Goal: Information Seeking & Learning: Learn about a topic

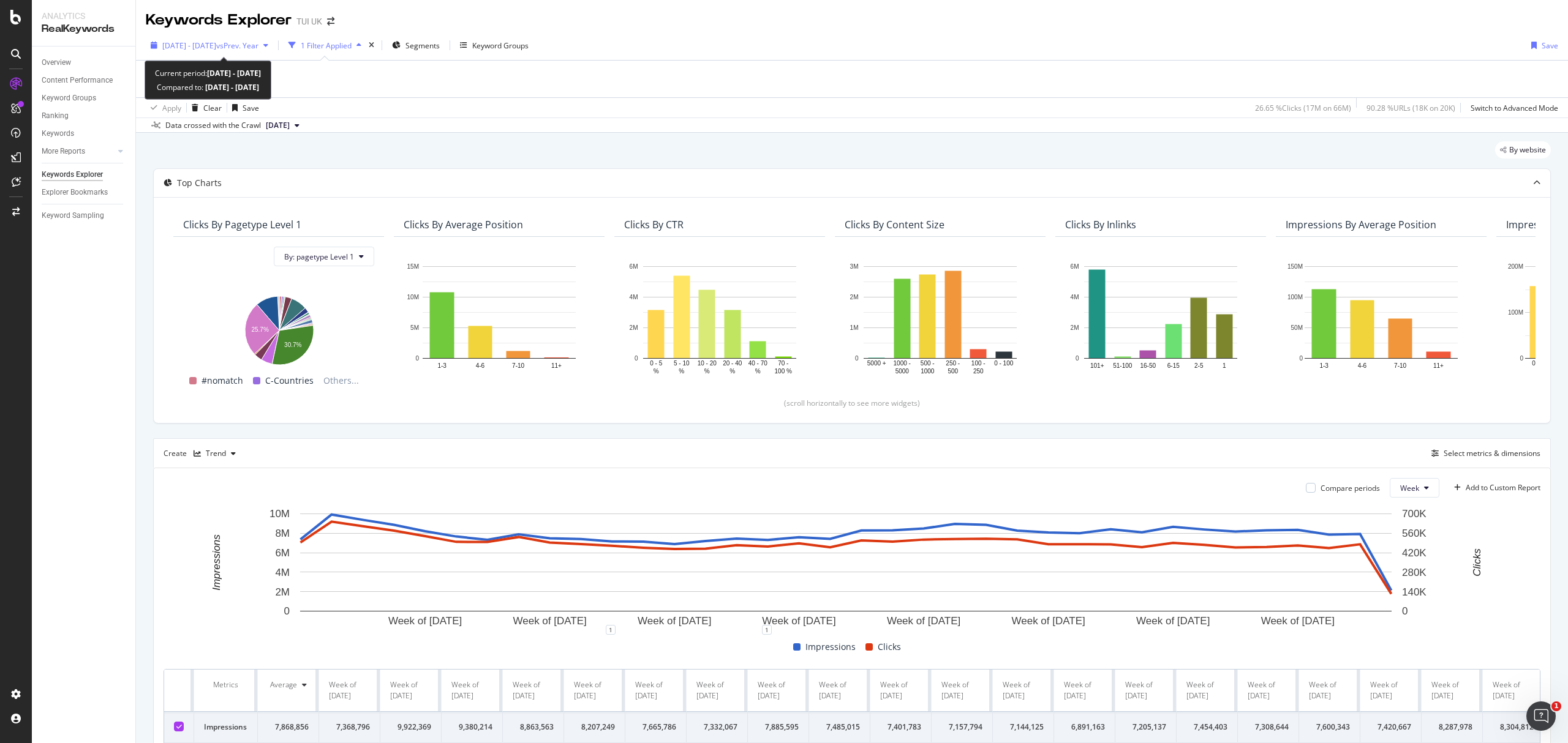
click at [258, 45] on span "vs Prev. Year" at bounding box center [237, 45] width 42 height 10
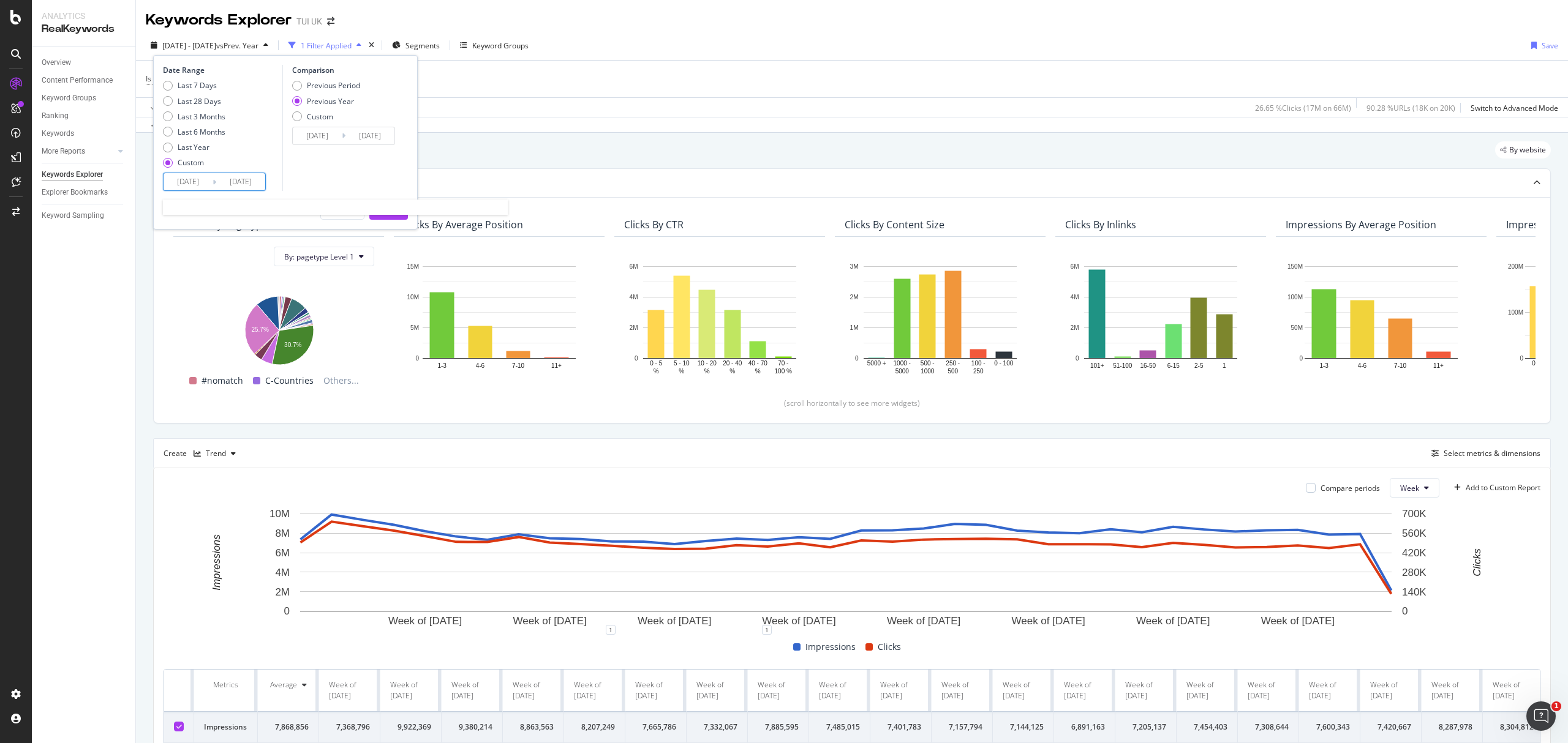
click at [231, 180] on input "[DATE]" at bounding box center [240, 181] width 49 height 17
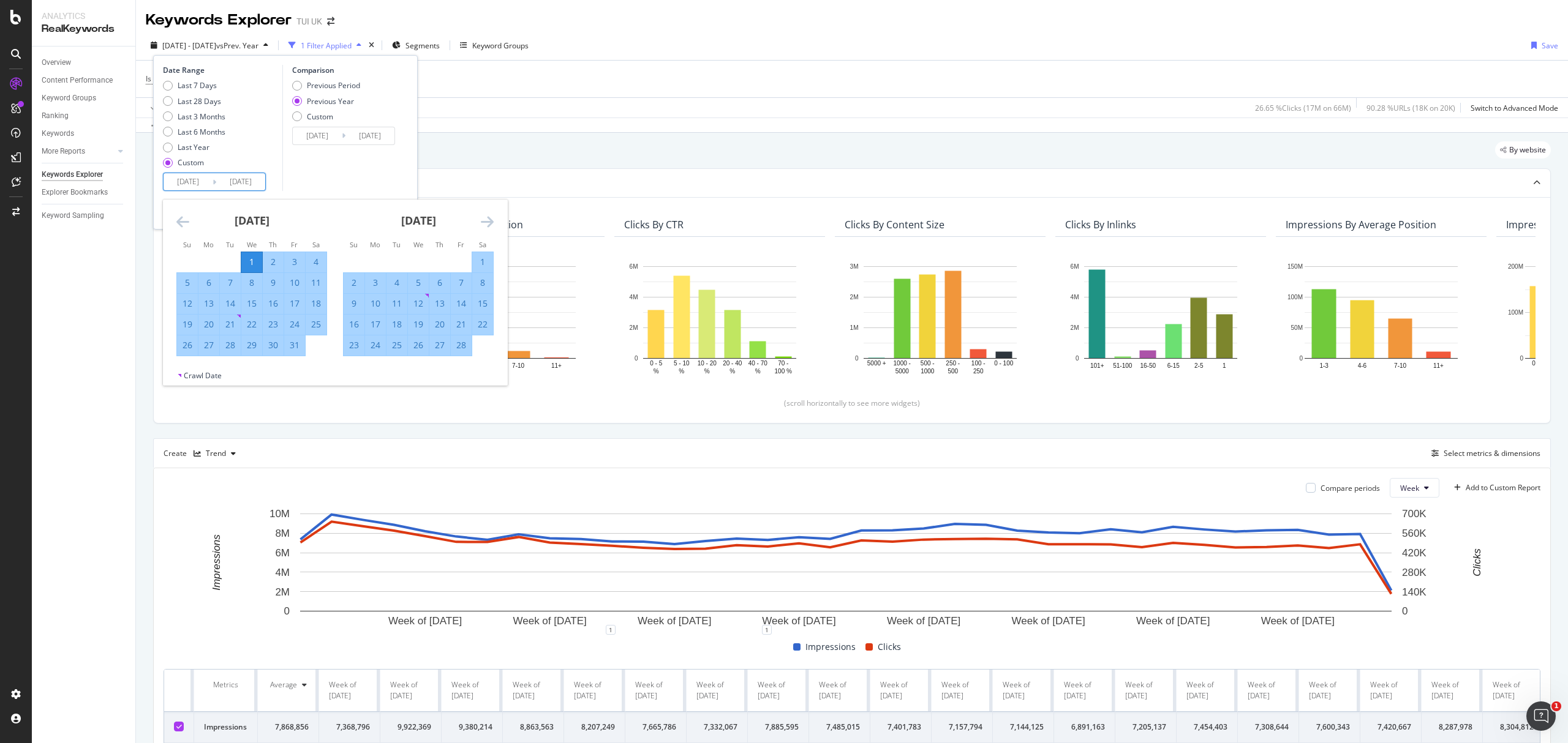
click at [488, 221] on icon "Move forward to switch to the next month." at bounding box center [488, 222] width 13 height 15
click at [488, 219] on icon "Move forward to switch to the next month." at bounding box center [488, 222] width 13 height 15
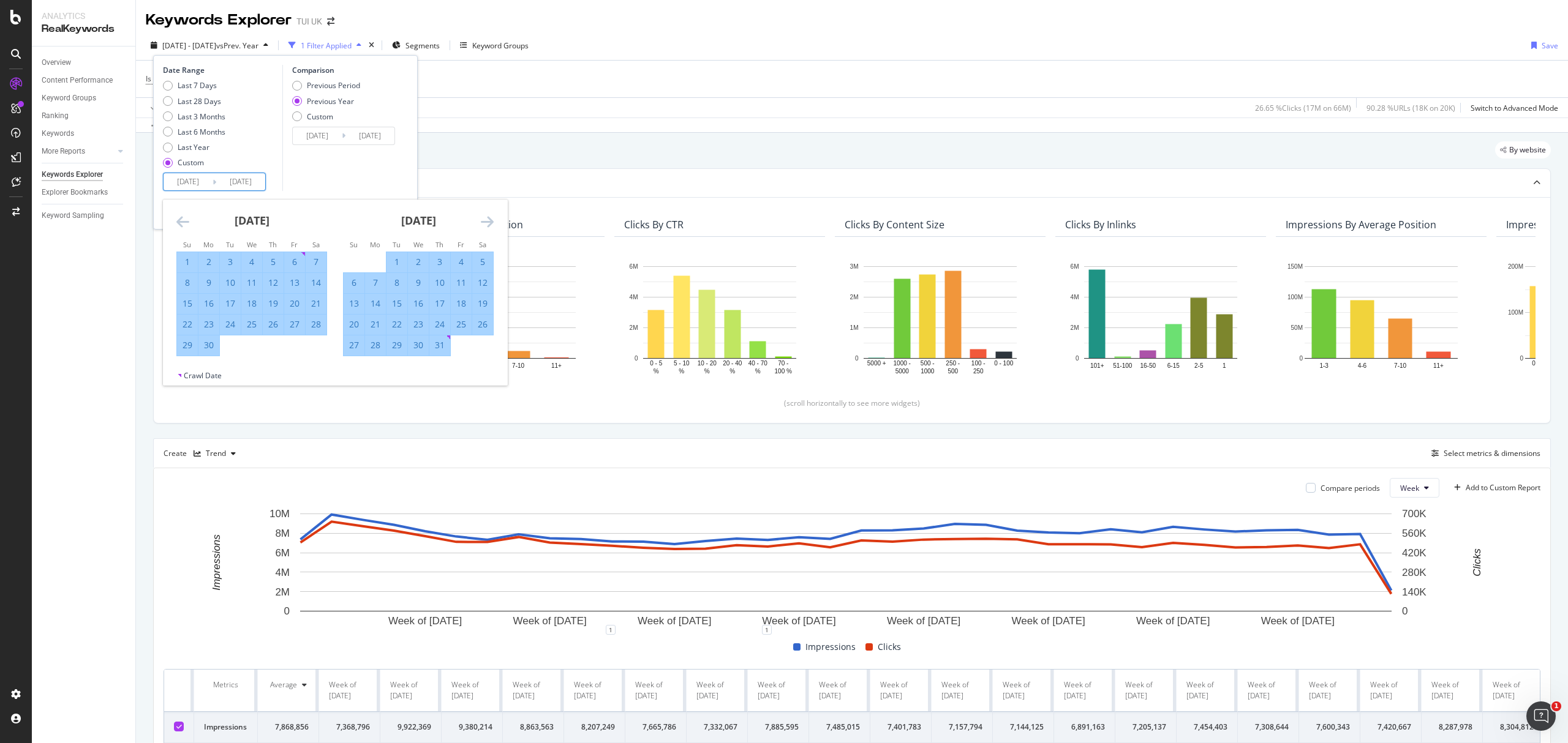
click at [488, 219] on icon "Move forward to switch to the next month." at bounding box center [488, 222] width 13 height 15
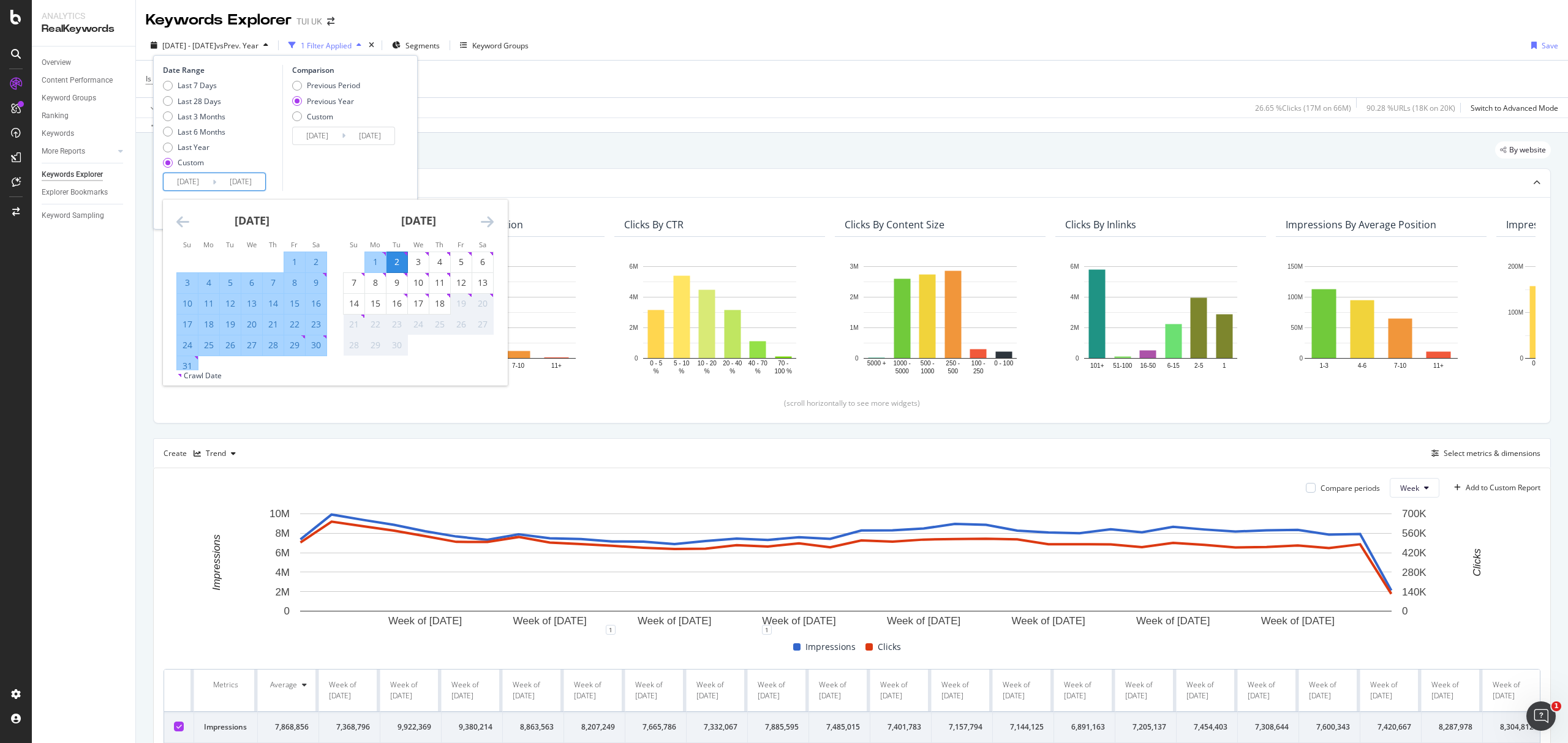
click at [503, 115] on div "Apply Clear Save 26.65 % Clicks ( 17M on 66M ) 90.28 % URLs ( 18K on 20K ) Swit…" at bounding box center [851, 107] width 1431 height 20
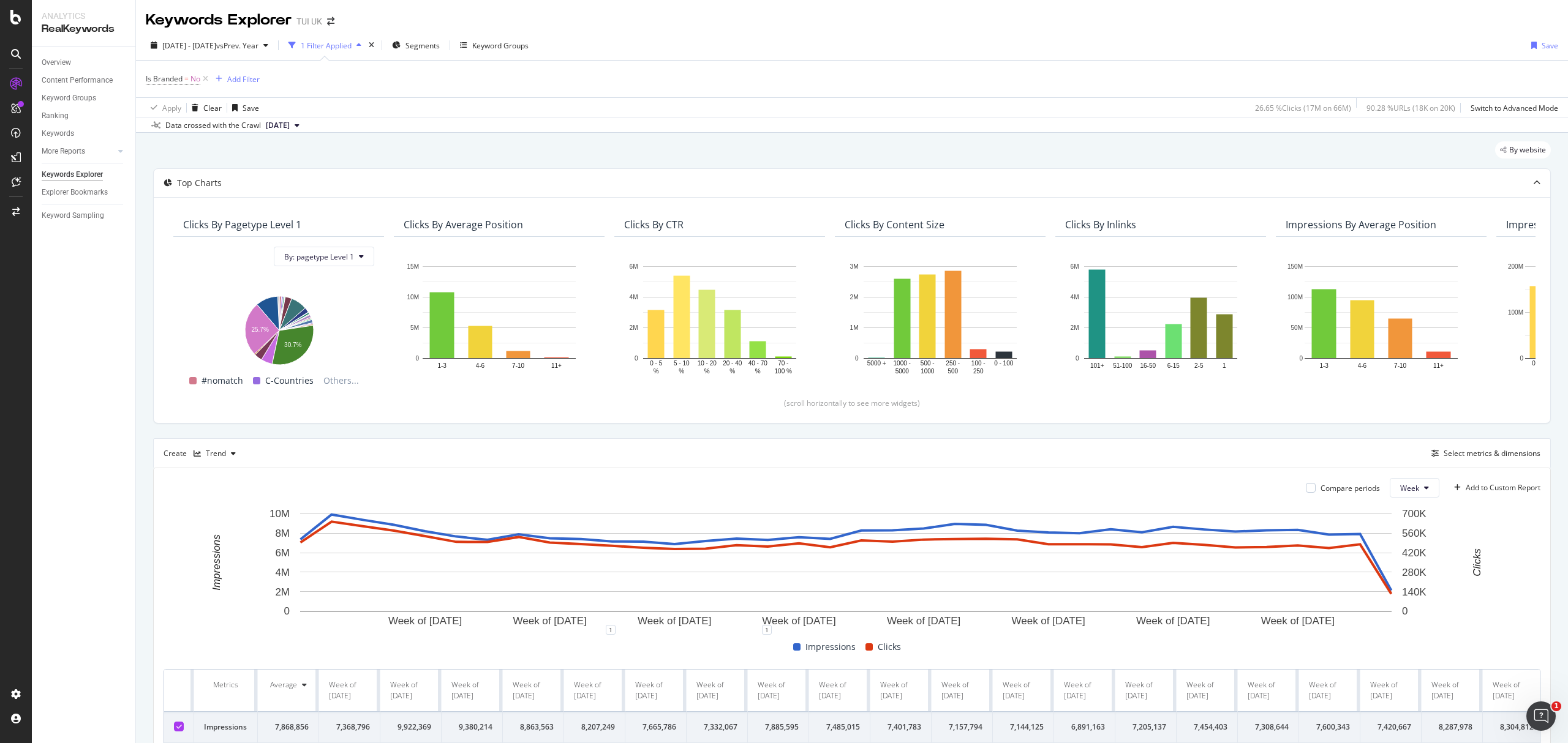
click at [352, 47] on div "1 Filter Applied" at bounding box center [325, 45] width 50 height 10
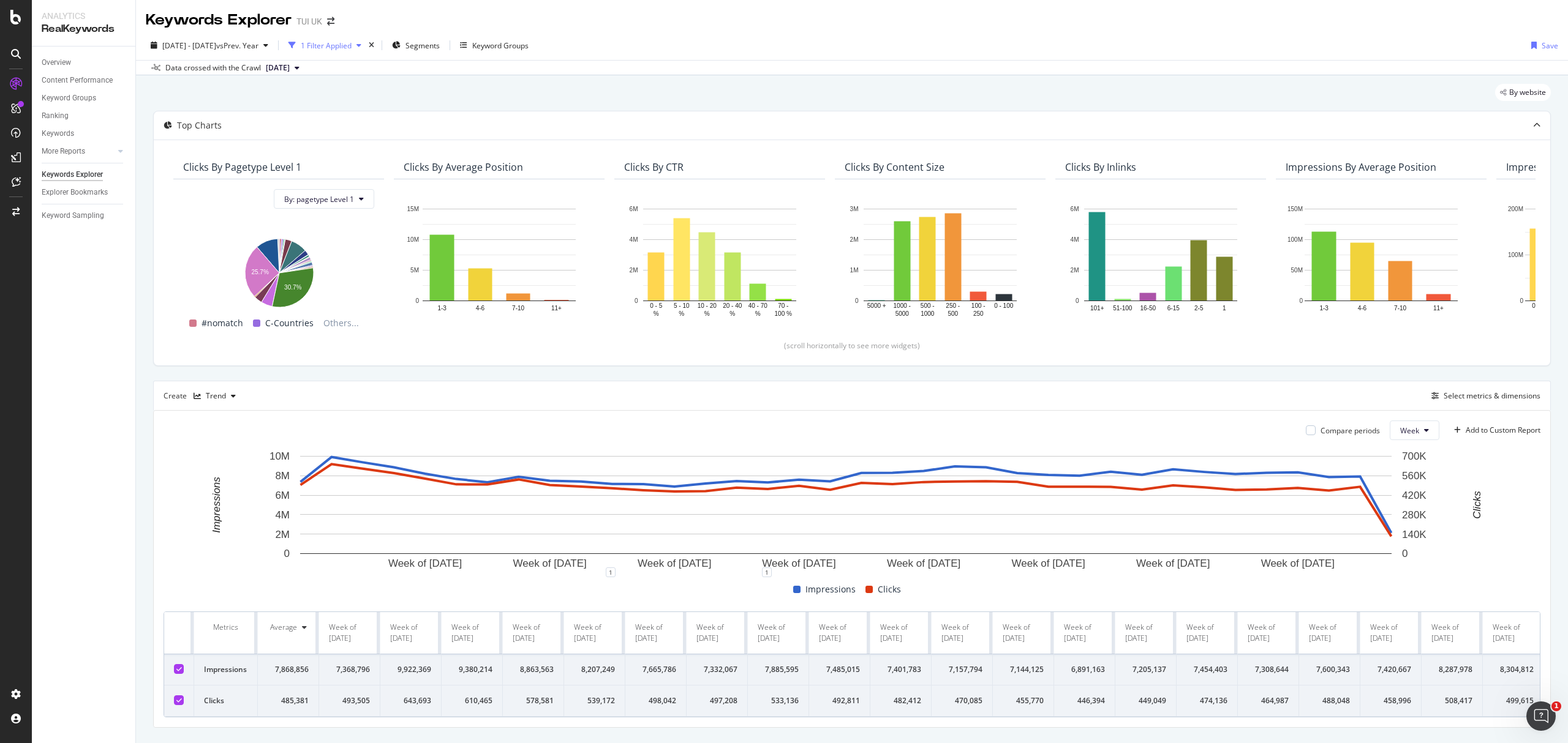
click at [352, 47] on div "1 Filter Applied" at bounding box center [325, 45] width 50 height 10
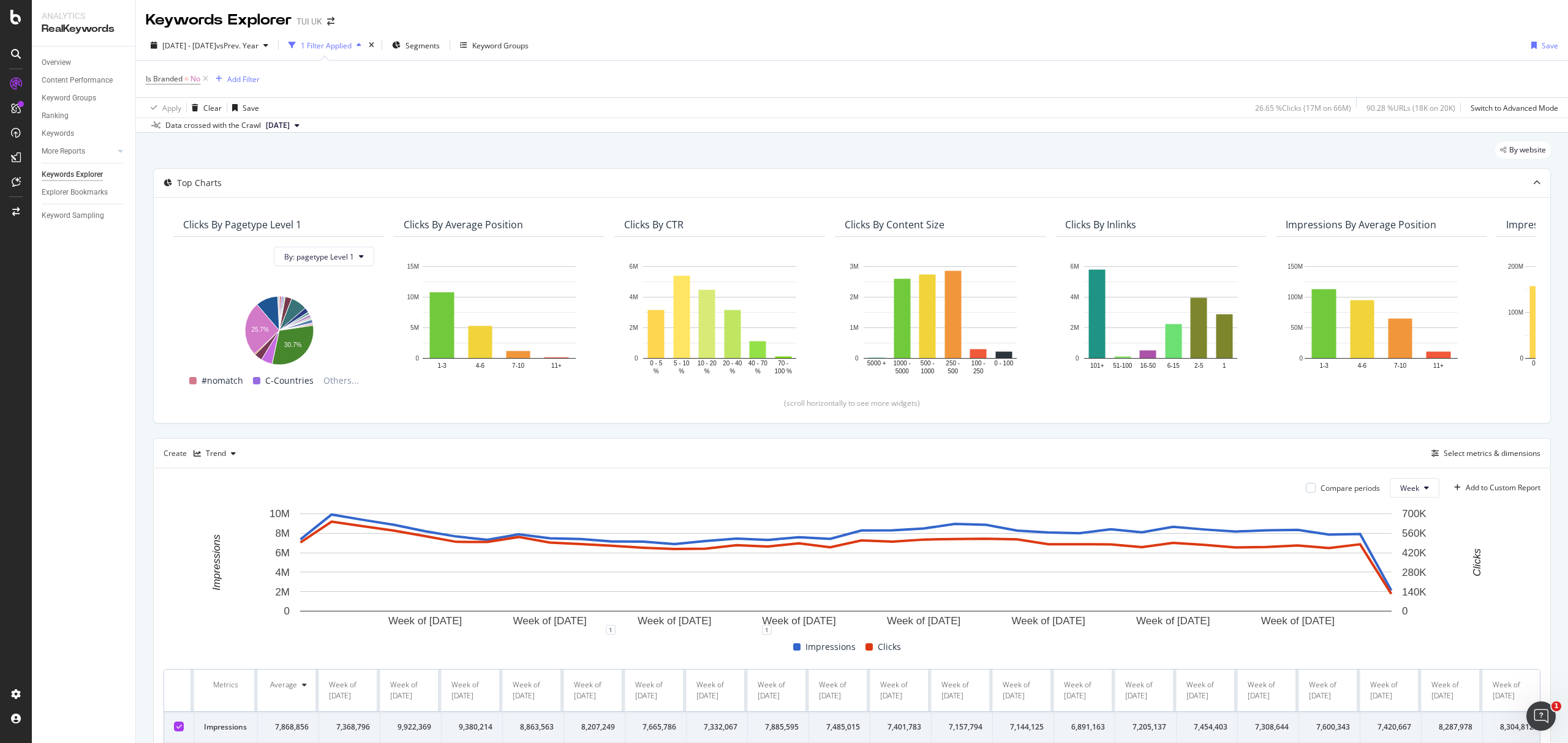
click at [352, 43] on div "1 Filter Applied" at bounding box center [325, 45] width 50 height 10
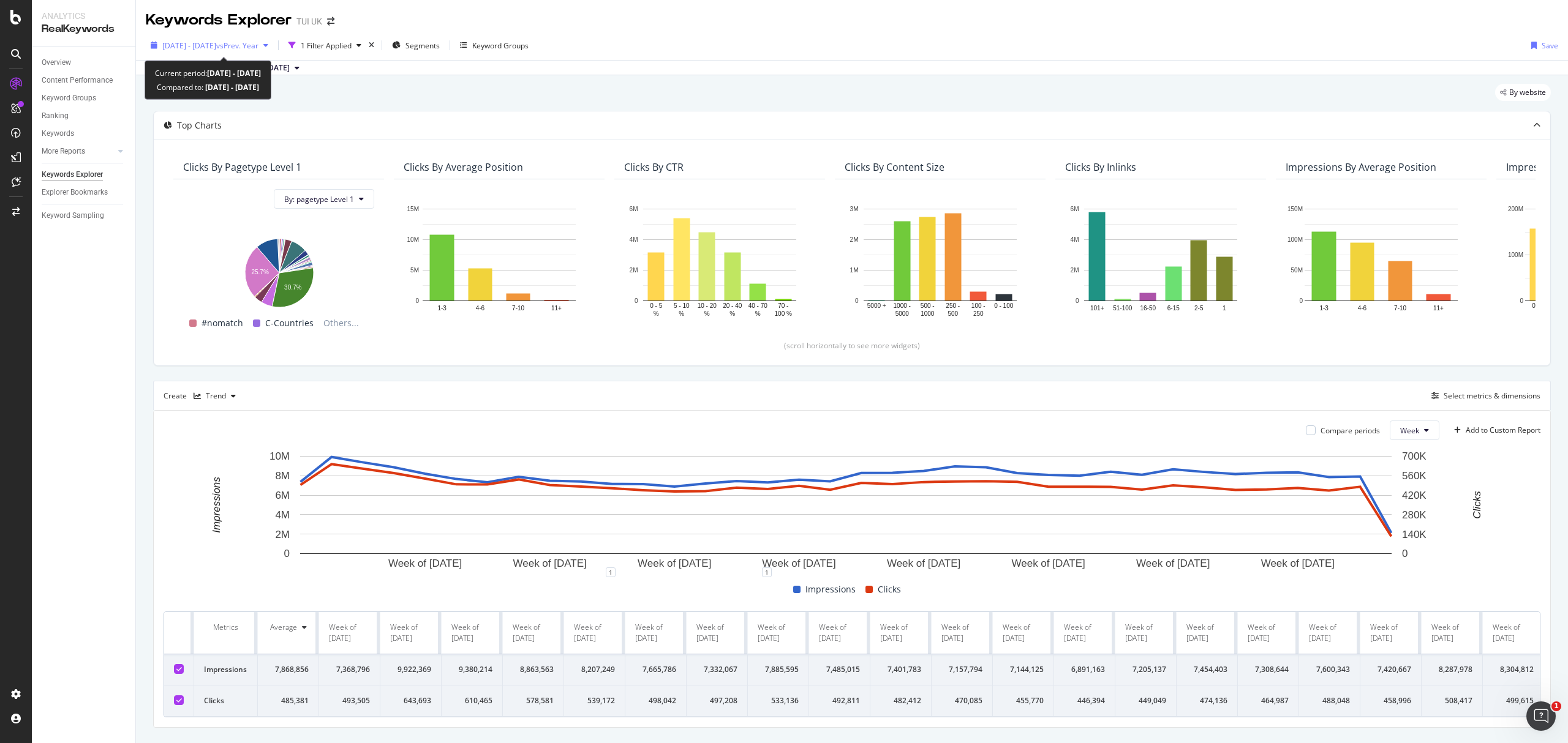
click at [216, 45] on span "[DATE] - [DATE]" at bounding box center [189, 45] width 54 height 10
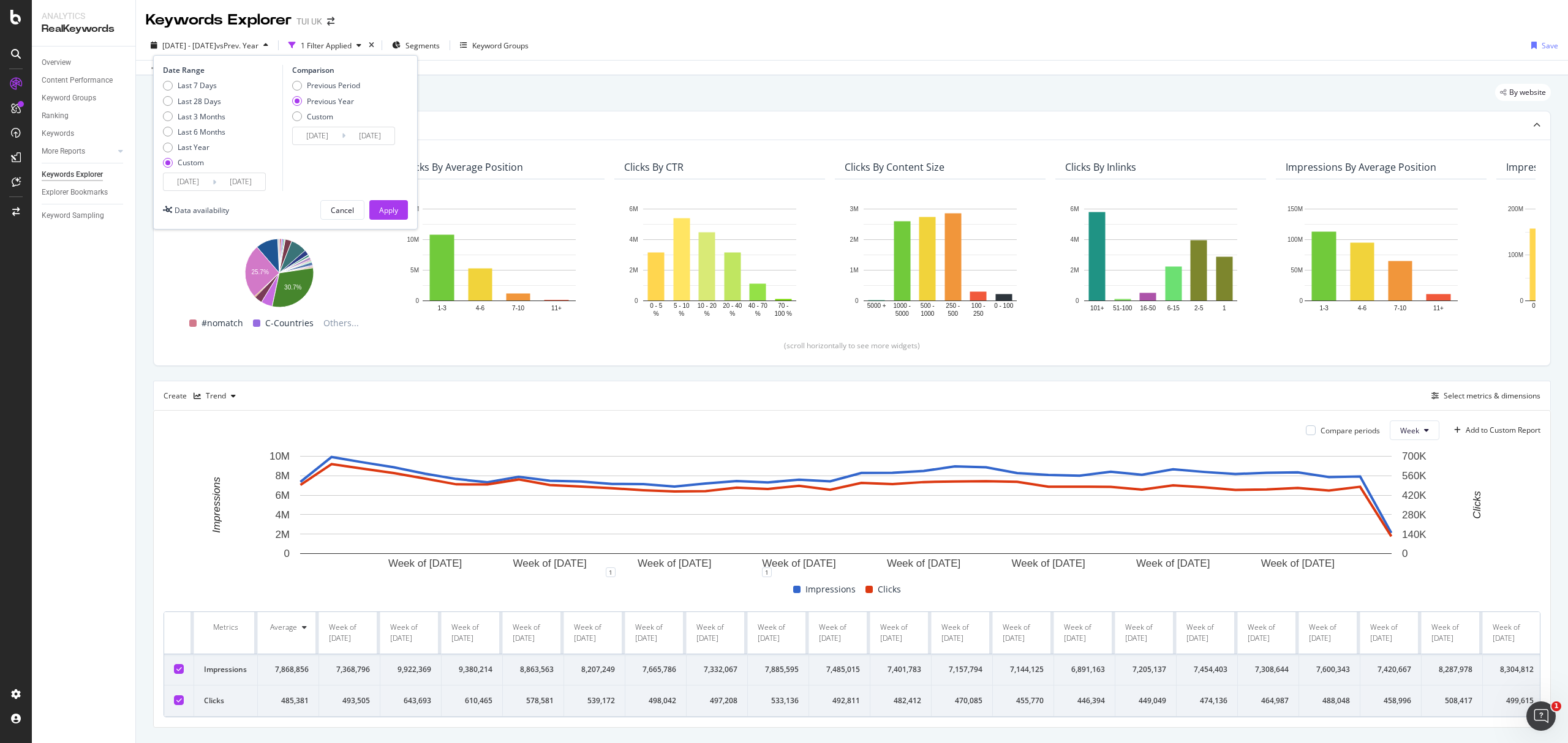
click at [201, 183] on input "[DATE]" at bounding box center [187, 181] width 49 height 17
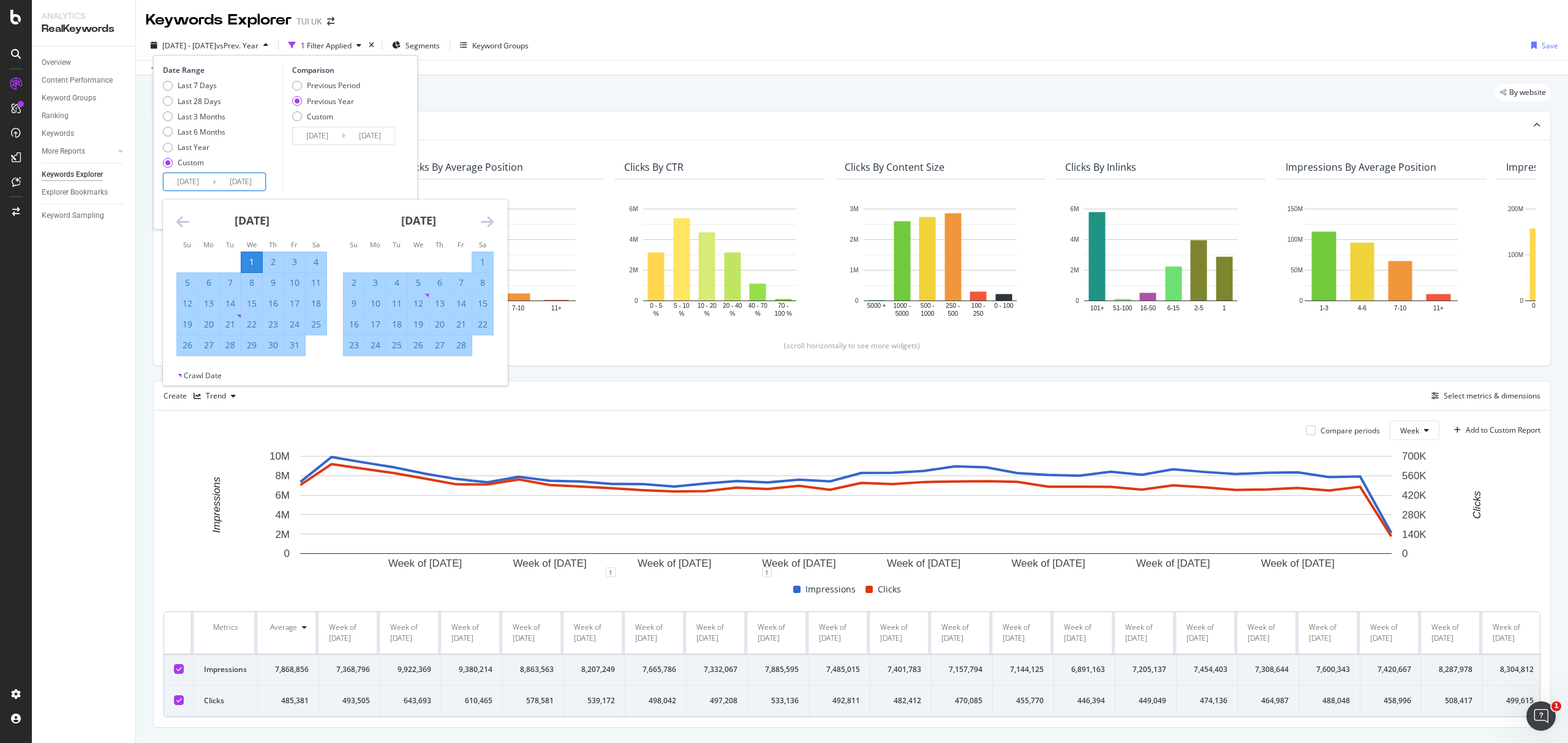
click at [487, 222] on icon "Move forward to switch to the next month." at bounding box center [488, 222] width 13 height 15
click at [487, 221] on icon "Move forward to switch to the next month." at bounding box center [488, 222] width 13 height 15
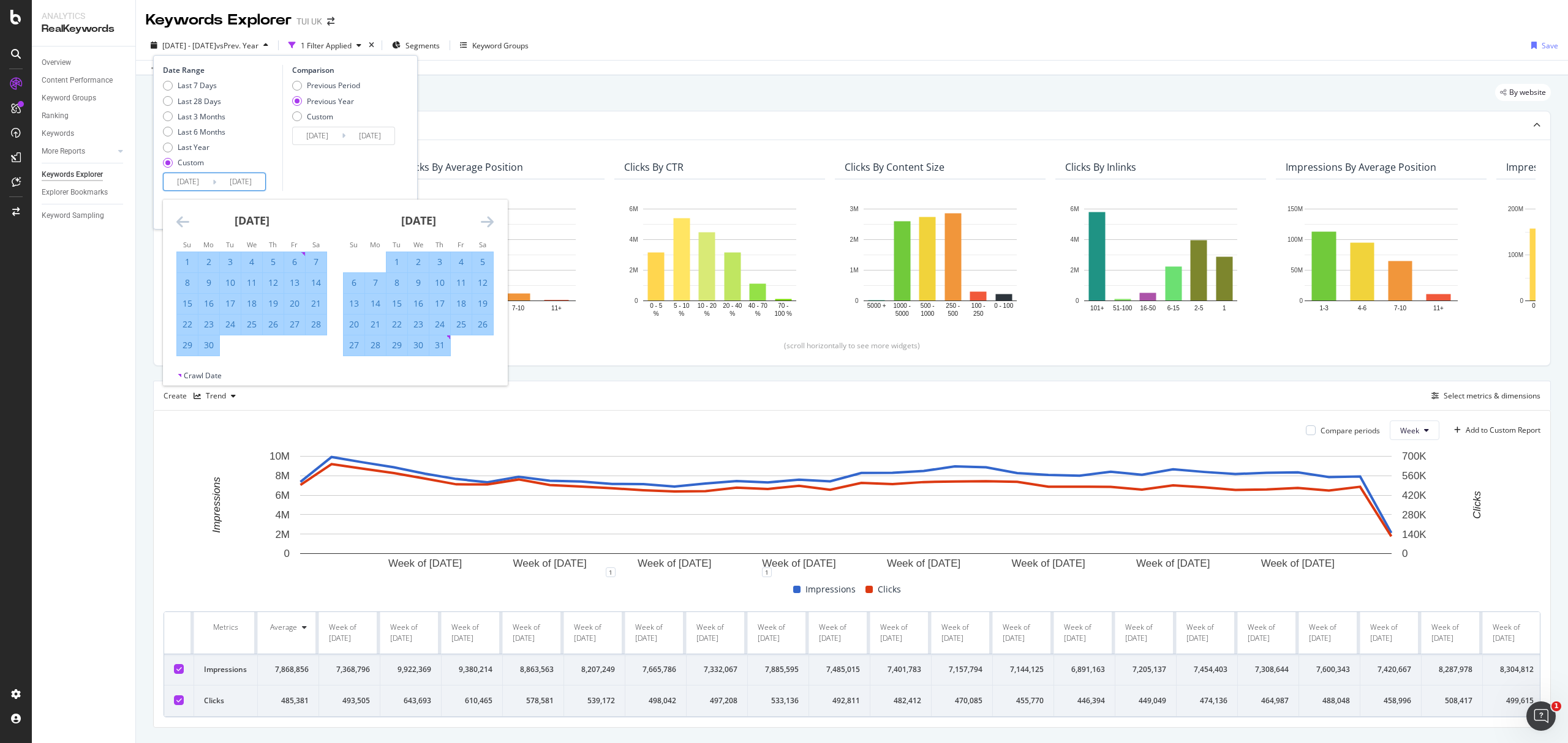
click at [487, 221] on icon "Move forward to switch to the next month." at bounding box center [488, 222] width 13 height 15
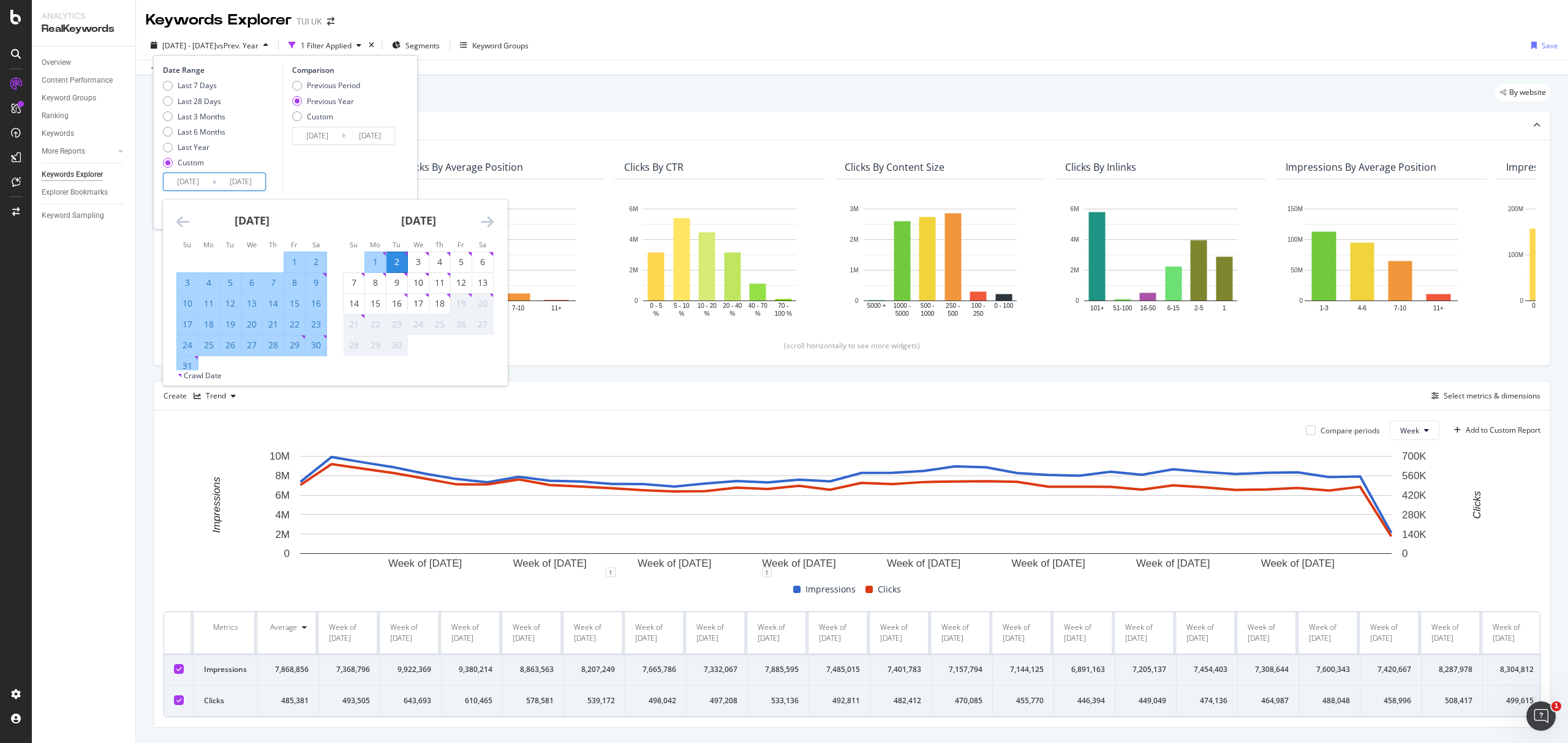
click at [487, 221] on icon "Move forward to switch to the next month." at bounding box center [488, 222] width 13 height 15
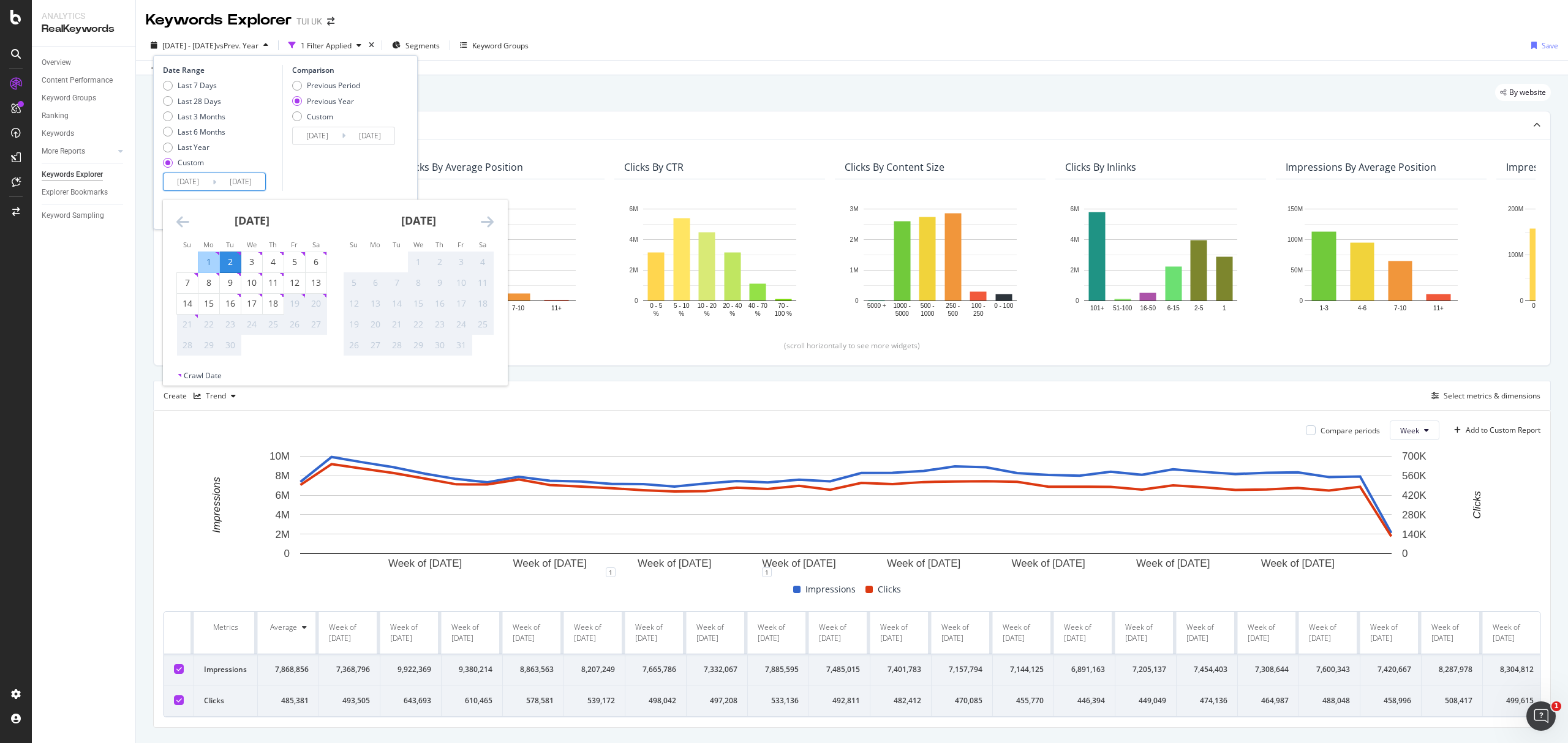
click at [487, 221] on icon "Move forward to switch to the next month." at bounding box center [488, 222] width 13 height 15
click at [179, 214] on icon "Move backward to switch to the previous month." at bounding box center [182, 222] width 13 height 15
click at [185, 309] on div "14" at bounding box center [187, 303] width 21 height 12
type input "[DATE]"
click at [276, 304] on div "18" at bounding box center [273, 303] width 21 height 12
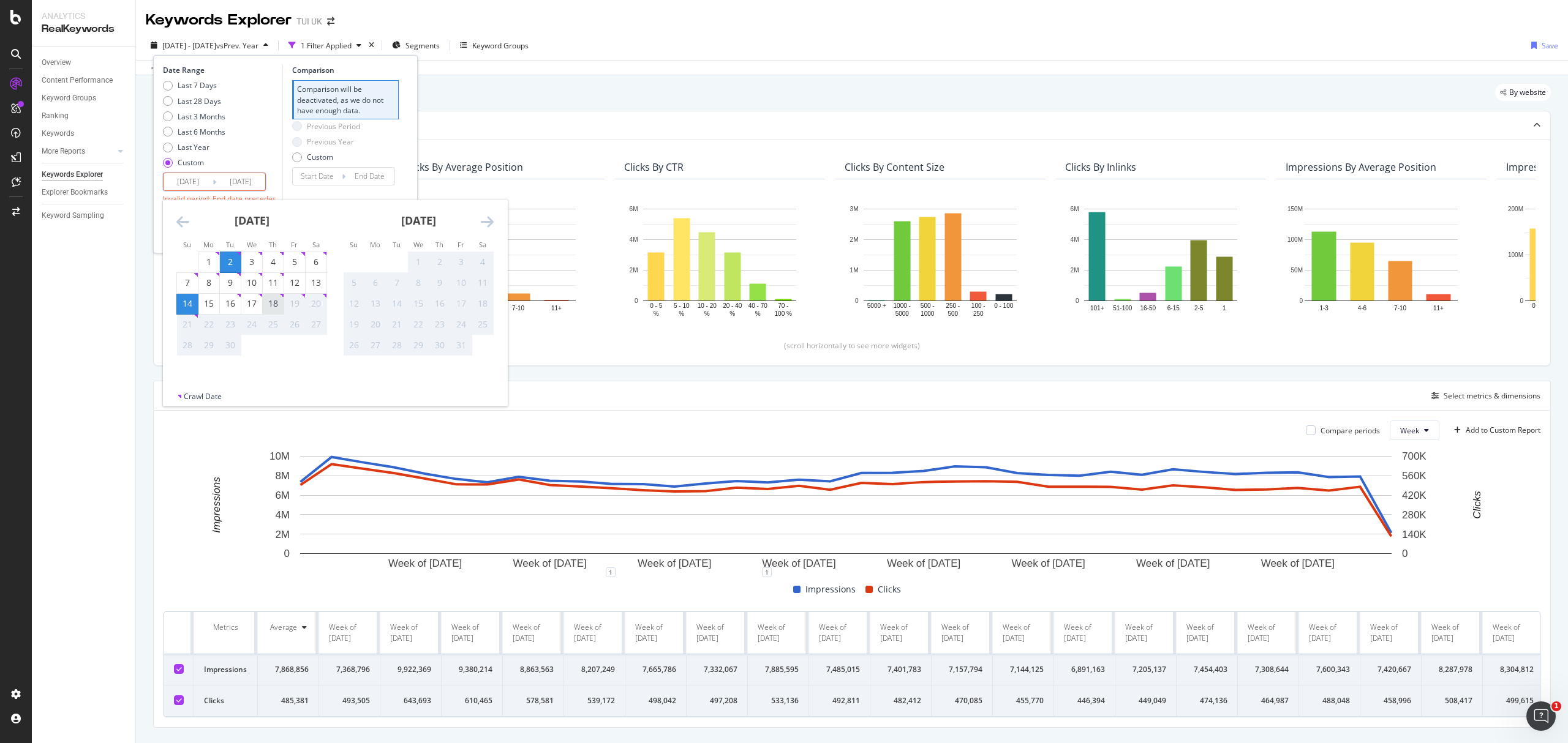
type input "[DATE]"
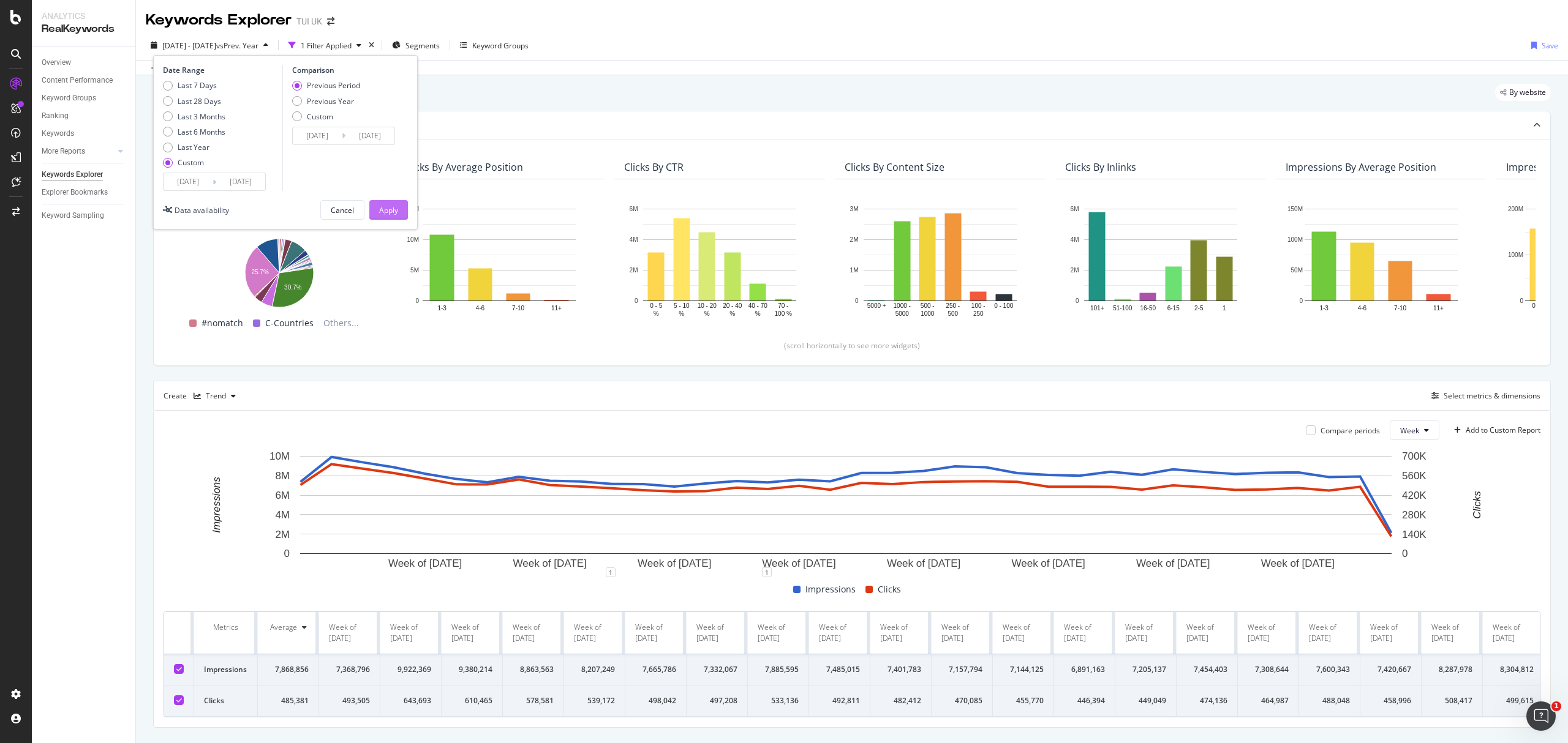
click at [390, 213] on div "Apply" at bounding box center [389, 210] width 19 height 10
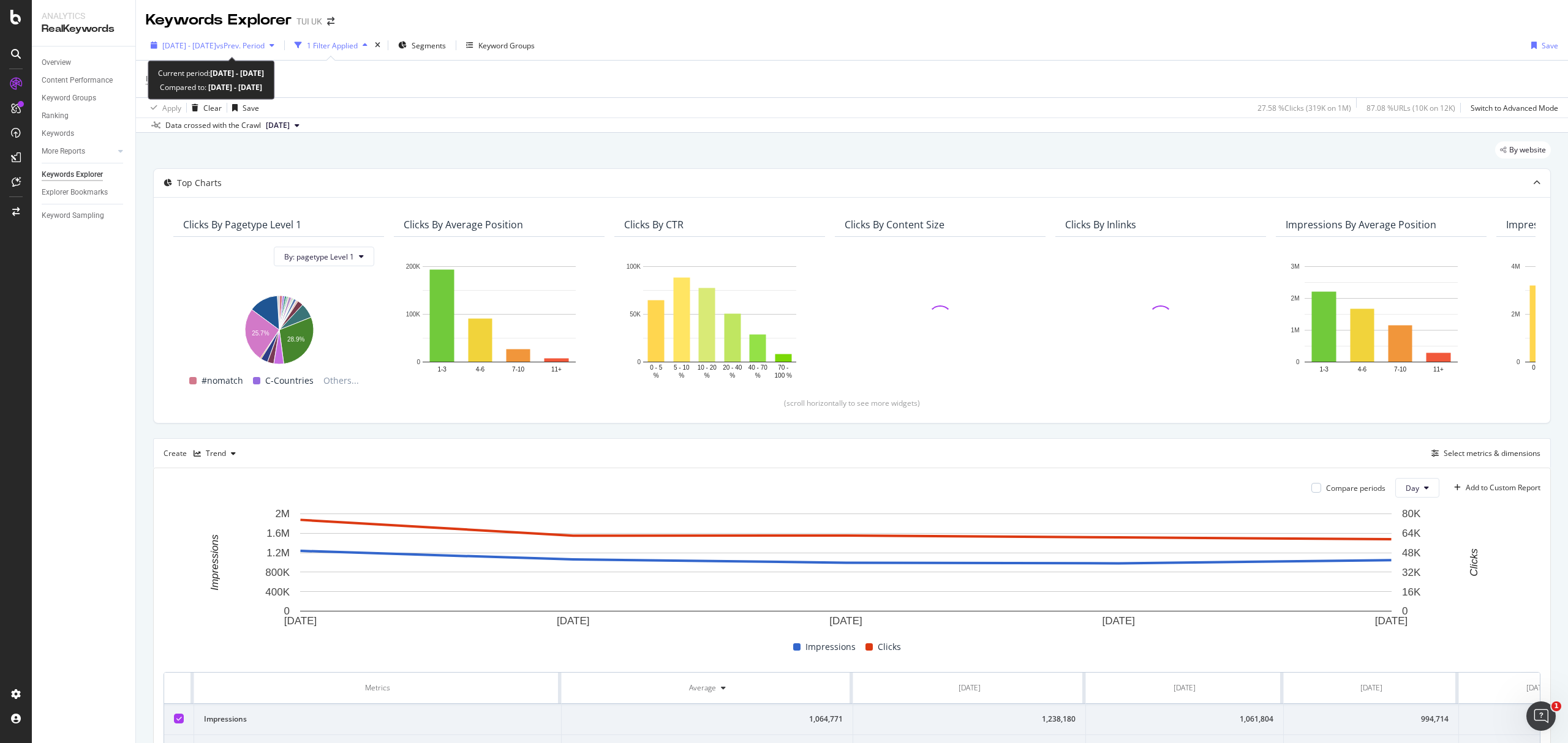
click at [216, 47] on span "[DATE] - [DATE]" at bounding box center [189, 45] width 54 height 10
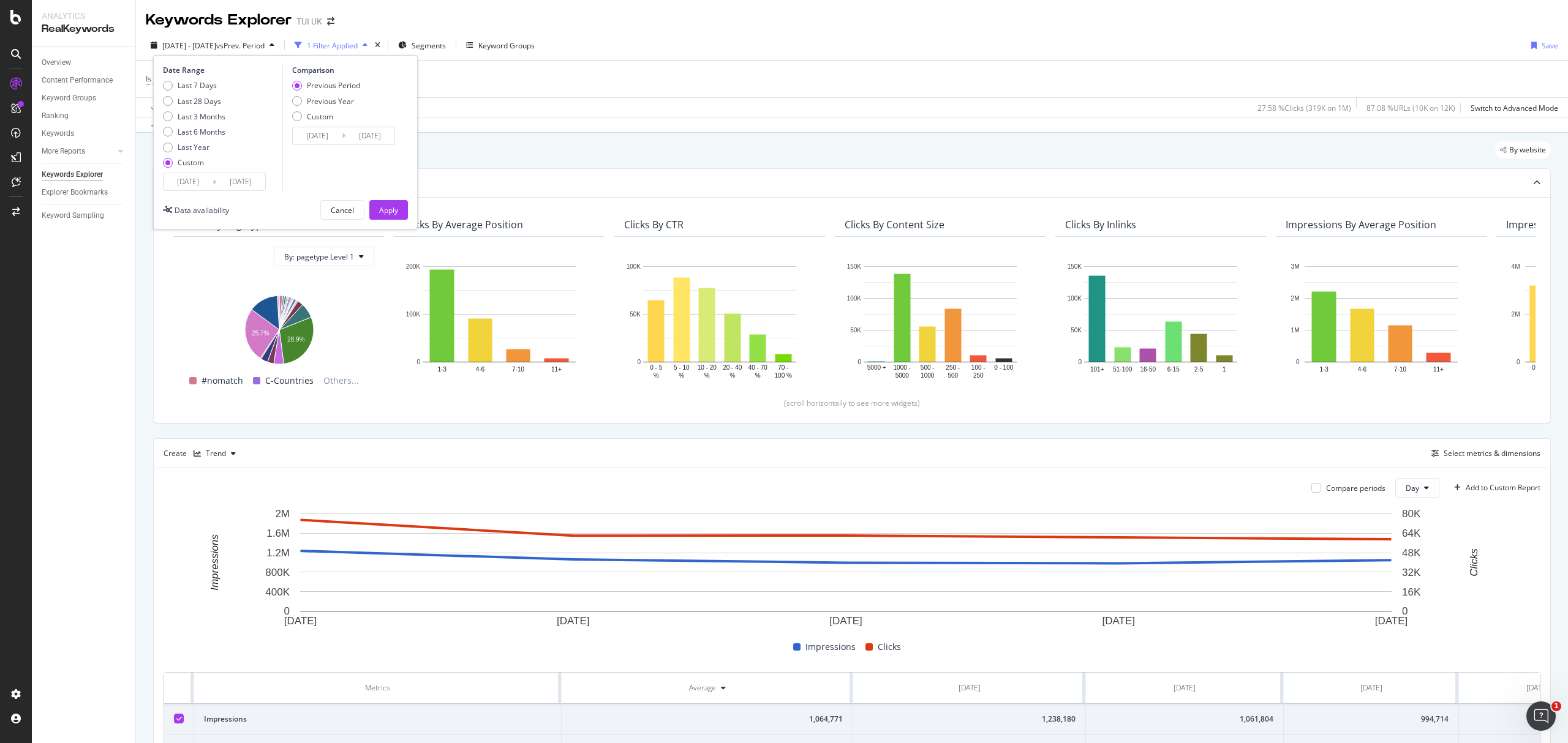
click at [215, 176] on icon at bounding box center [214, 181] width 4 height 12
click at [215, 185] on icon at bounding box center [214, 181] width 4 height 12
click at [200, 191] on div "[DATE] Navigate forward to interact with the calendar and select a date. Press …" at bounding box center [214, 181] width 103 height 18
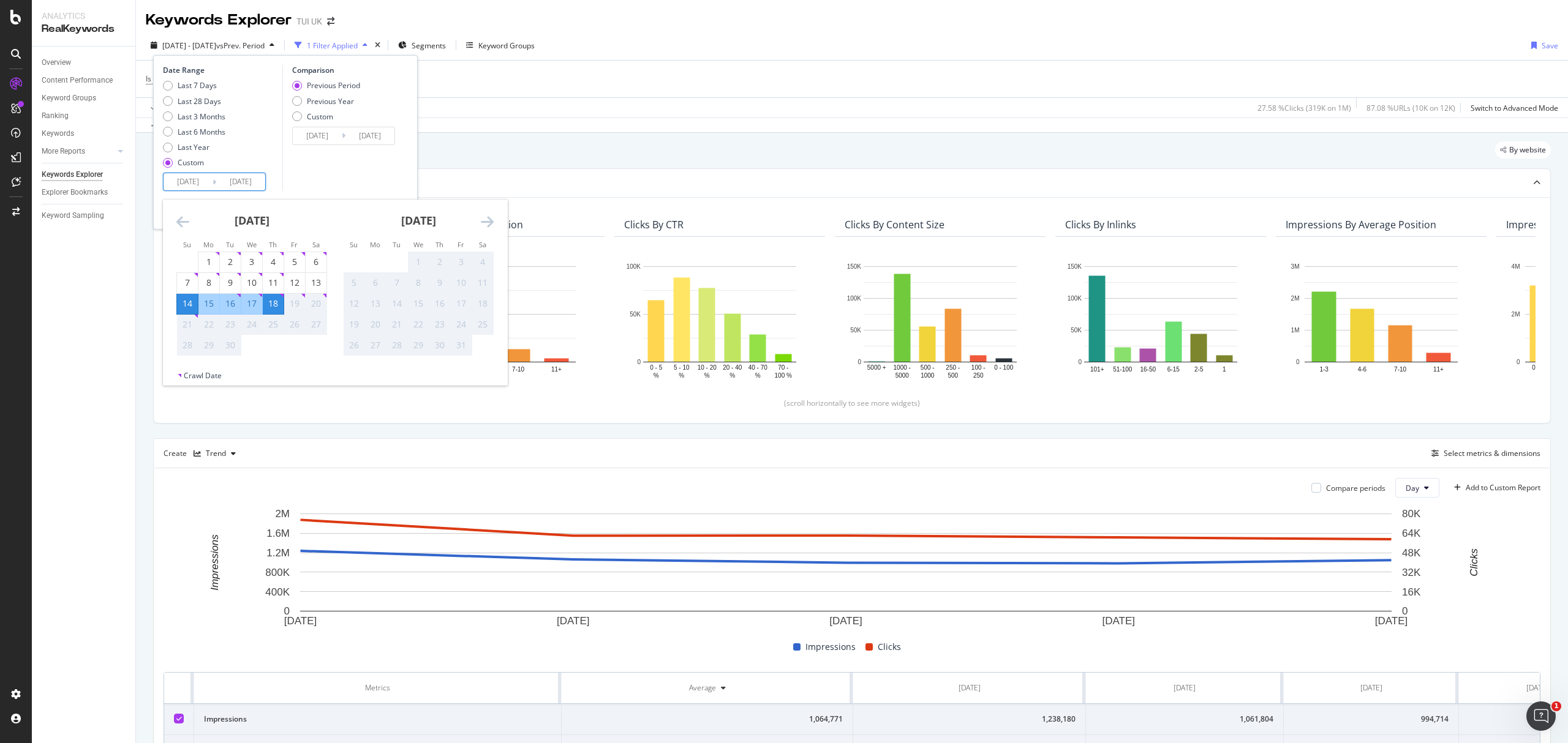
click at [200, 182] on input "[DATE]" at bounding box center [187, 181] width 49 height 17
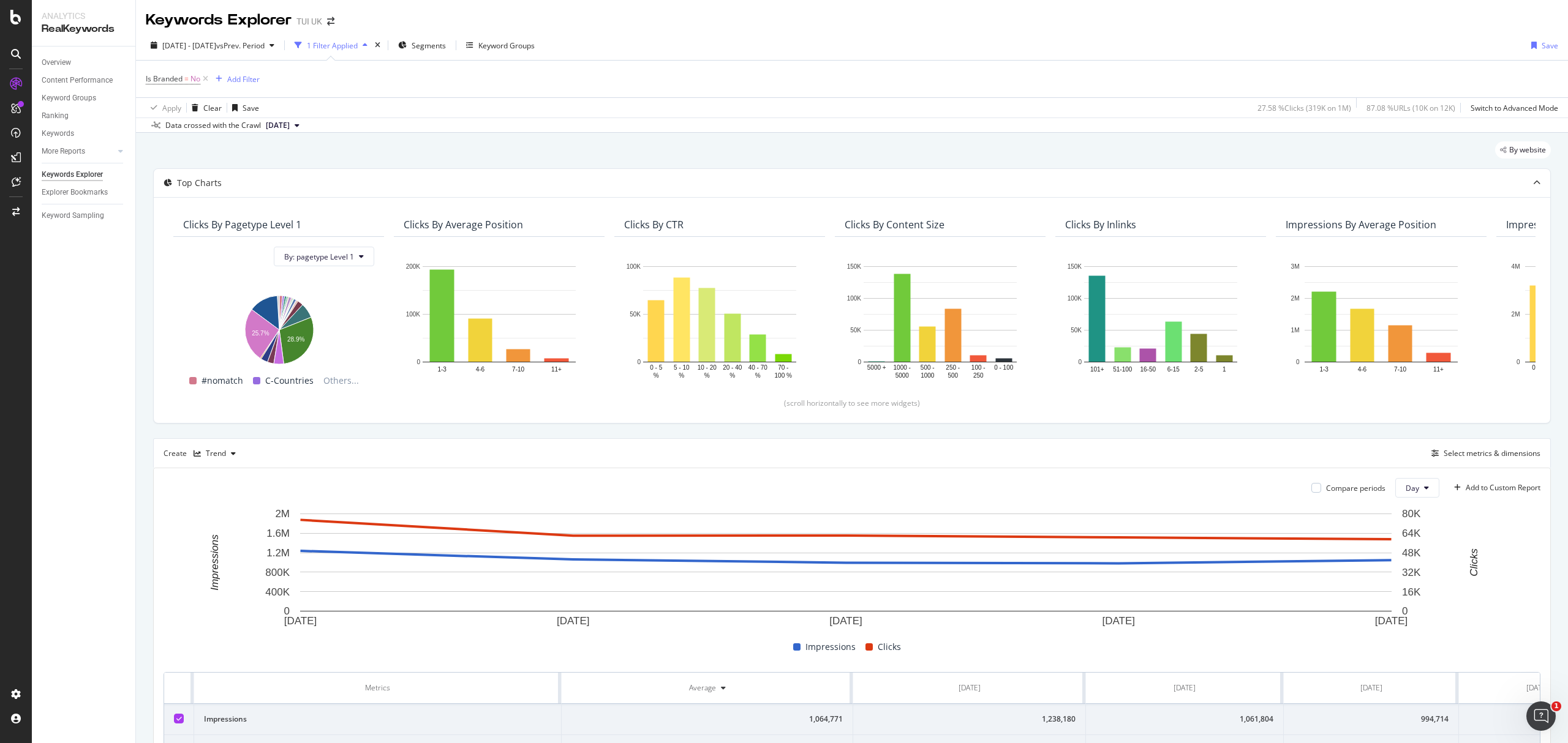
click at [729, 114] on div "Apply Clear Save 27.58 % Clicks ( 319K on 1M ) 87.08 % URLs ( 10K on 12K ) Swit…" at bounding box center [851, 107] width 1431 height 20
click at [216, 47] on span "[DATE] - [DATE]" at bounding box center [189, 45] width 54 height 10
click at [204, 184] on input "[DATE]" at bounding box center [187, 181] width 49 height 17
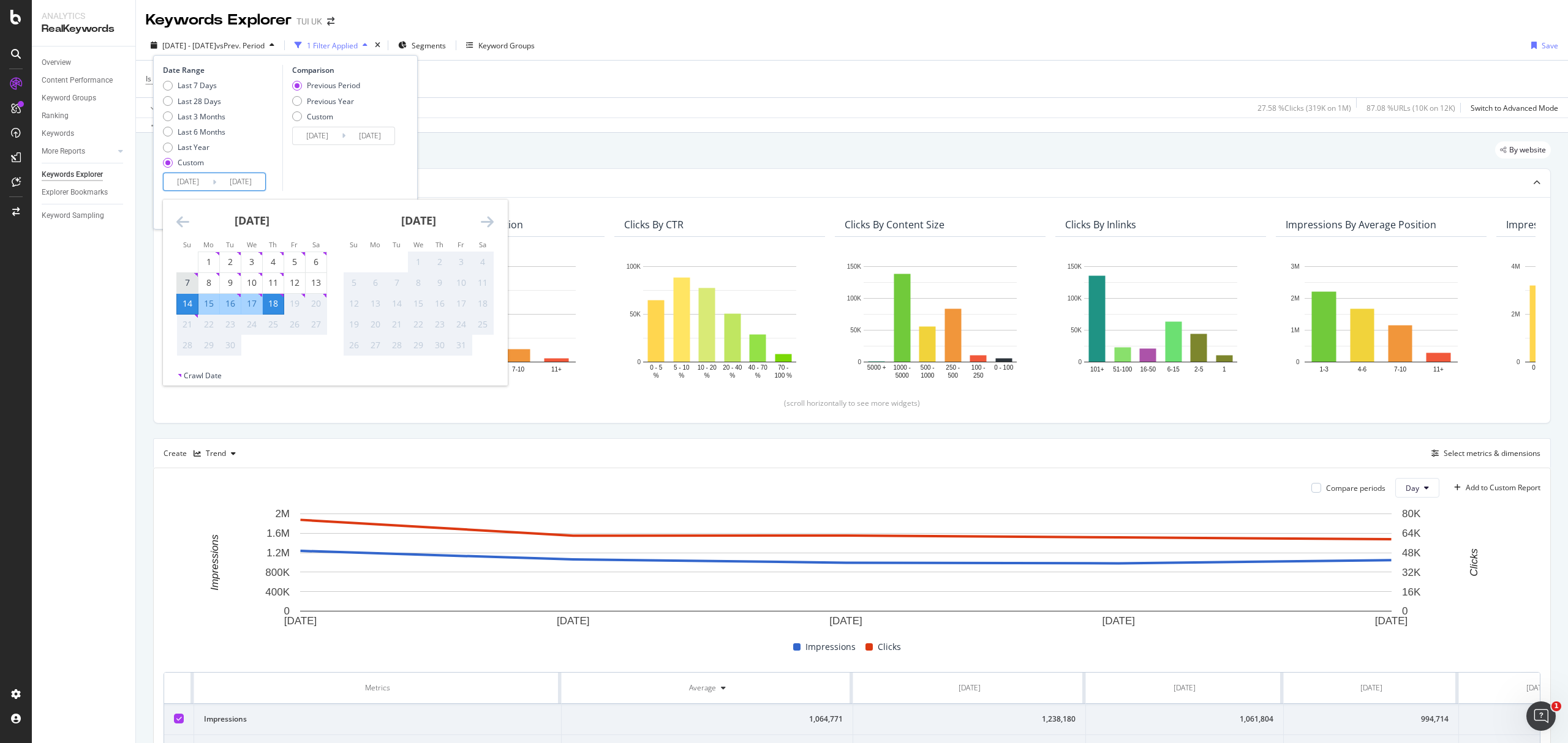
click at [184, 275] on div "7" at bounding box center [187, 283] width 21 height 20
type input "[DATE]"
click at [323, 283] on div "13" at bounding box center [315, 282] width 21 height 12
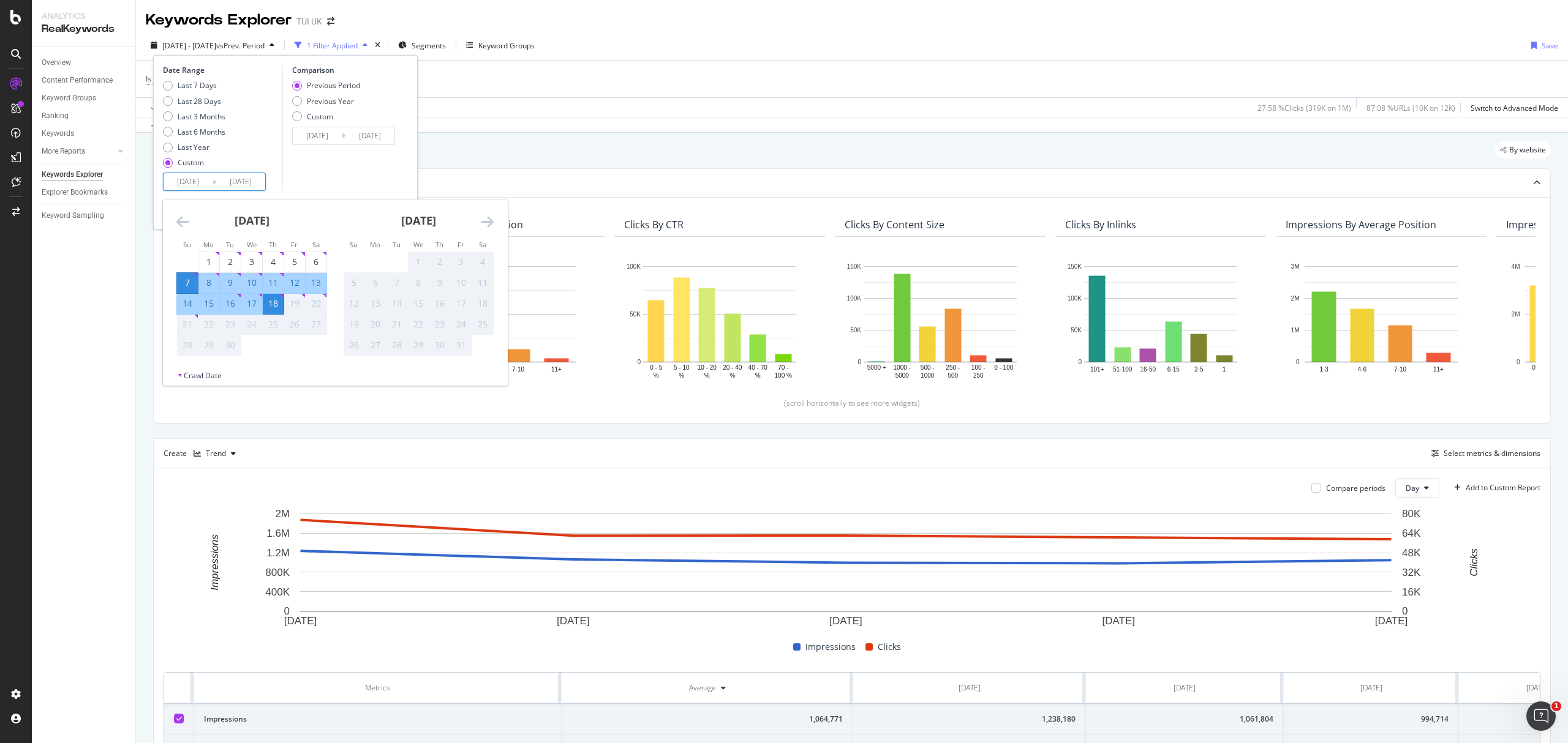
type input "[DATE]"
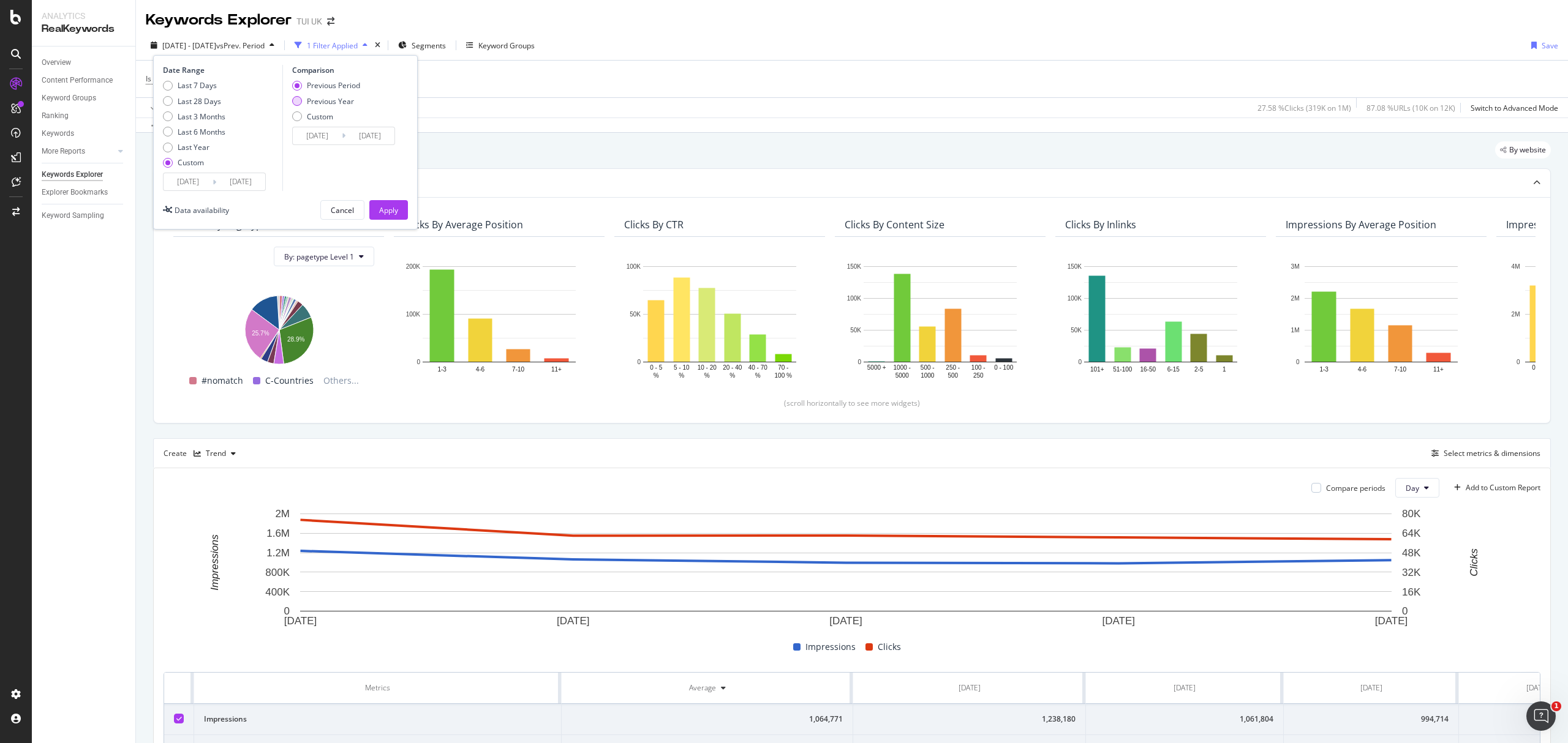
click at [334, 102] on div "Previous Year" at bounding box center [330, 101] width 47 height 10
type input "[DATE]"
click at [397, 211] on div "Apply" at bounding box center [389, 210] width 19 height 10
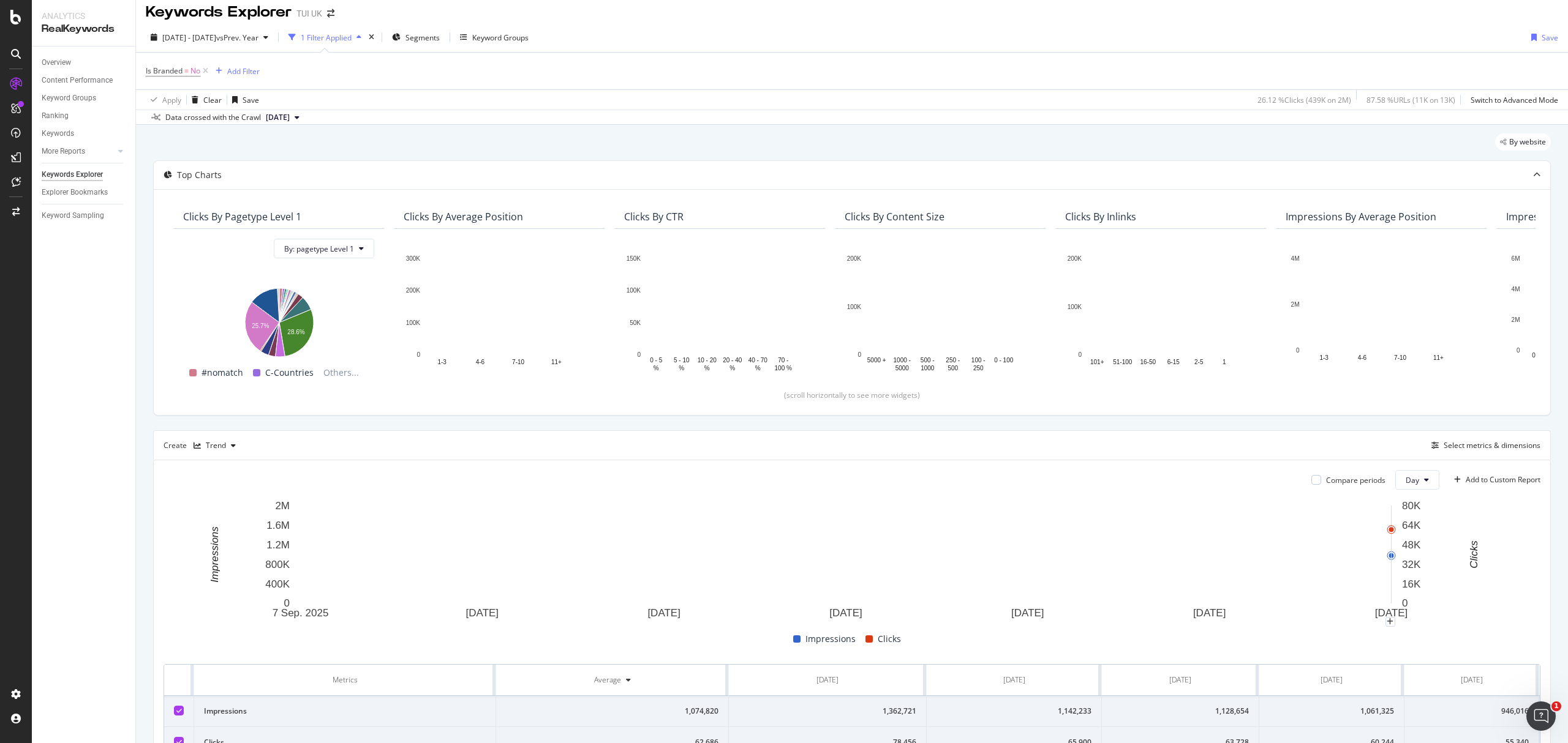
scroll to position [90, 0]
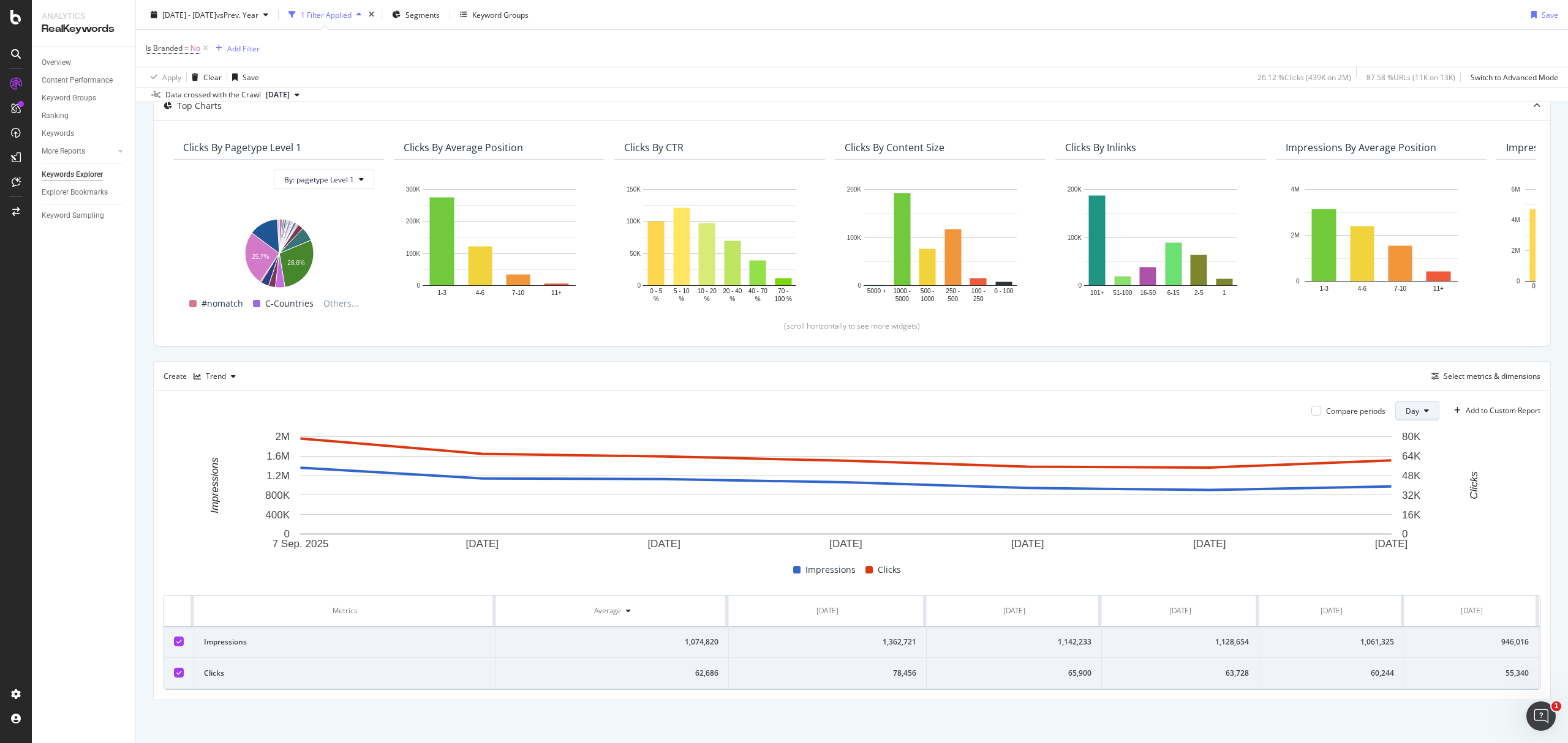
click at [1406, 406] on span "Day" at bounding box center [1412, 410] width 14 height 10
click at [1405, 468] on span "Month" at bounding box center [1403, 470] width 22 height 11
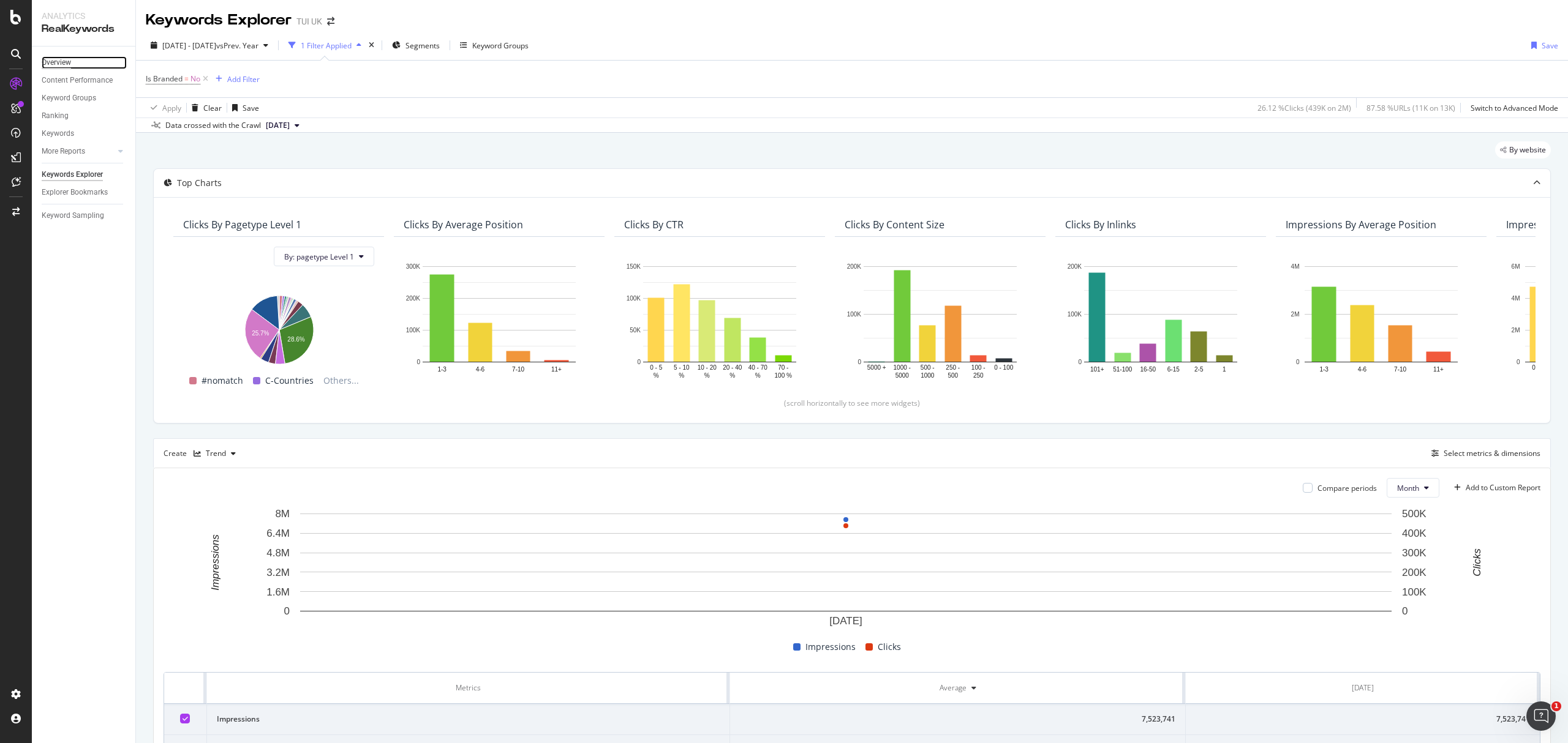
click at [61, 60] on div "Overview" at bounding box center [56, 62] width 29 height 13
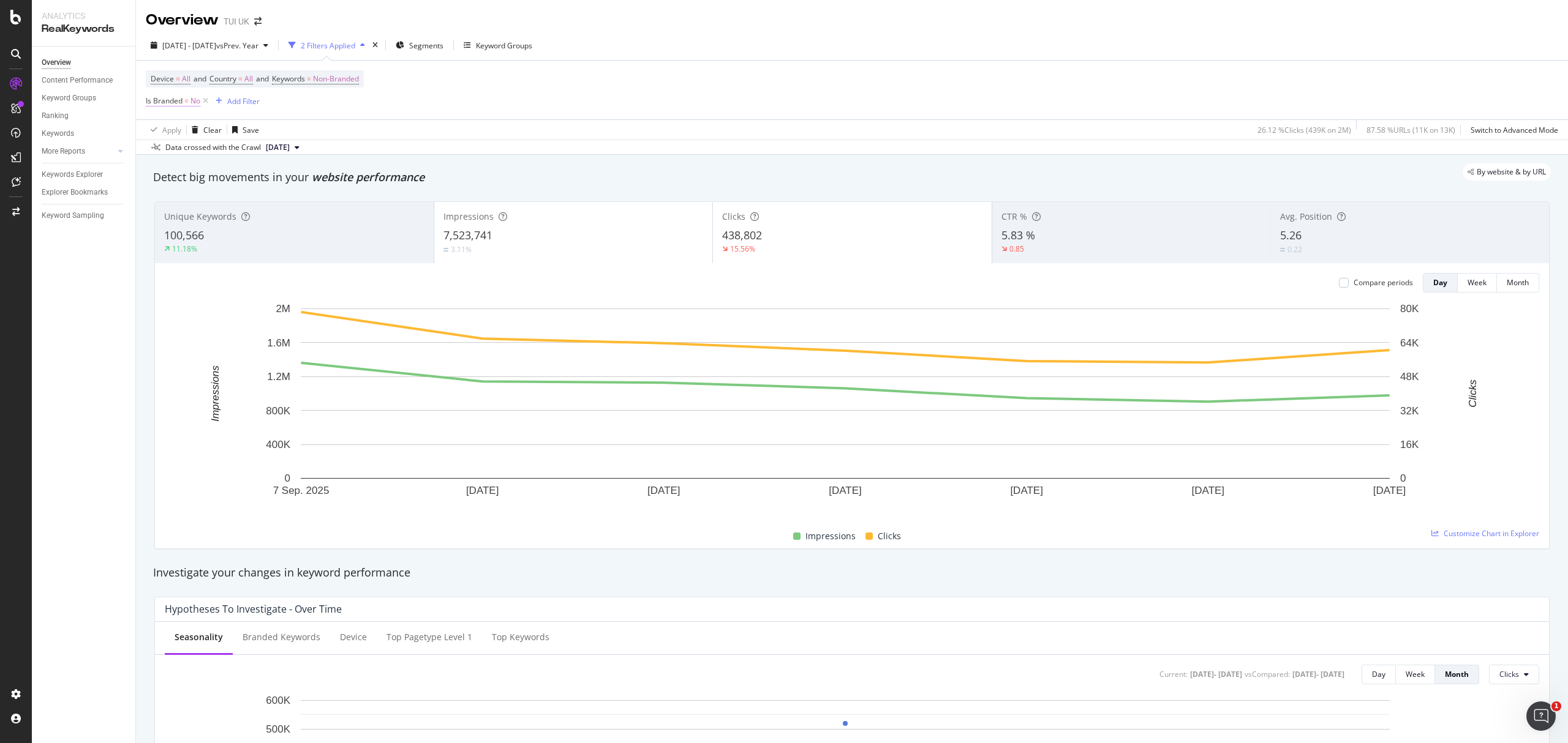
click at [185, 104] on span "=" at bounding box center [186, 100] width 5 height 10
click at [172, 132] on icon at bounding box center [170, 132] width 8 height 7
click at [174, 160] on span "Yes" at bounding box center [169, 157] width 12 height 10
click at [283, 158] on div "Apply" at bounding box center [281, 157] width 19 height 10
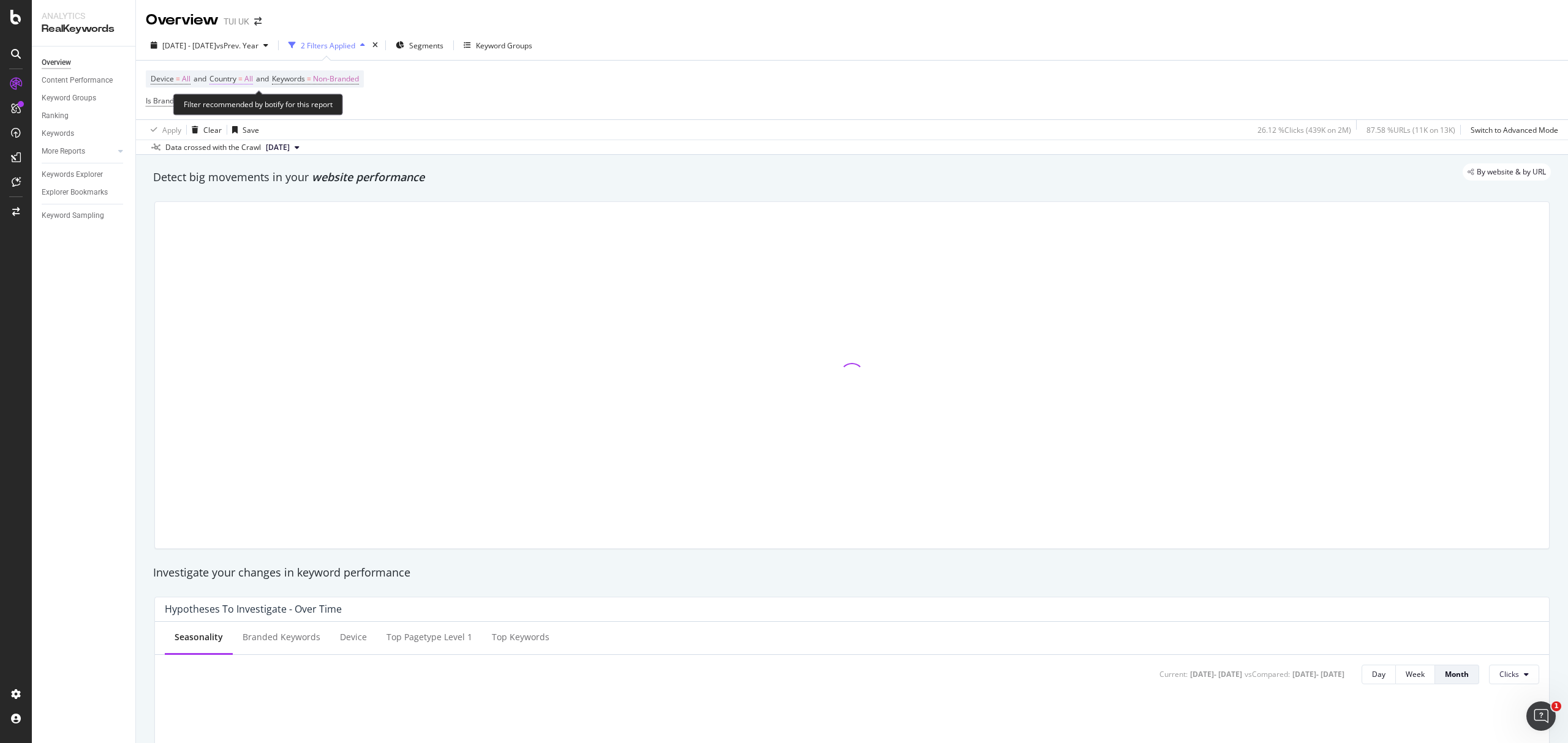
click at [251, 79] on span "All" at bounding box center [248, 79] width 8 height 17
click at [236, 108] on icon at bounding box center [236, 109] width 8 height 7
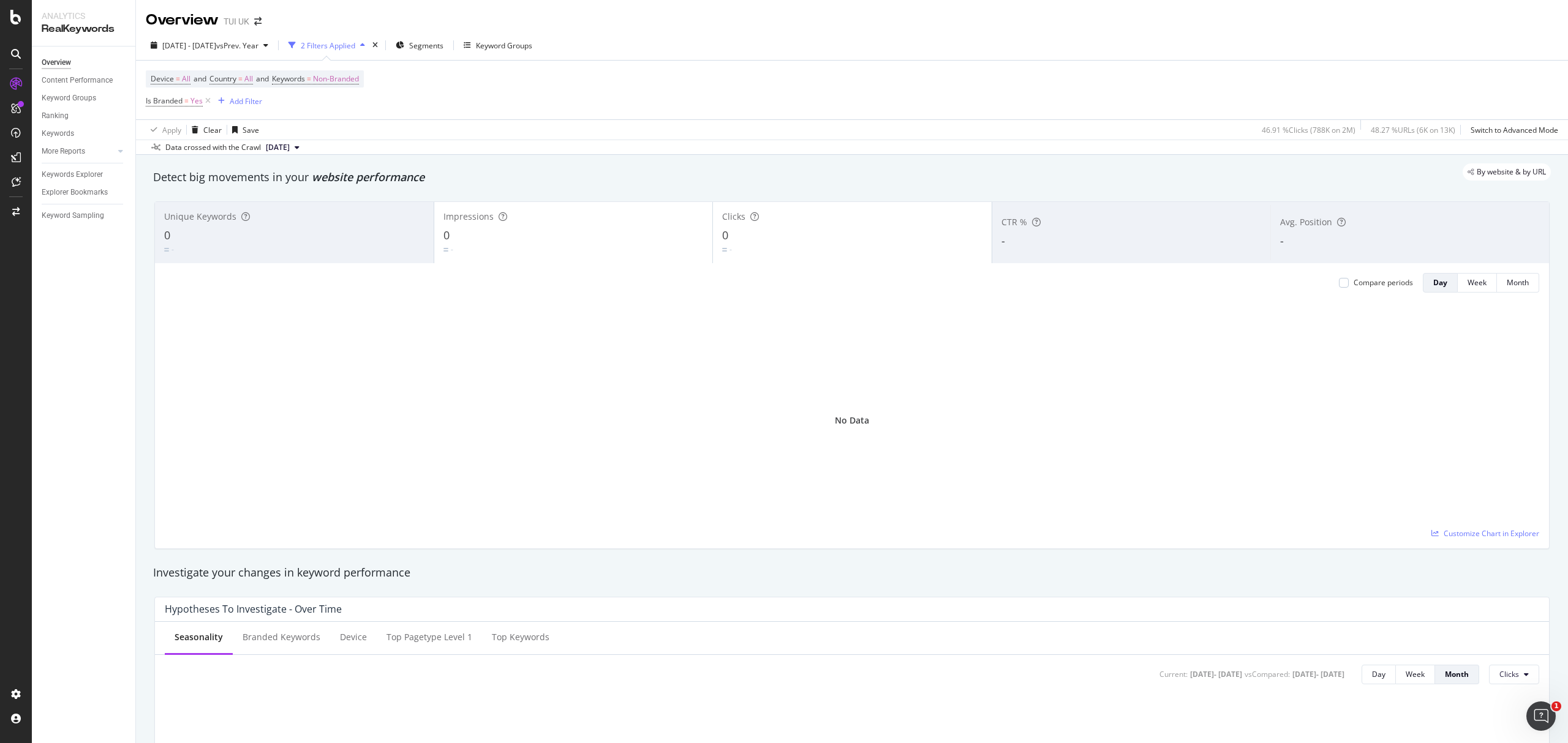
click at [500, 102] on div "Device = All and Country = All and Keywords = Non-Branded Is Branded = Yes Add …" at bounding box center [851, 90] width 1412 height 59
click at [236, 82] on span "Country" at bounding box center [223, 78] width 27 height 10
click at [247, 73] on div "Country" at bounding box center [234, 78] width 29 height 10
click at [247, 76] on div "Country" at bounding box center [234, 78] width 29 height 10
click at [294, 136] on div "Add filter" at bounding box center [302, 134] width 31 height 10
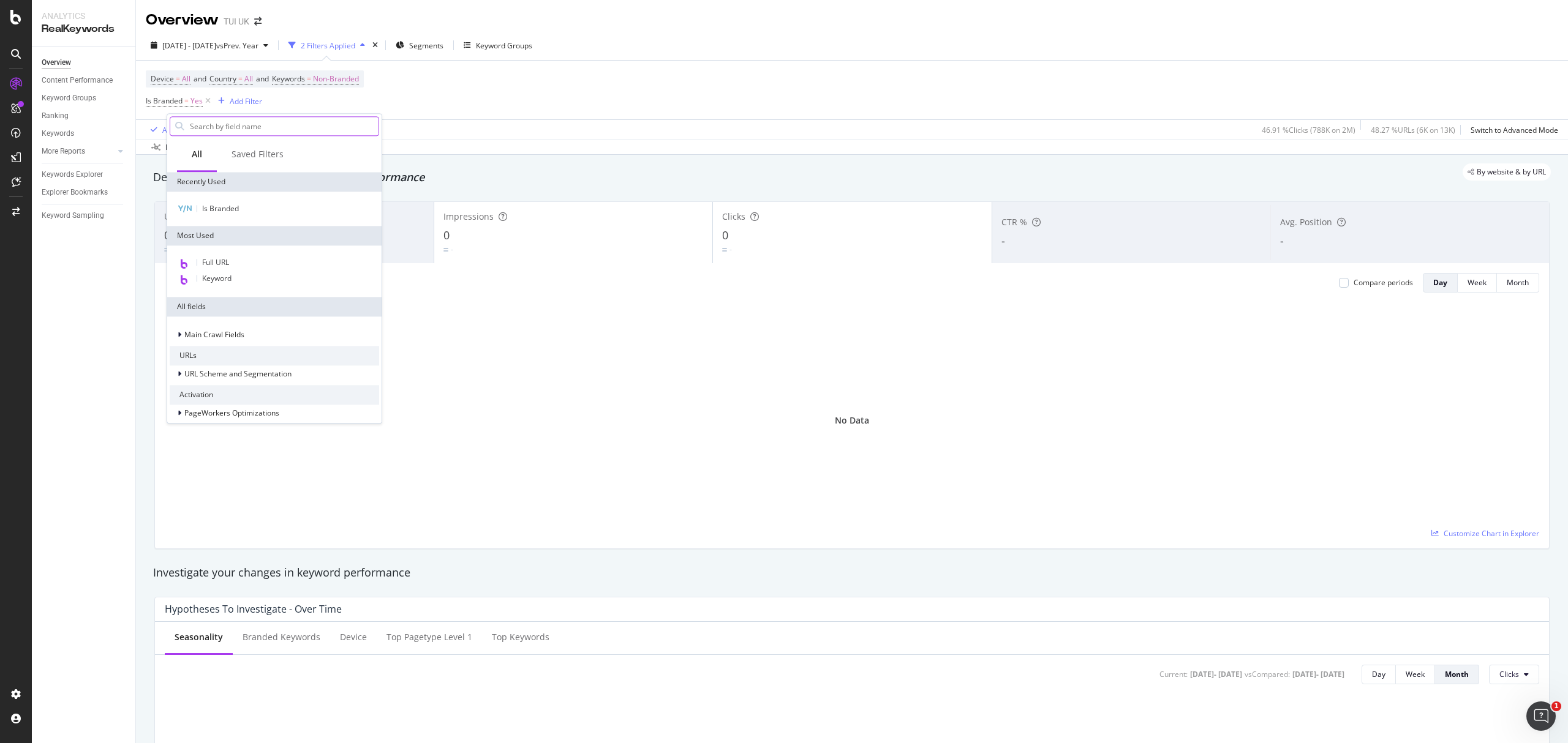
click at [212, 126] on input "text" at bounding box center [283, 126] width 190 height 18
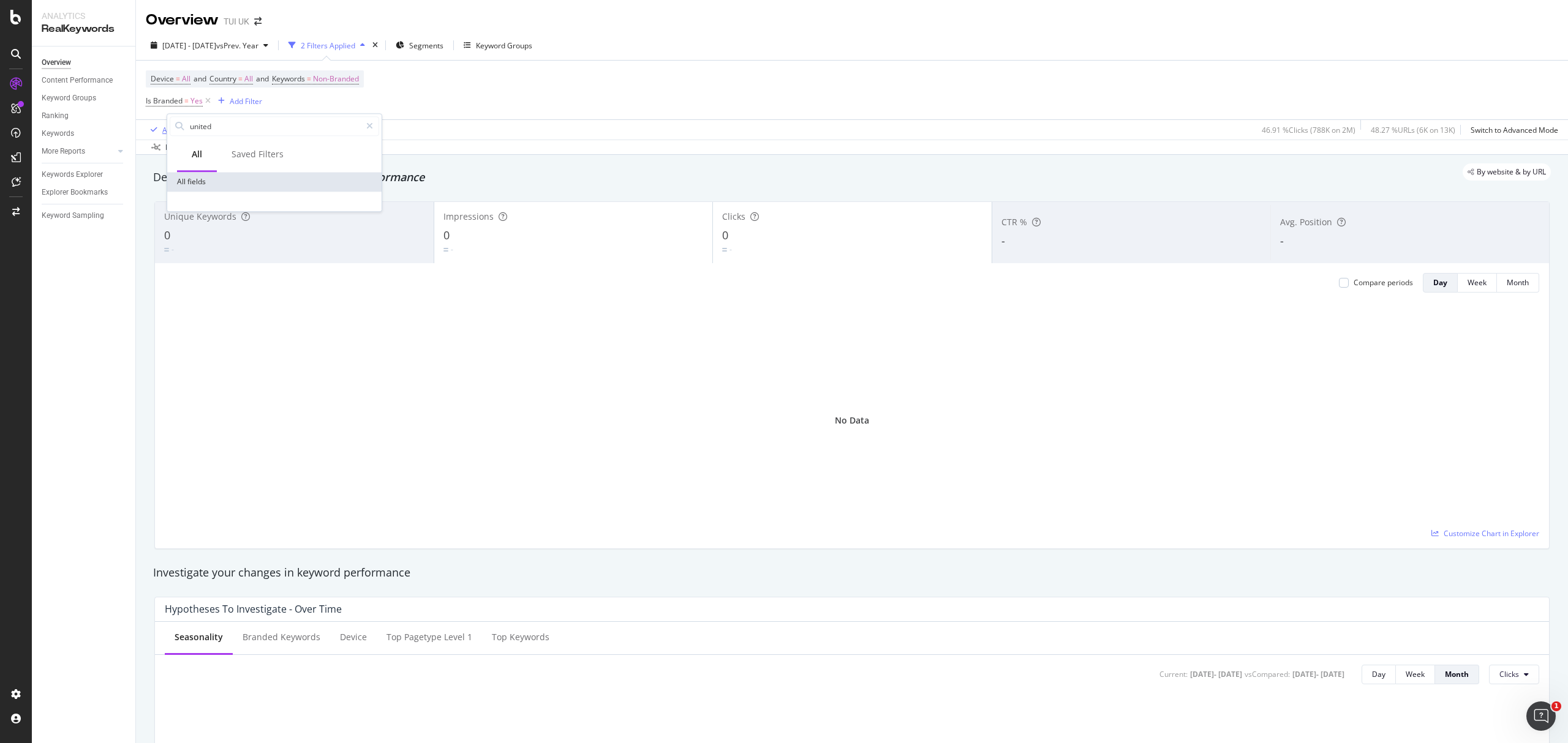
drag, startPoint x: 225, startPoint y: 127, endPoint x: 145, endPoint y: 127, distance: 80.0
click at [147, 127] on body "Analytics RealKeywords Overview Content Performance Keyword Groups Ranking Keyw…" at bounding box center [784, 371] width 1568 height 743
type input "u"
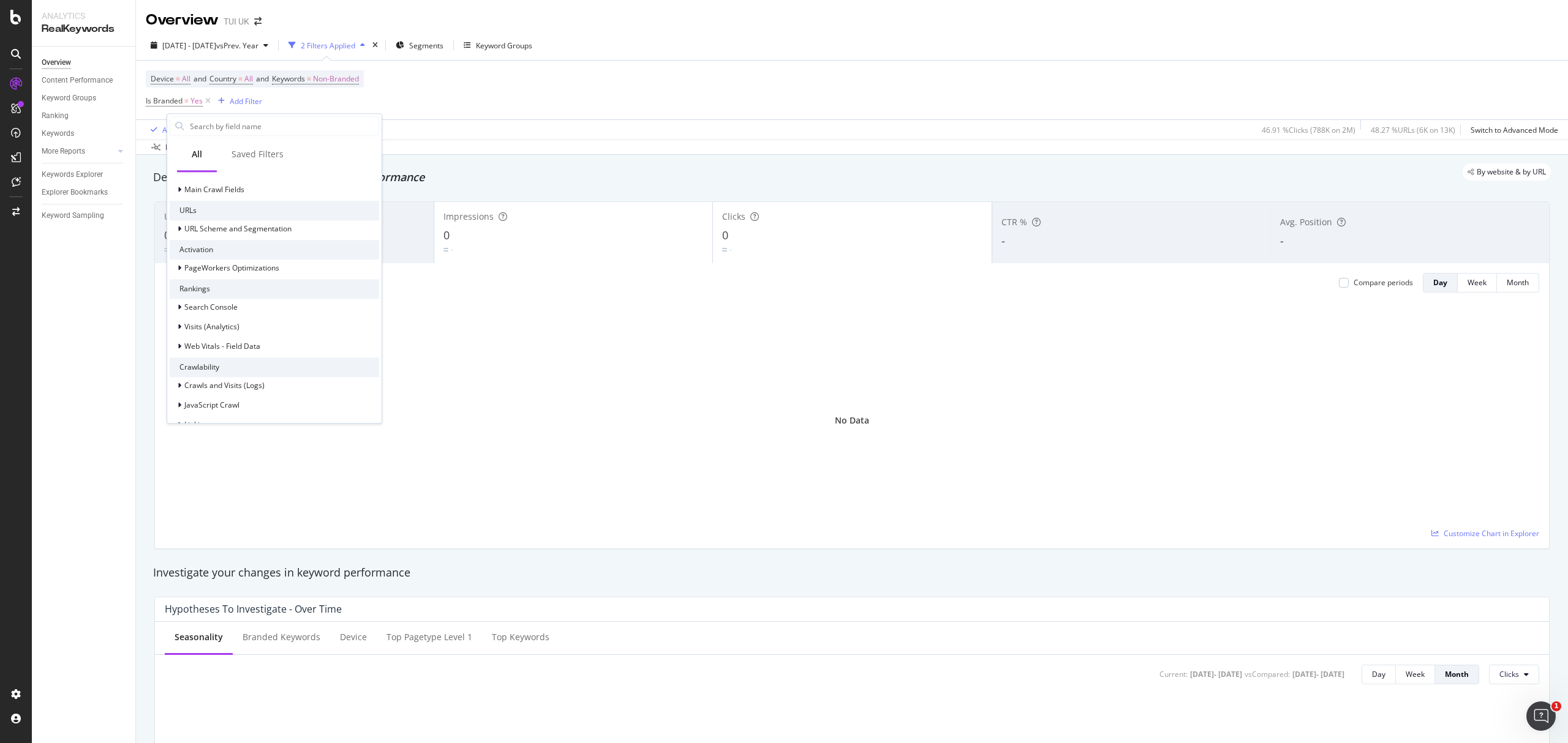
scroll to position [245, 0]
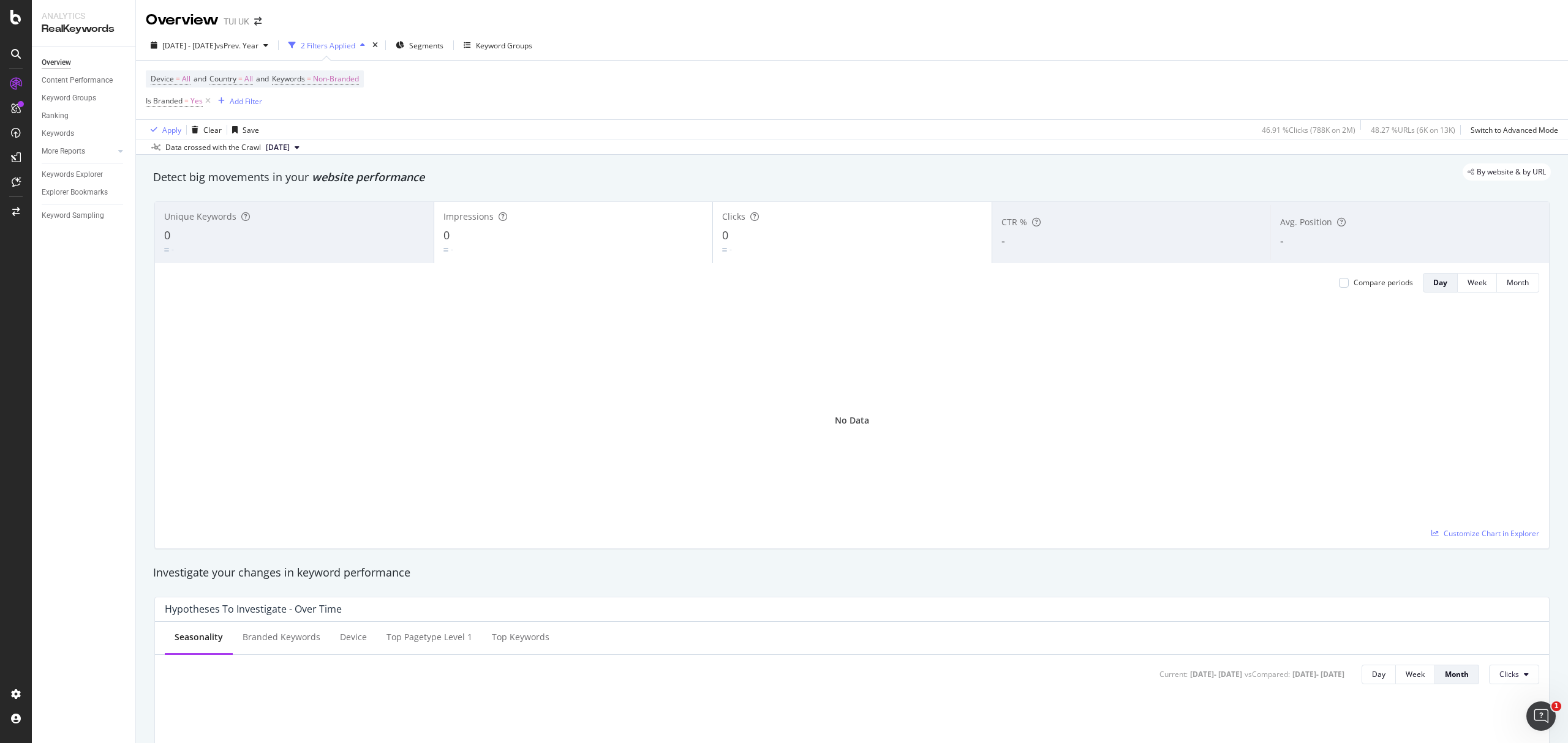
click at [523, 304] on div "No Data" at bounding box center [852, 421] width 1375 height 236
click at [247, 79] on span "All" at bounding box center [248, 79] width 8 height 17
click at [239, 106] on icon at bounding box center [236, 109] width 8 height 7
click at [438, 108] on div "Device = All and Country = All and Keywords = Non-Branded Is Branded = Yes Add …" at bounding box center [851, 90] width 1412 height 59
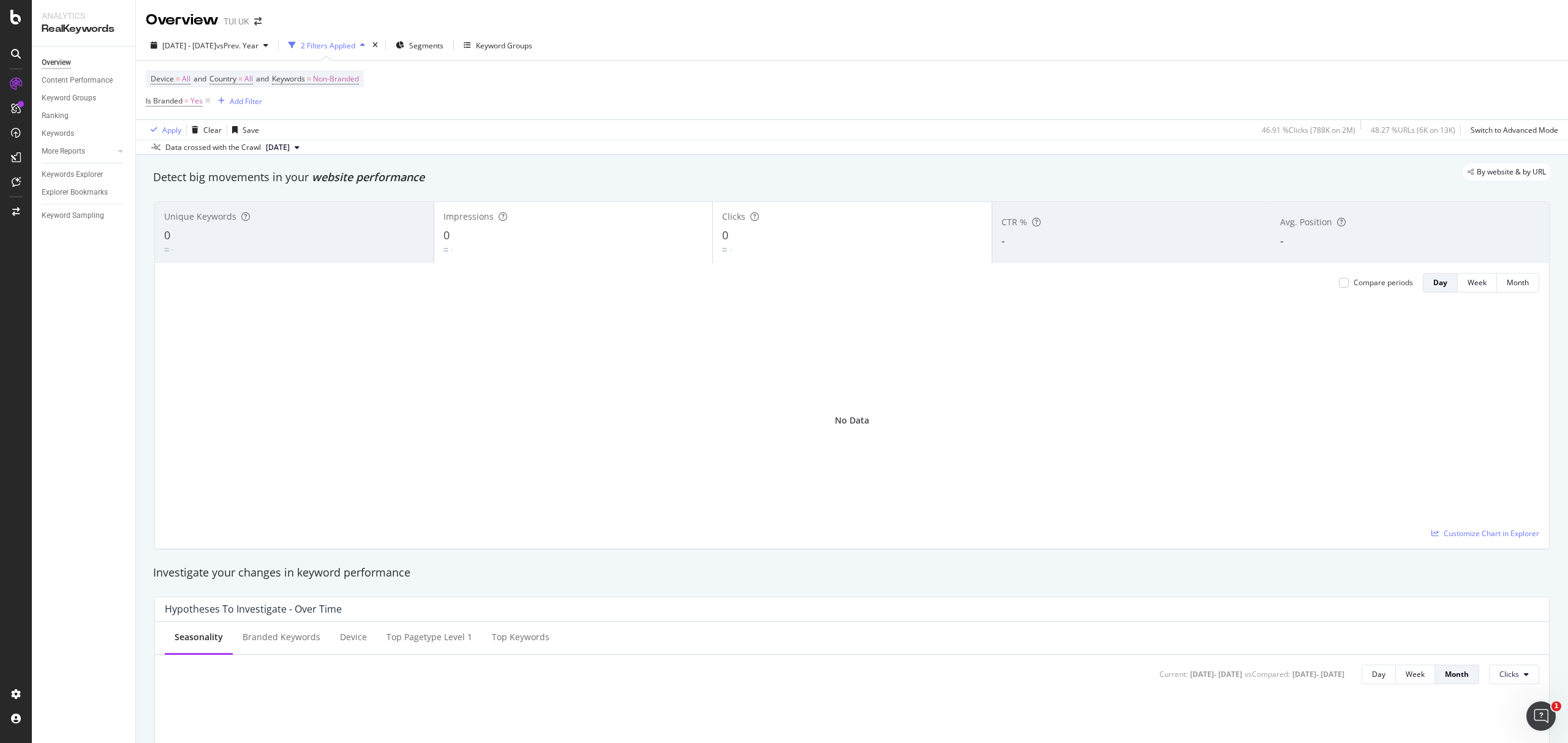
click at [356, 45] on div "2 Filters Applied" at bounding box center [327, 45] width 54 height 10
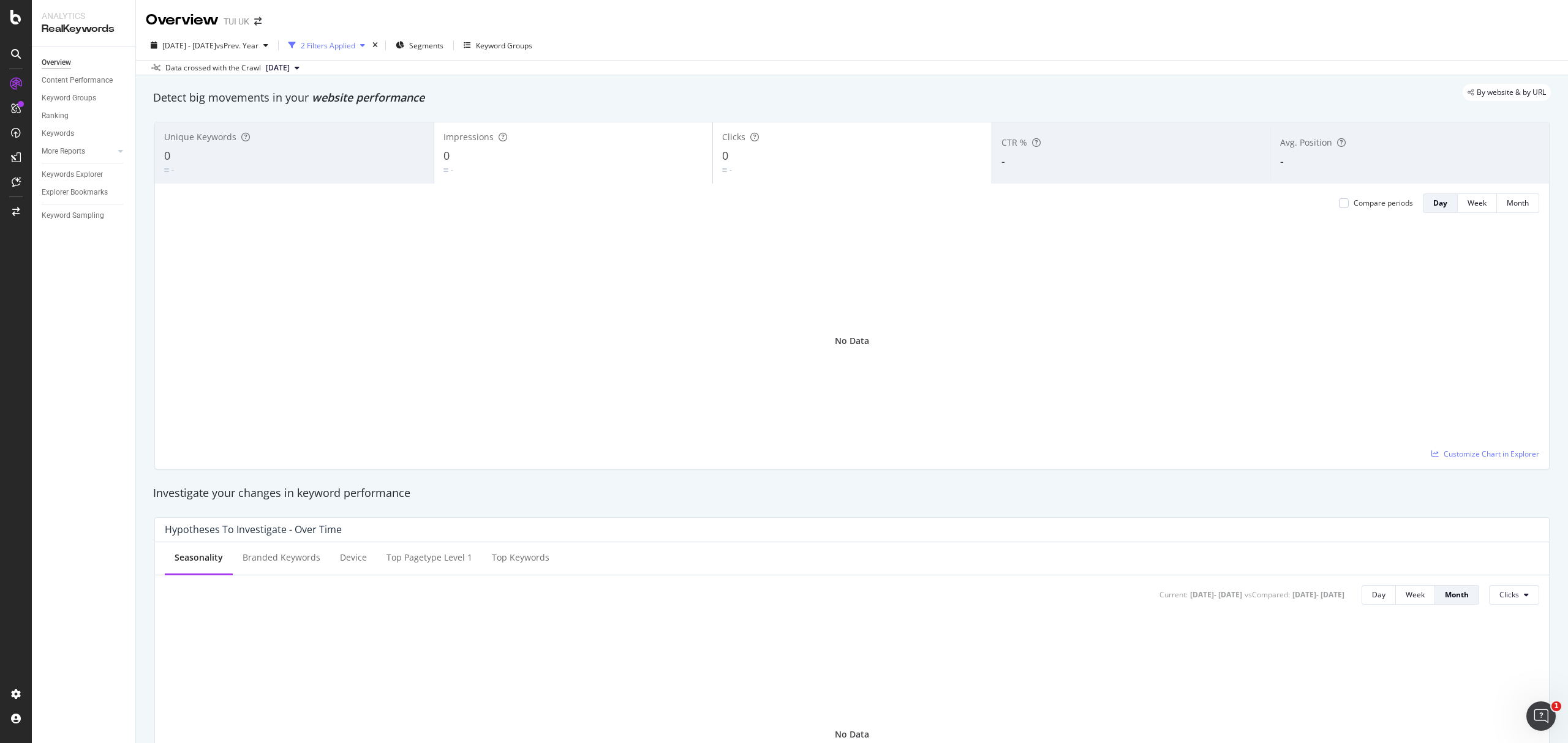
click at [356, 45] on div "2 Filters Applied" at bounding box center [327, 45] width 54 height 10
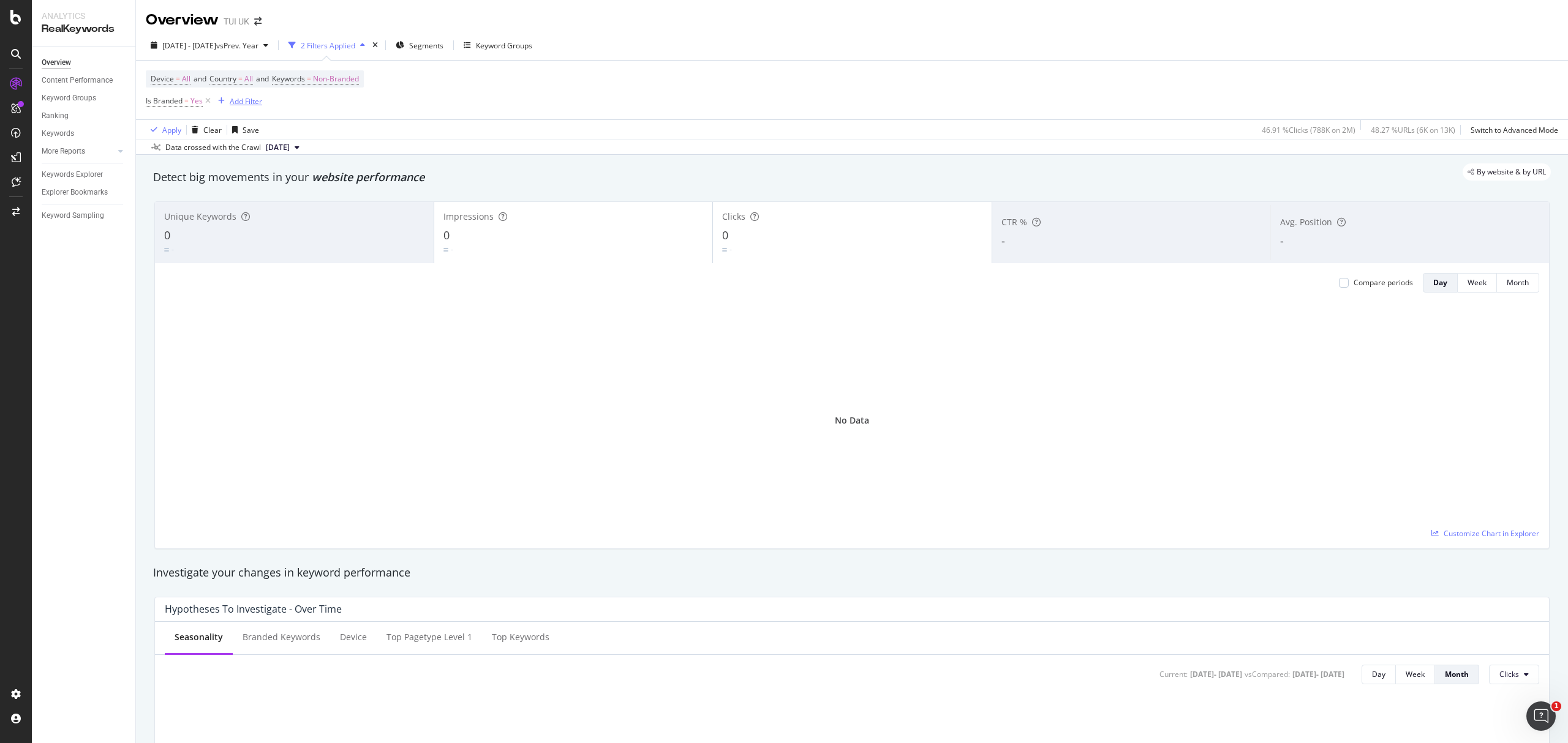
click at [245, 98] on div "Add Filter" at bounding box center [246, 101] width 32 height 10
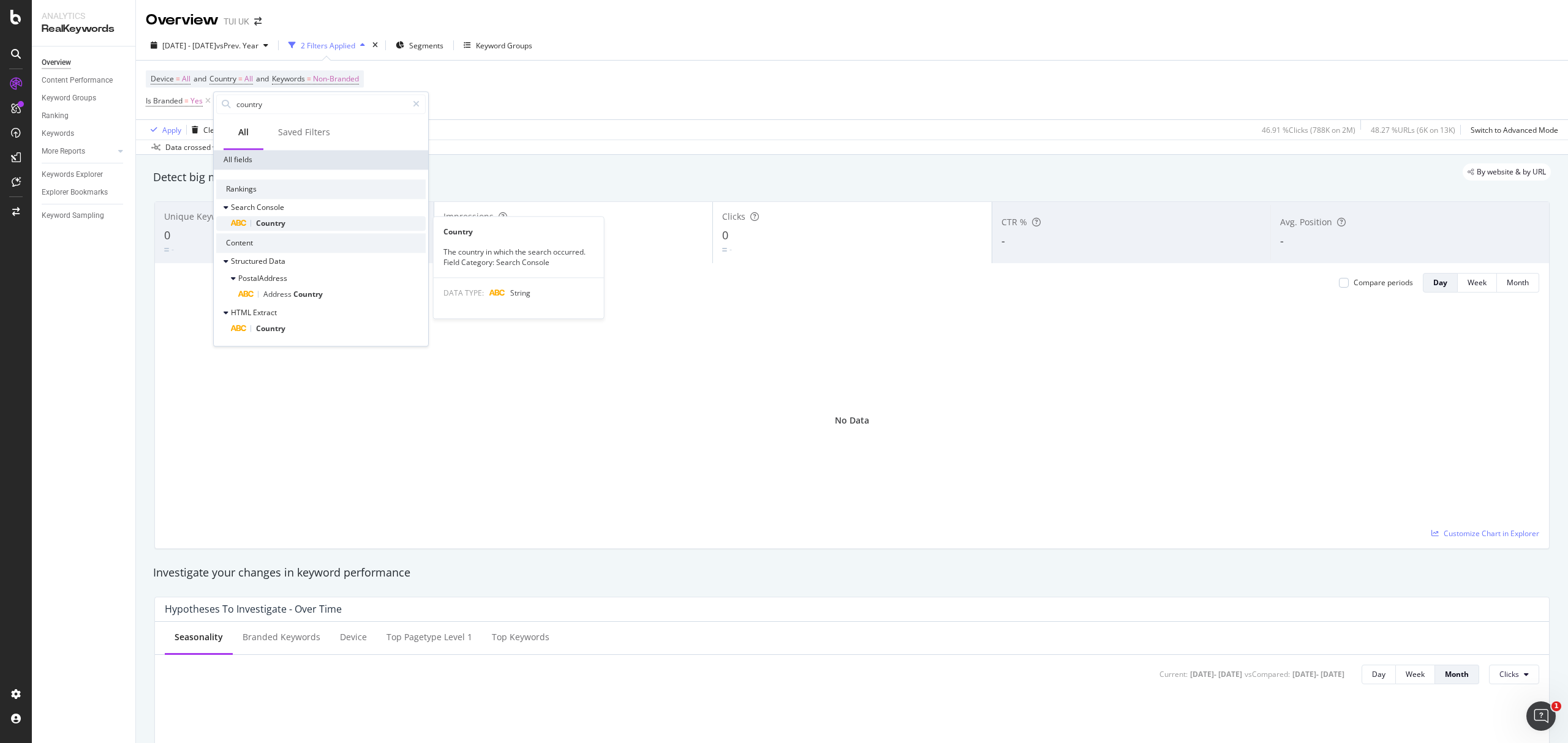
type input "country"
click at [303, 224] on div "Country" at bounding box center [328, 224] width 195 height 15
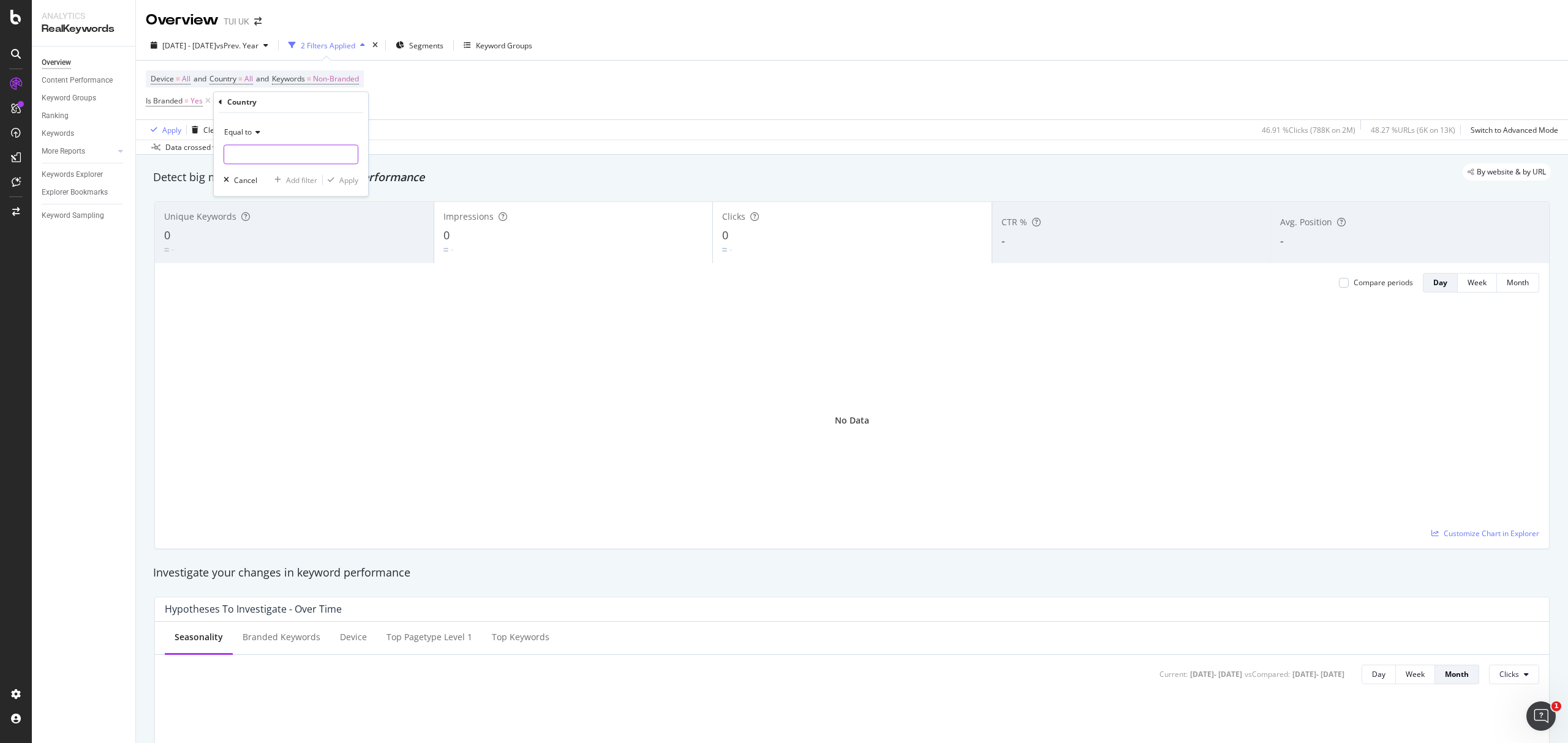
click at [258, 152] on input "text" at bounding box center [291, 154] width 134 height 19
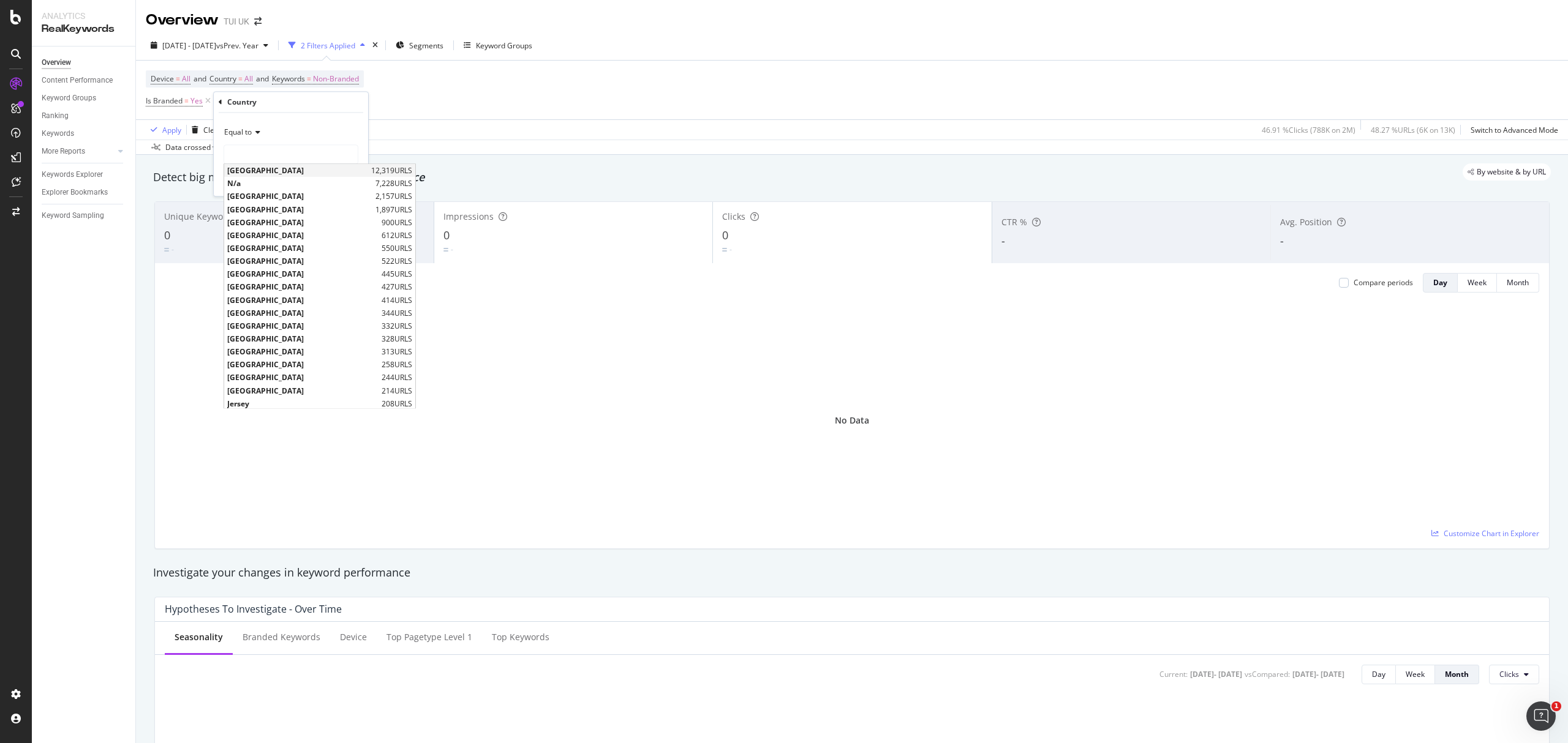
click at [269, 169] on span "[GEOGRAPHIC_DATA]" at bounding box center [298, 169] width 141 height 10
type input "[GEOGRAPHIC_DATA]"
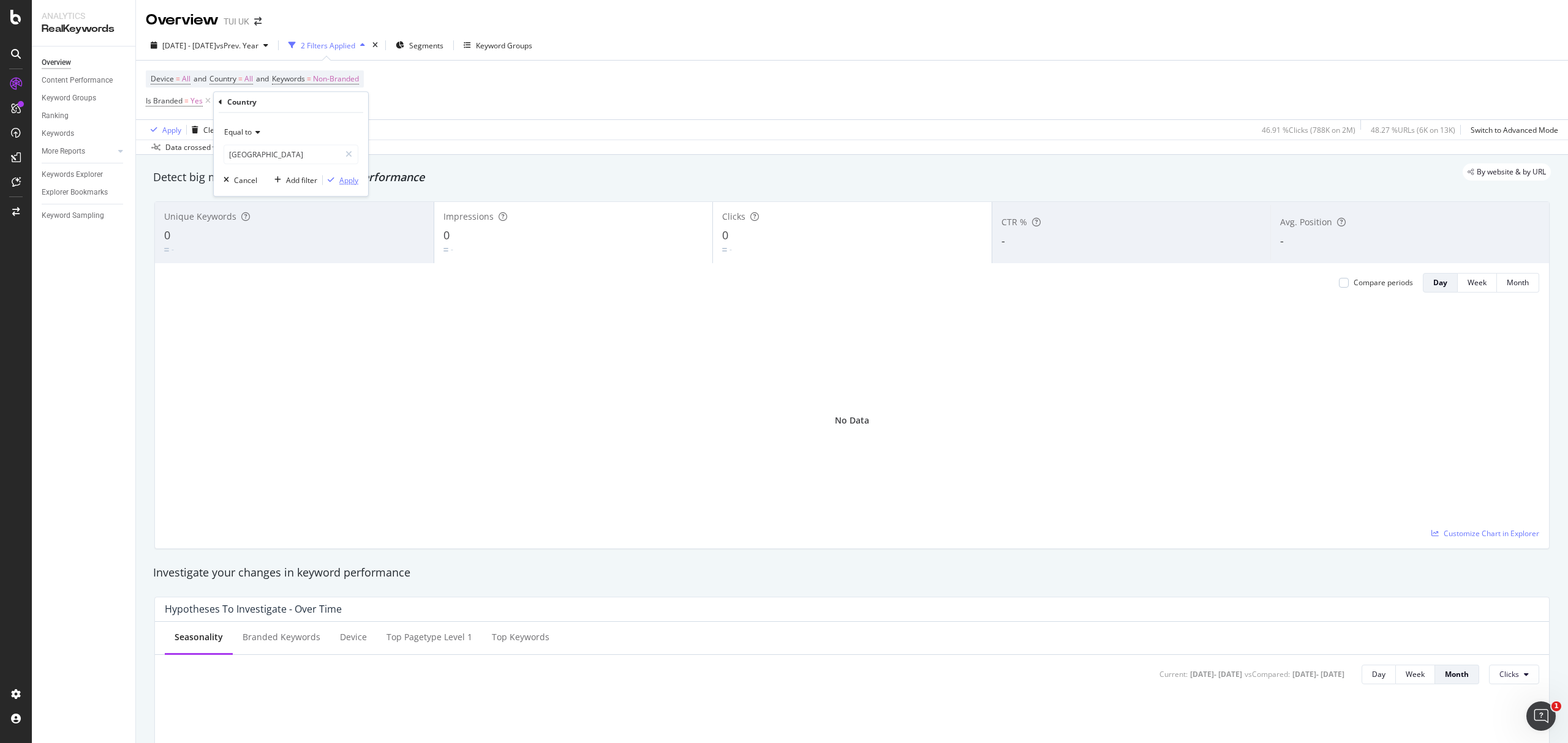
click at [339, 180] on div "Apply" at bounding box center [348, 180] width 19 height 10
click at [343, 102] on icon at bounding box center [347, 101] width 10 height 12
click at [177, 80] on span "=" at bounding box center [178, 78] width 5 height 10
click at [197, 111] on span "All Devices" at bounding box center [181, 108] width 38 height 10
click at [194, 108] on span "All Devices" at bounding box center [181, 108] width 38 height 10
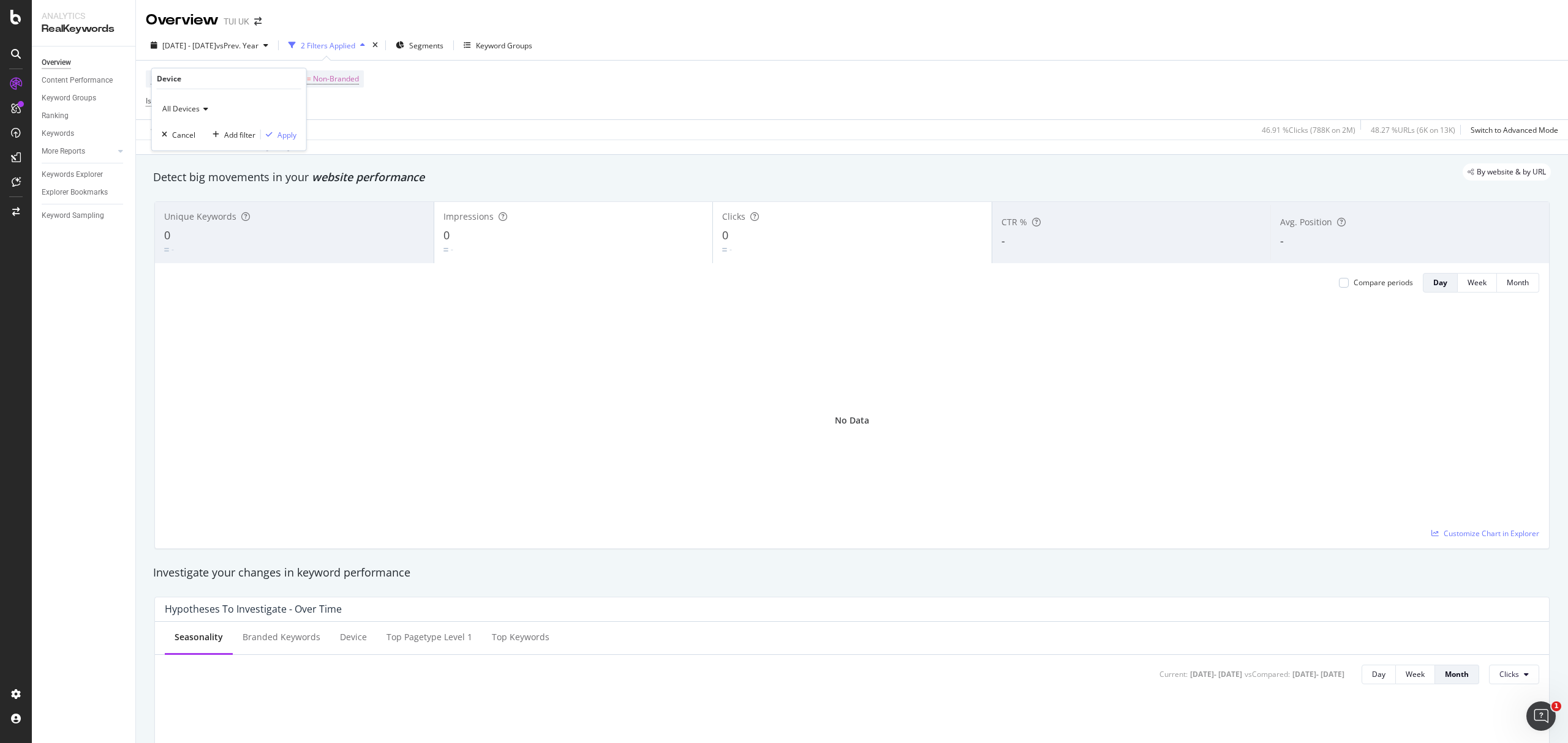
click at [385, 108] on div "Device = All and Country = All and Keywords = Non-Branded Is Branded = Yes Add …" at bounding box center [851, 90] width 1412 height 59
click at [260, 76] on span "and" at bounding box center [262, 78] width 13 height 10
click at [247, 77] on span "All" at bounding box center [248, 79] width 8 height 17
click at [234, 106] on icon at bounding box center [236, 109] width 8 height 7
click at [237, 128] on span "All" at bounding box center [235, 133] width 10 height 10
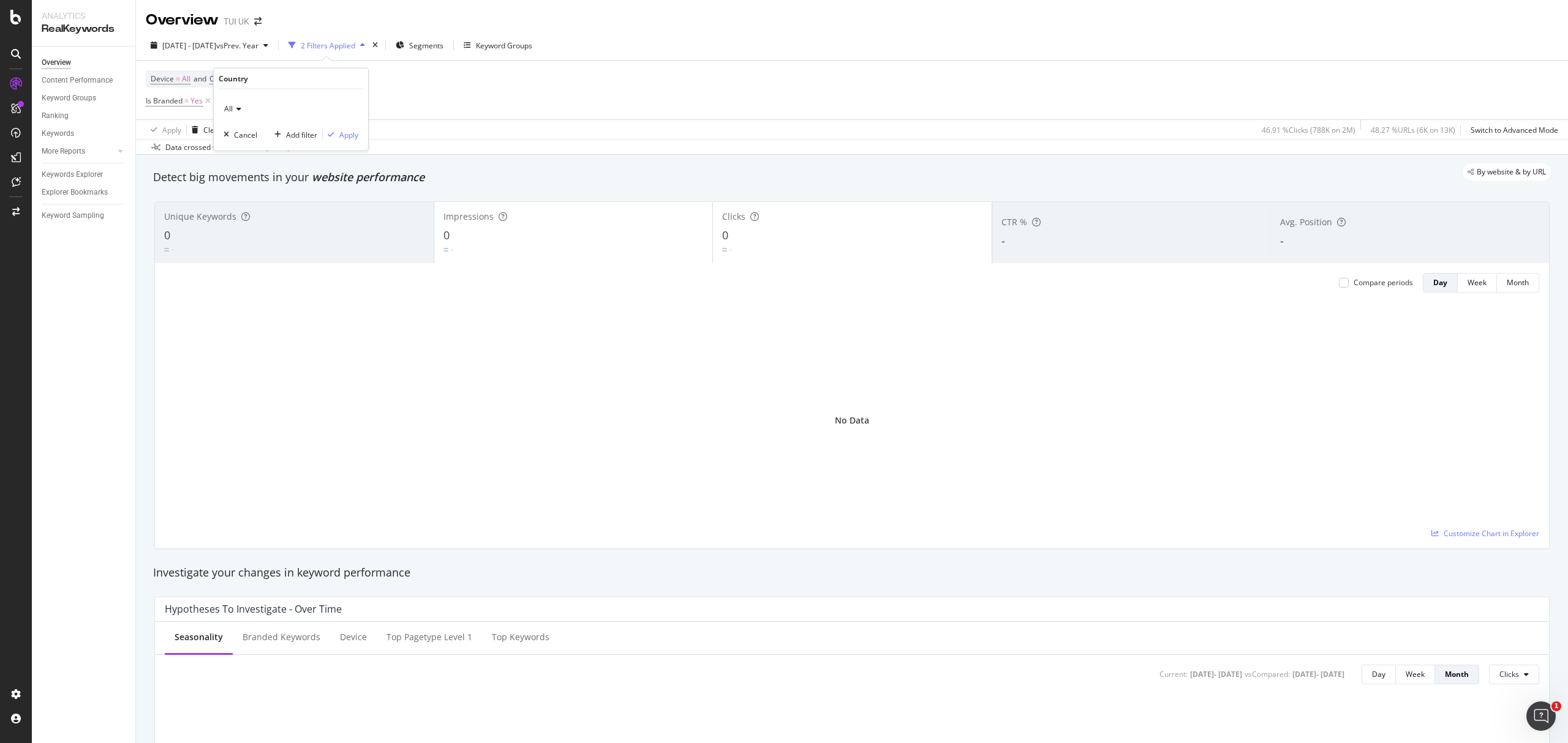
click at [236, 108] on icon at bounding box center [236, 109] width 8 height 7
click at [405, 102] on div "Device = All and Country = All and Keywords = Non-Branded Is Branded = Yes Add …" at bounding box center [851, 90] width 1412 height 59
click at [344, 74] on span "Non-Branded" at bounding box center [335, 79] width 46 height 17
click at [346, 105] on icon "button" at bounding box center [347, 109] width 5 height 7
click at [488, 99] on div "Device = All and Country = All and Keywords = Non-Branded Is Branded = Yes Add …" at bounding box center [851, 90] width 1412 height 59
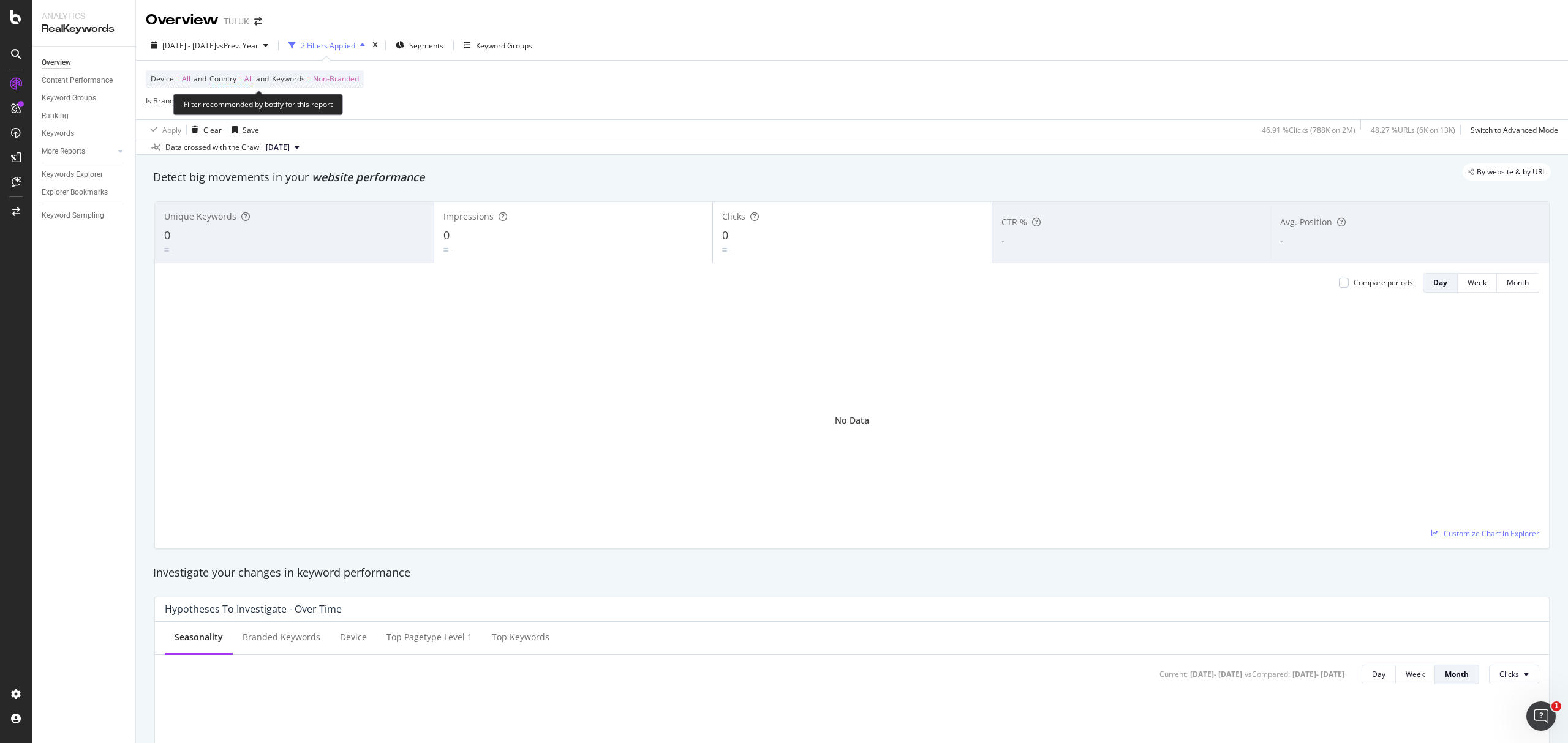
click at [250, 79] on span "All" at bounding box center [248, 79] width 8 height 17
click at [455, 93] on div "Device = All and Country = All and Keywords = Non-Branded Is Branded = Yes Add …" at bounding box center [851, 90] width 1412 height 59
click at [197, 103] on span "Yes" at bounding box center [196, 101] width 12 height 17
click at [197, 103] on div "Is Branded" at bounding box center [180, 101] width 39 height 10
click at [165, 128] on span "Yes" at bounding box center [163, 131] width 12 height 10
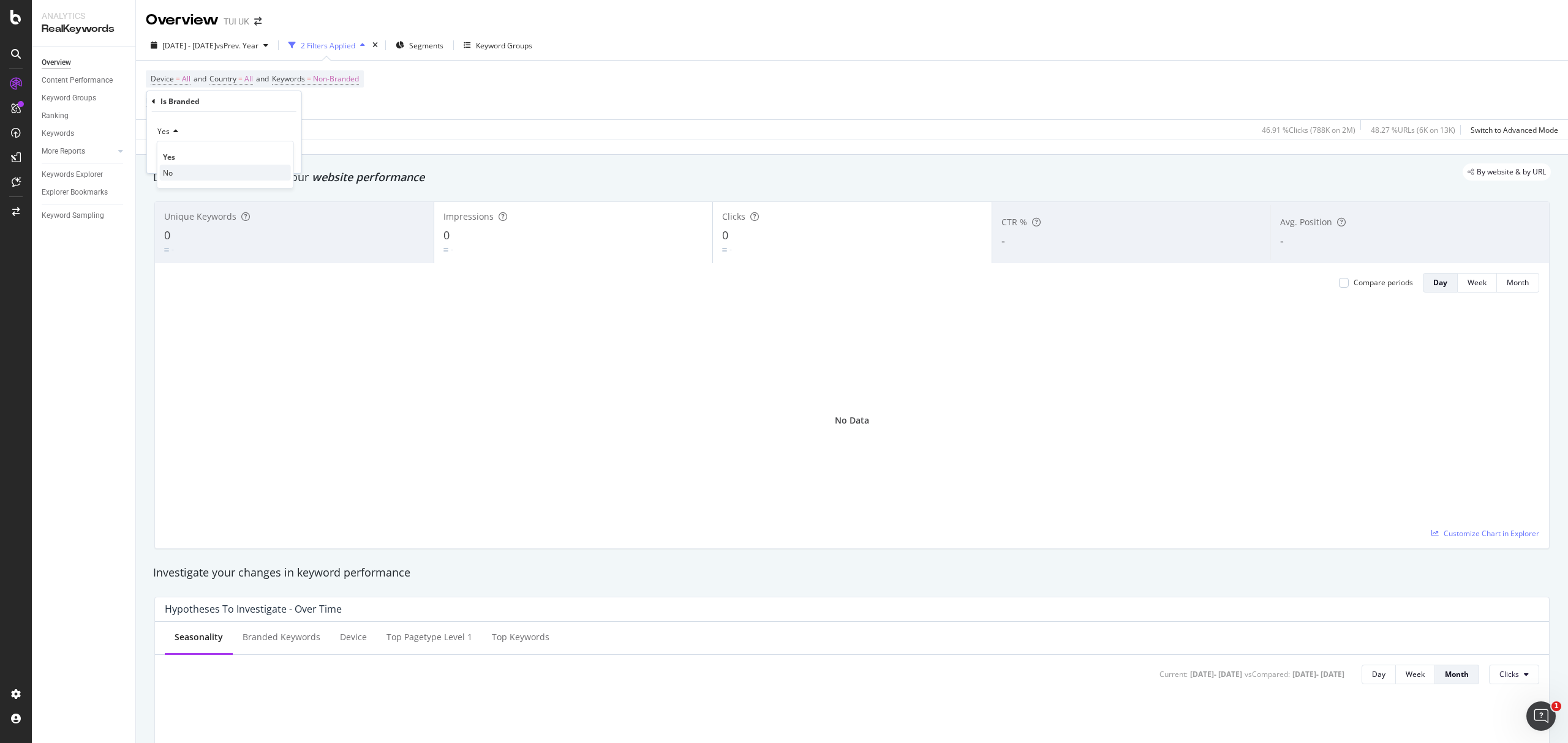
click at [170, 170] on span "No" at bounding box center [168, 172] width 10 height 10
click at [439, 103] on div "Device = All and Country = All and Keywords = Non-Branded Is Branded = Yes Add …" at bounding box center [851, 90] width 1412 height 59
click at [187, 99] on span "=" at bounding box center [186, 100] width 5 height 10
click at [164, 126] on span "Yes" at bounding box center [163, 131] width 12 height 10
click at [168, 170] on span "No" at bounding box center [168, 172] width 10 height 10
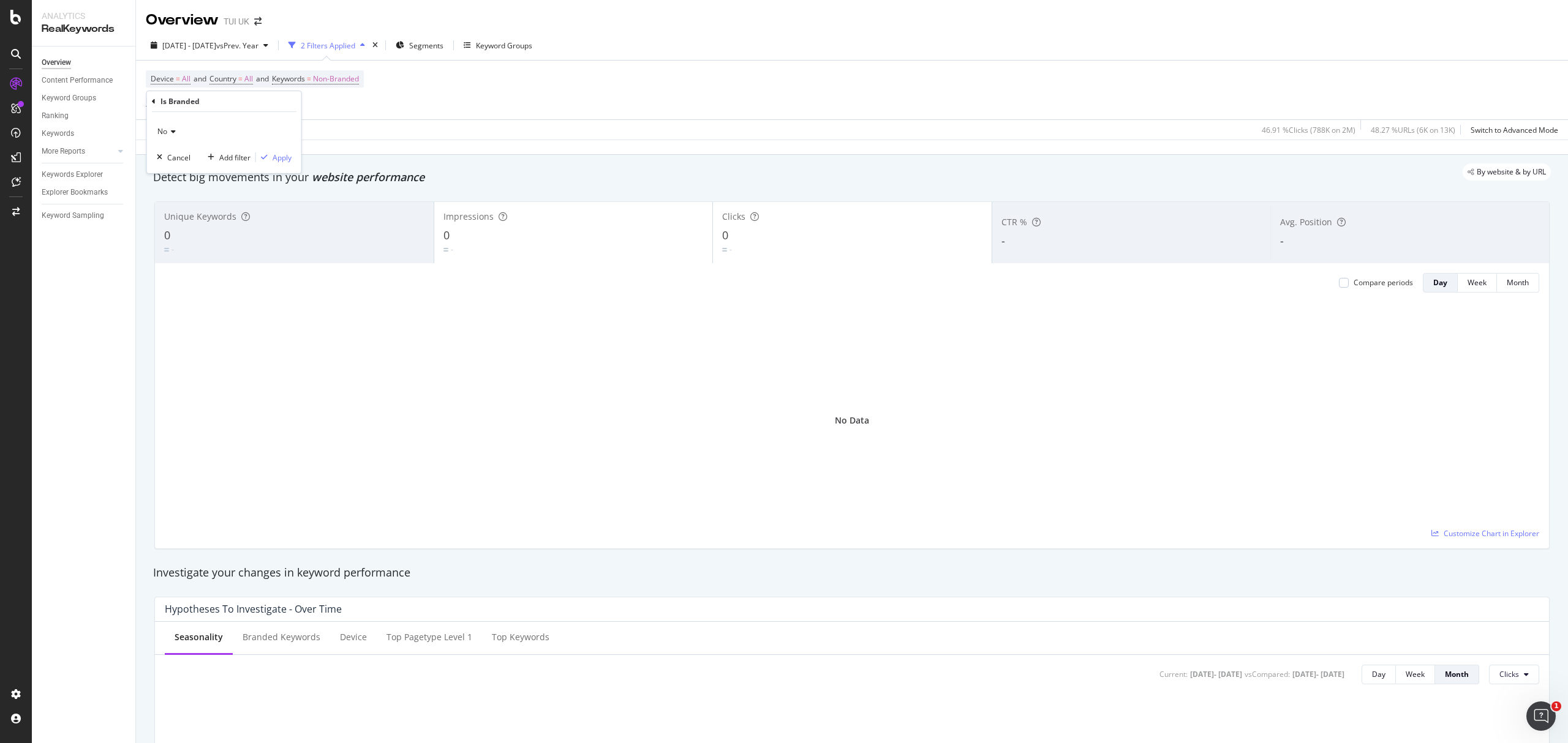
click at [292, 159] on div "No Cancel Add filter Apply" at bounding box center [224, 142] width 154 height 61
click at [283, 156] on div "Apply" at bounding box center [281, 157] width 19 height 10
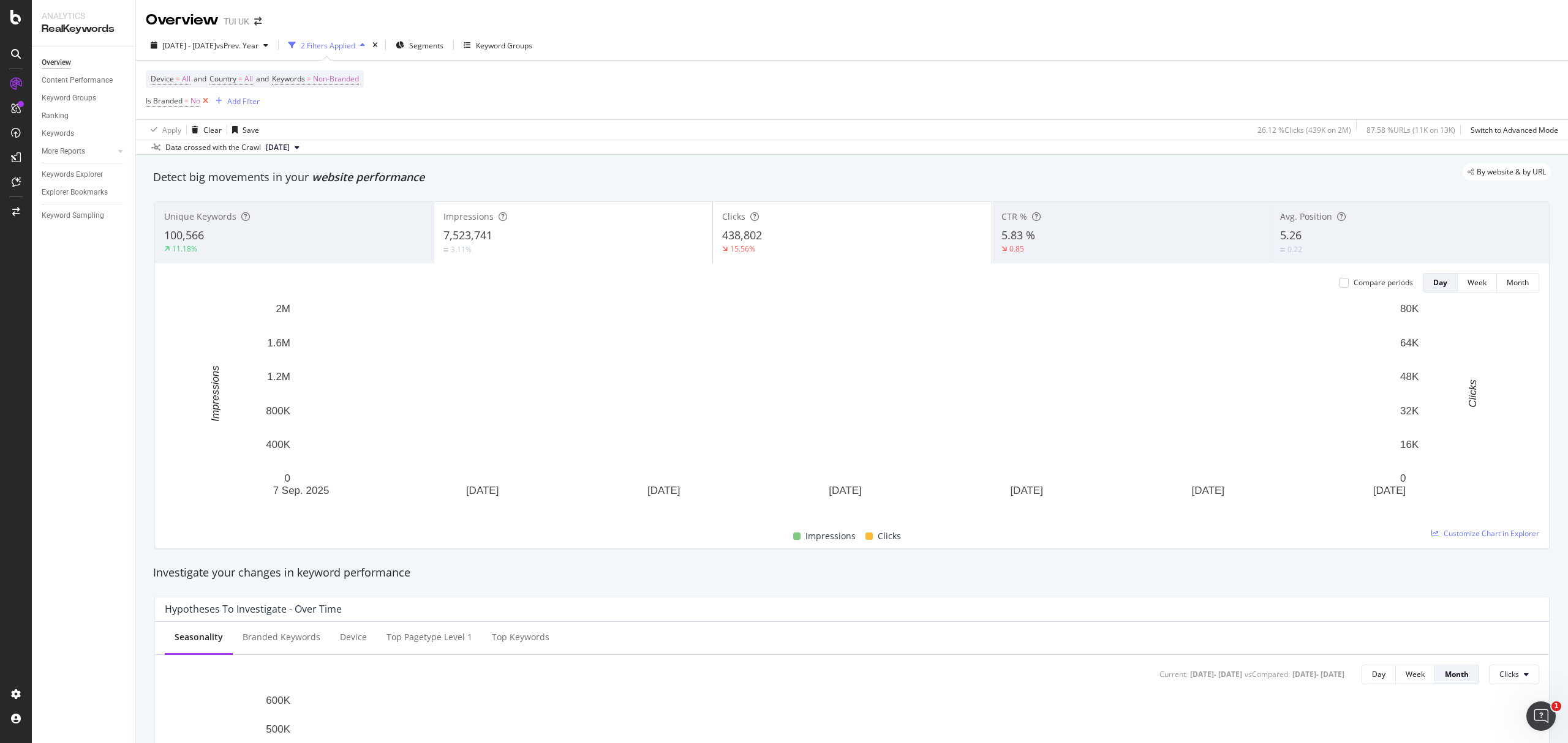
click at [203, 101] on icon at bounding box center [205, 101] width 10 height 12
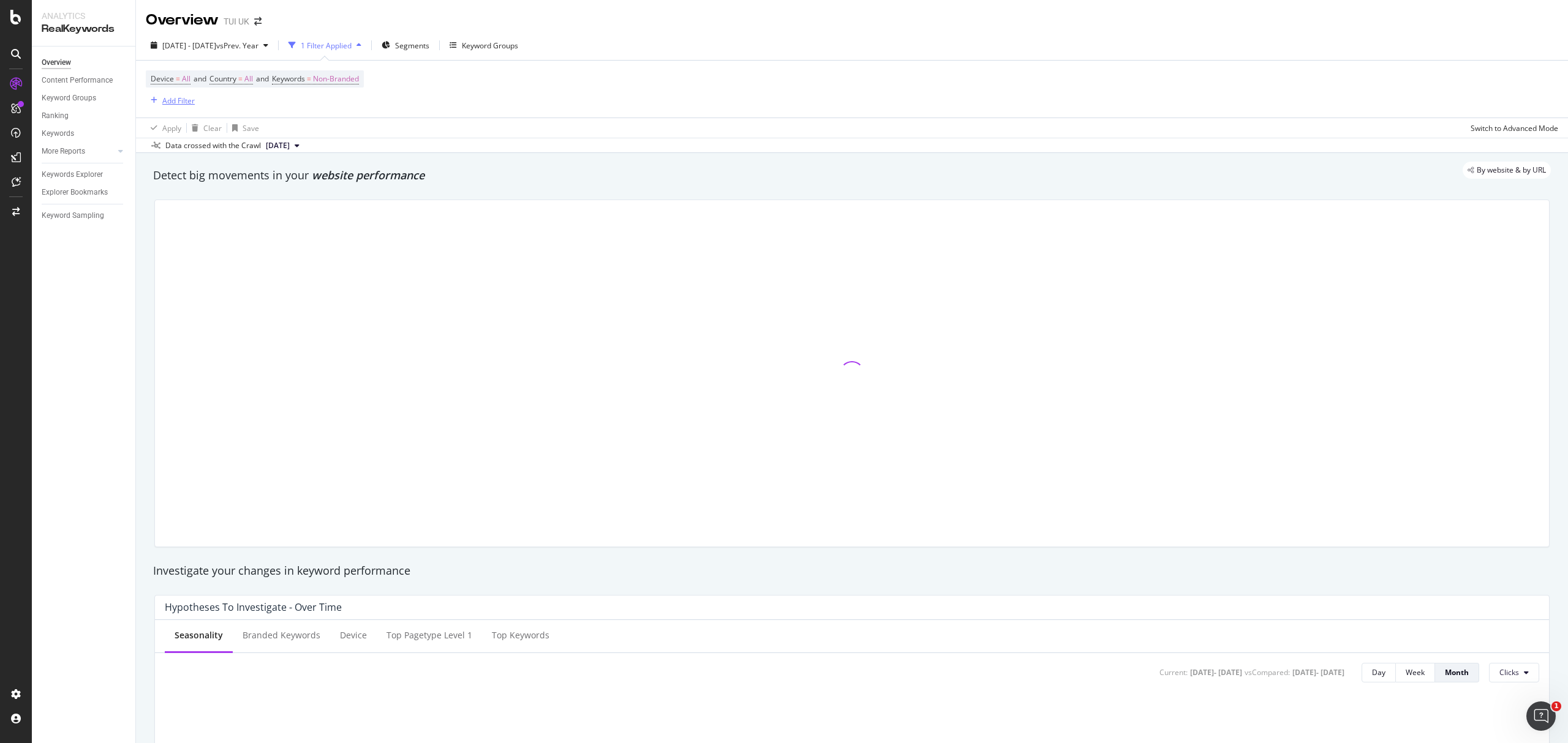
click at [174, 99] on div "Add Filter" at bounding box center [178, 100] width 32 height 10
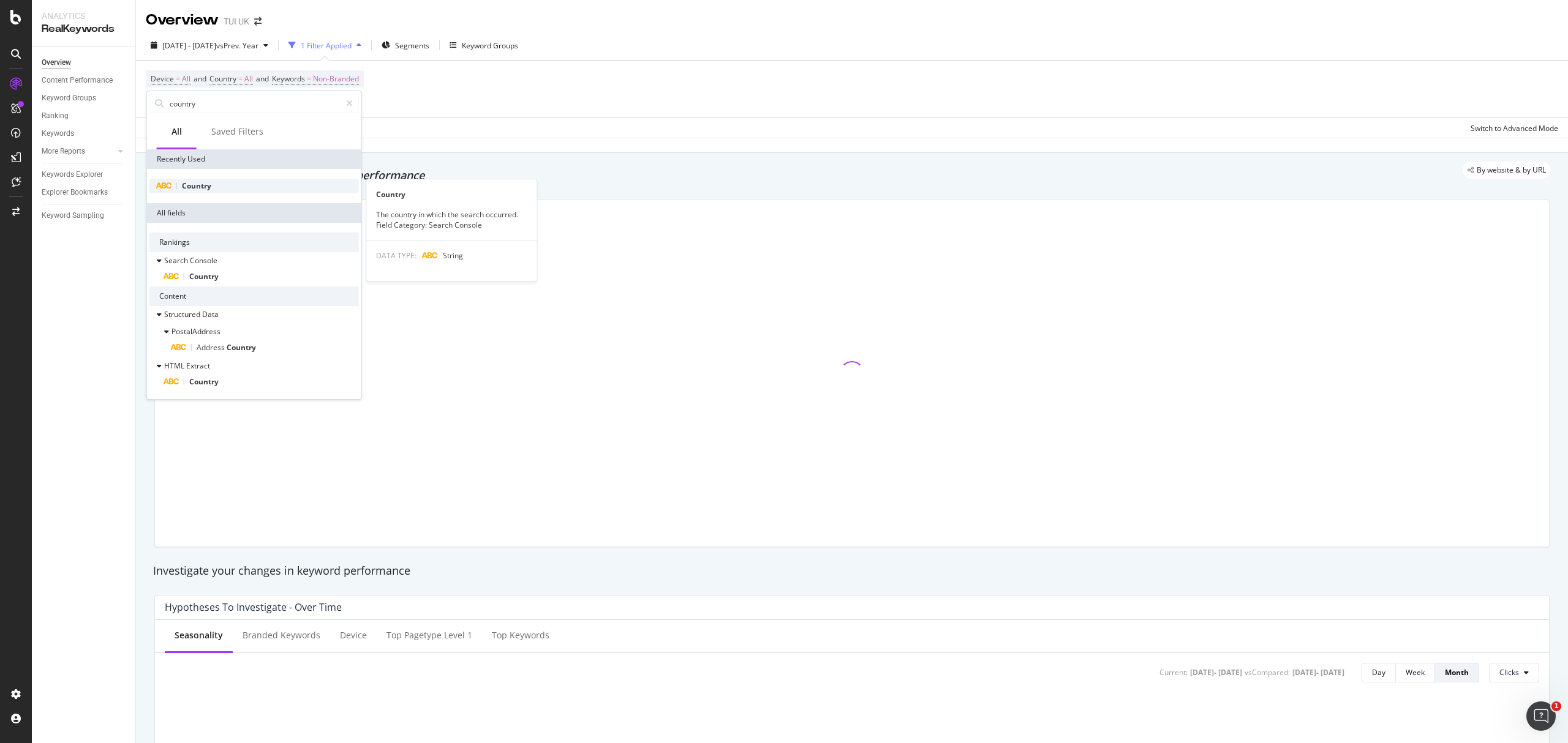
click at [195, 185] on span "Country" at bounding box center [196, 185] width 29 height 10
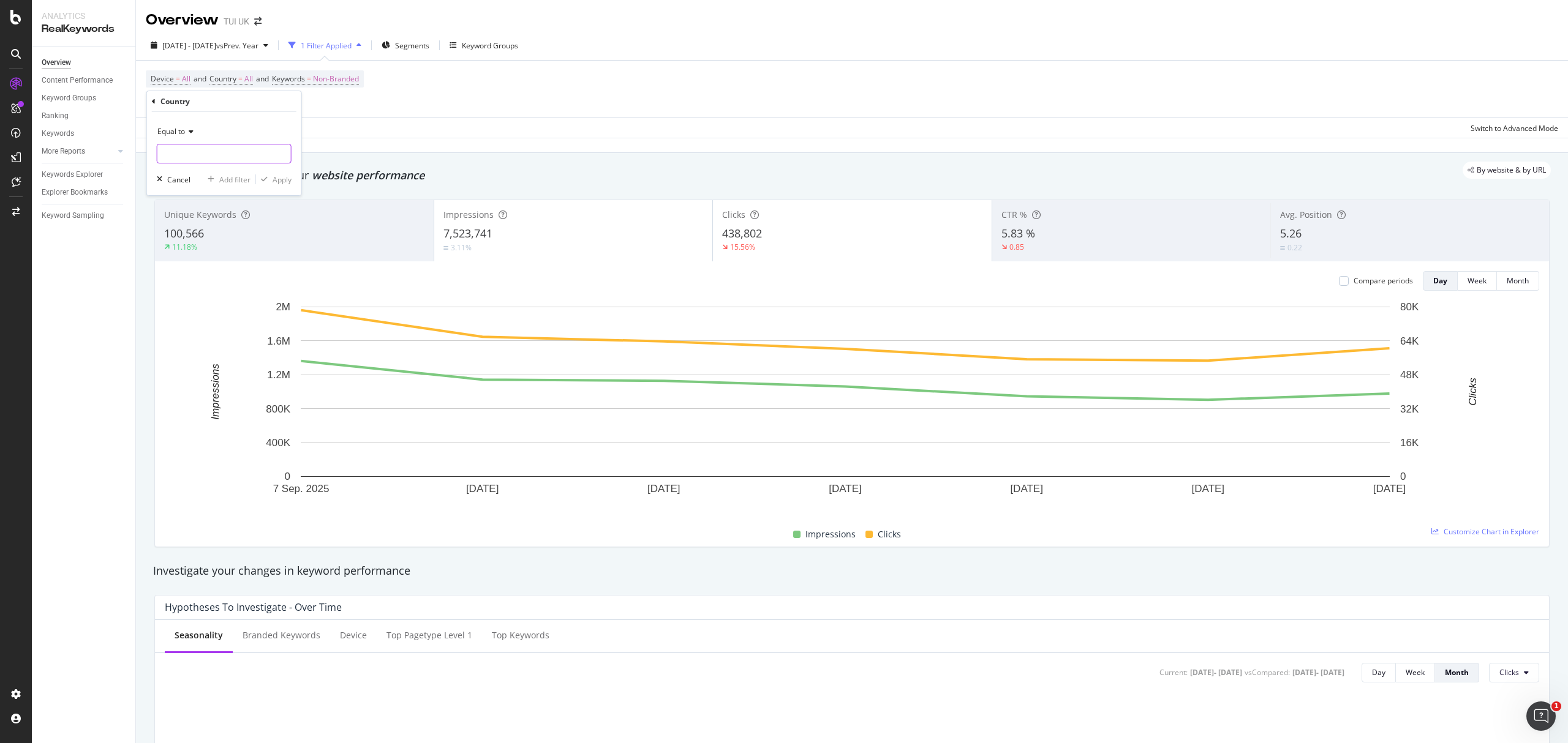
click at [192, 153] on input "text" at bounding box center [225, 153] width 134 height 19
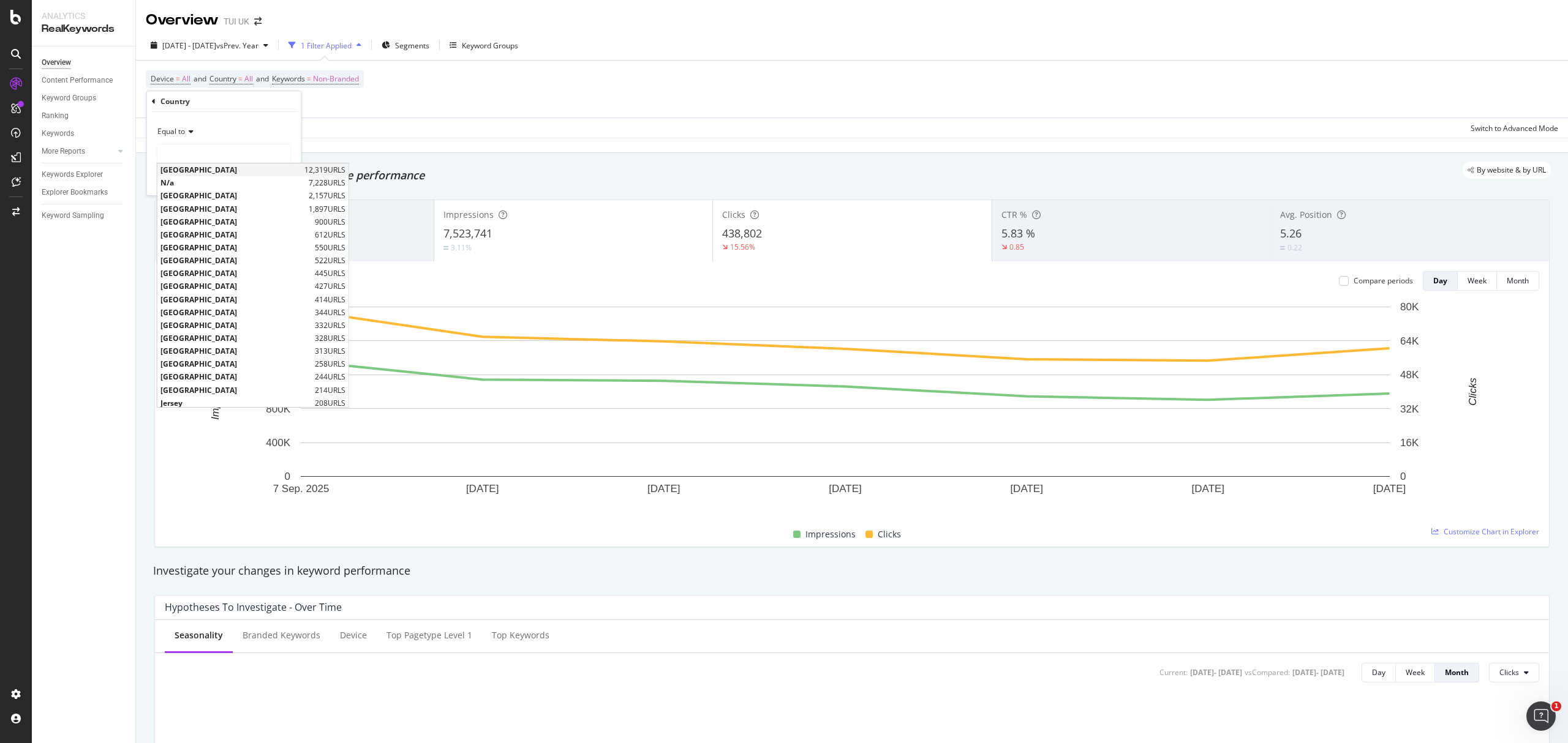
click at [194, 170] on span "[GEOGRAPHIC_DATA]" at bounding box center [231, 169] width 141 height 10
type input "[GEOGRAPHIC_DATA]"
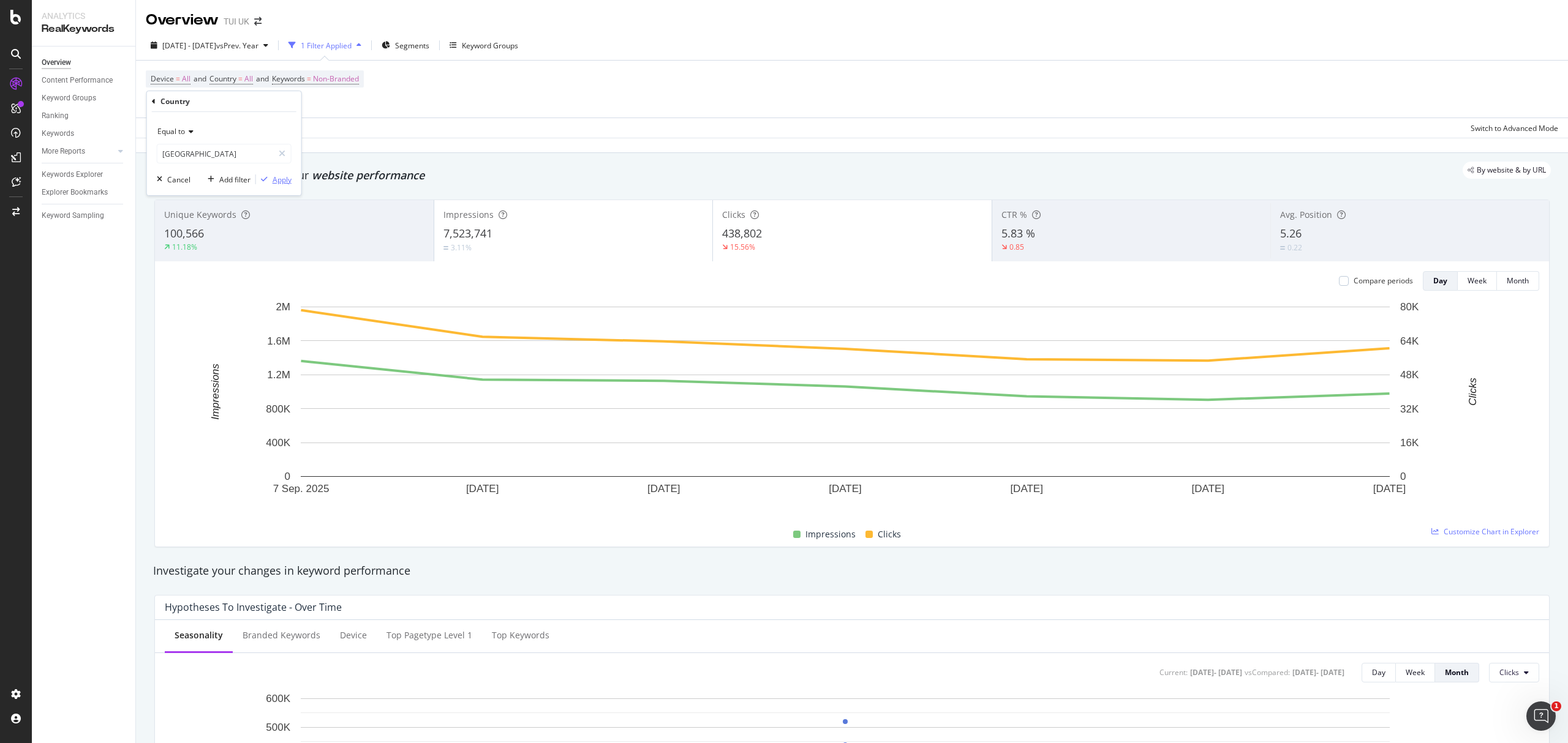
click at [280, 173] on button "Apply" at bounding box center [273, 179] width 36 height 12
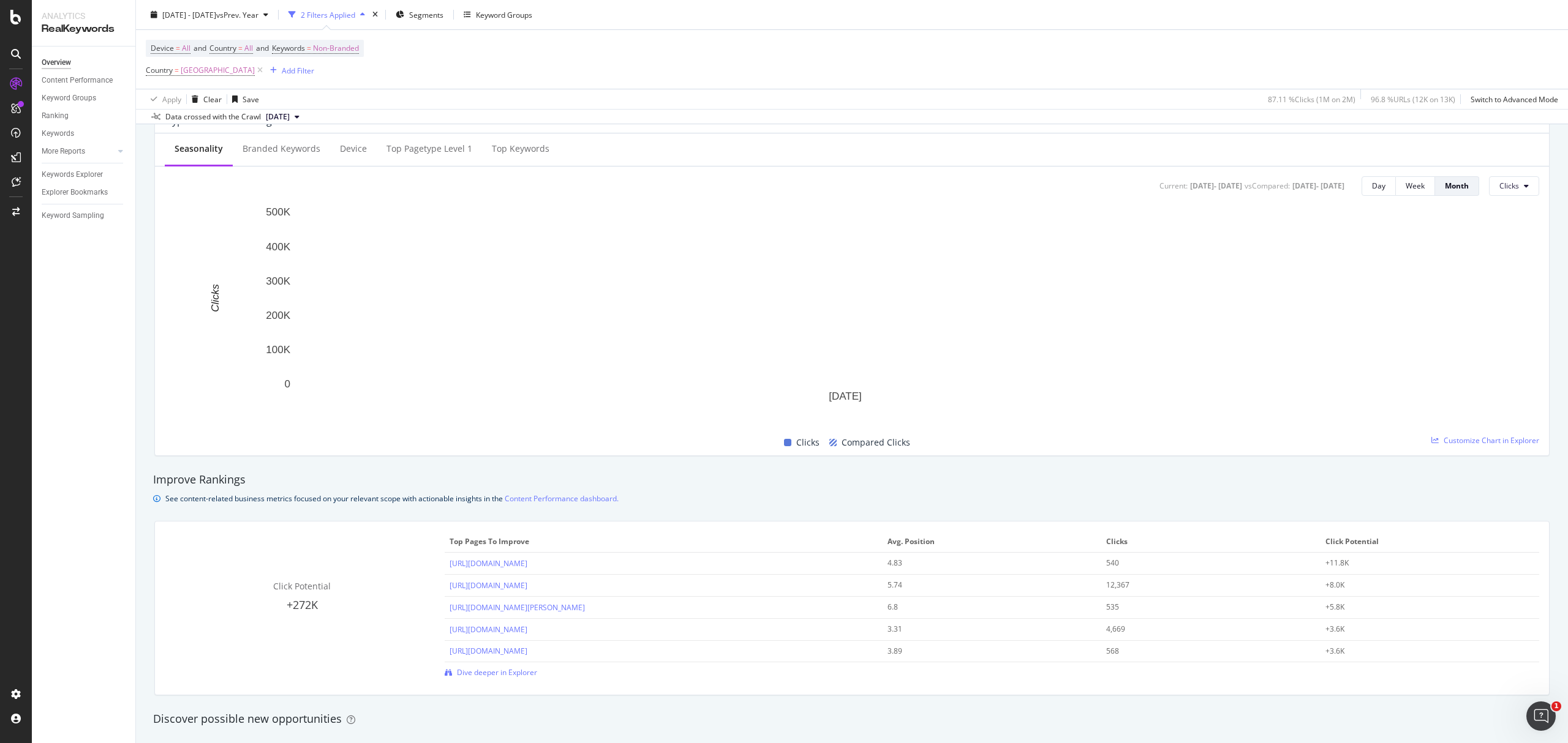
scroll to position [490, 0]
click at [354, 49] on span "Non-Branded" at bounding box center [335, 48] width 46 height 17
click at [345, 76] on icon "button" at bounding box center [347, 78] width 5 height 7
click at [334, 116] on span "Branded" at bounding box center [362, 121] width 125 height 11
click at [414, 104] on div "Apply" at bounding box center [414, 104] width 19 height 10
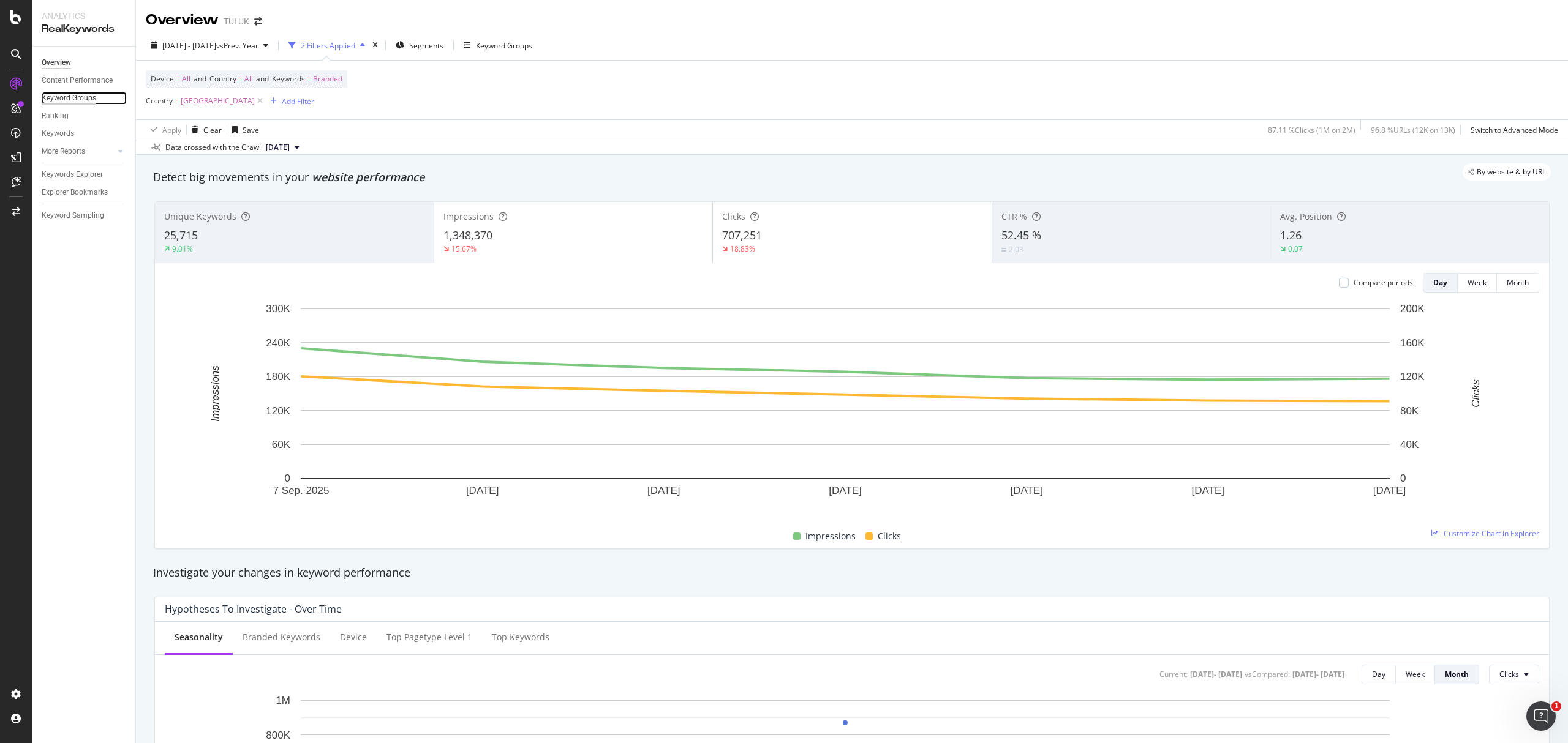
click at [77, 101] on div "Keyword Groups" at bounding box center [68, 98] width 54 height 13
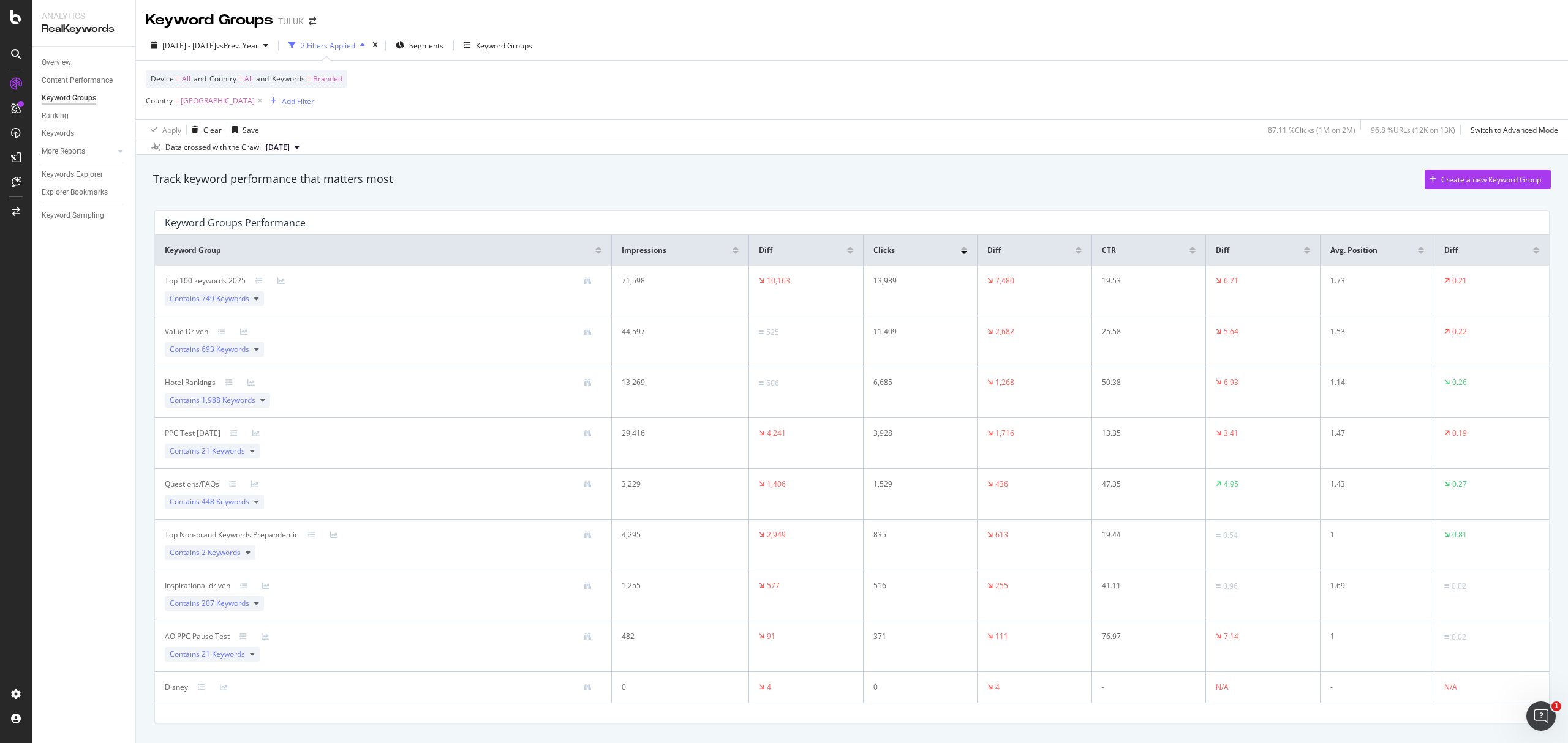
click at [354, 43] on div "2 Filters Applied" at bounding box center [327, 45] width 54 height 10
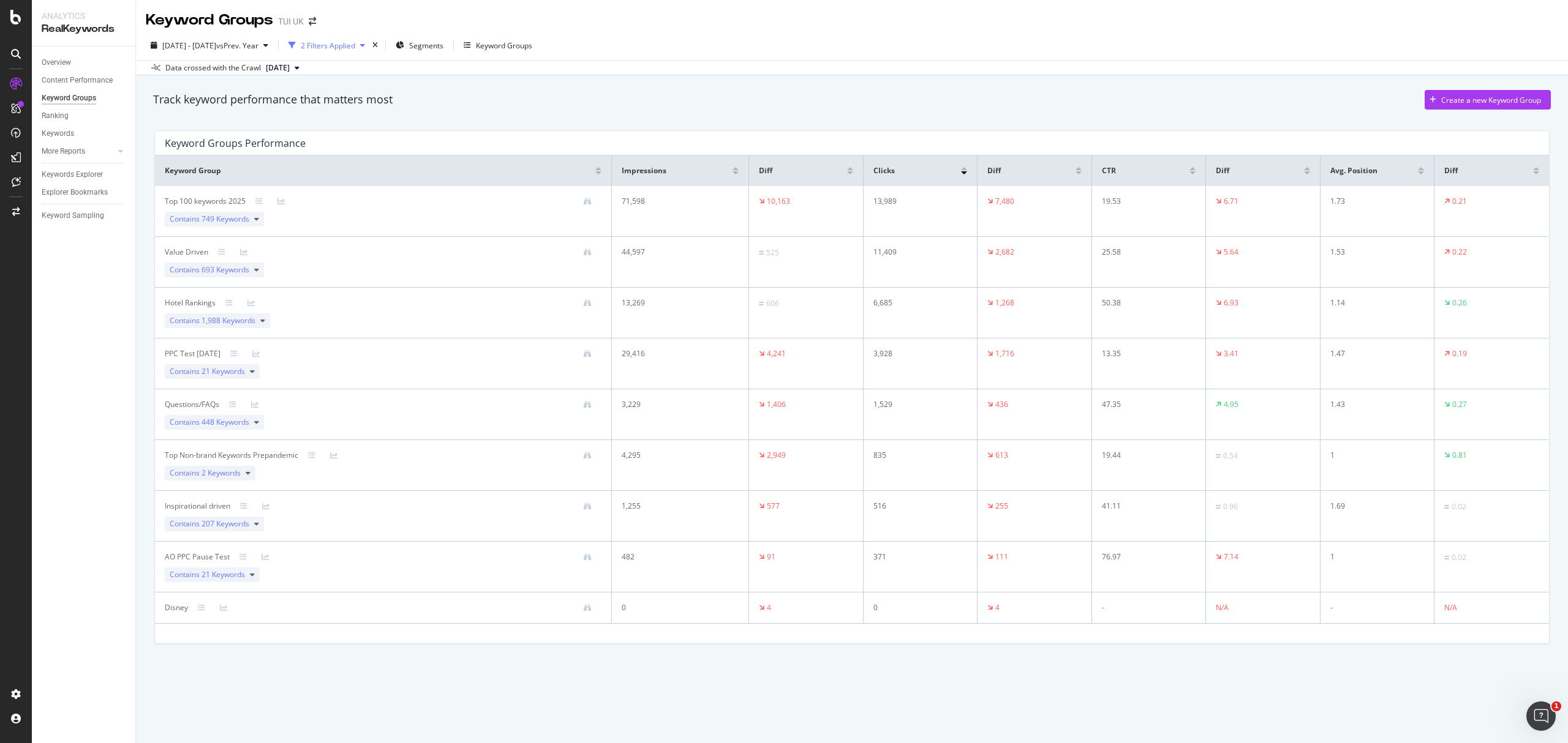
click at [354, 43] on div "2 Filters Applied" at bounding box center [327, 45] width 54 height 10
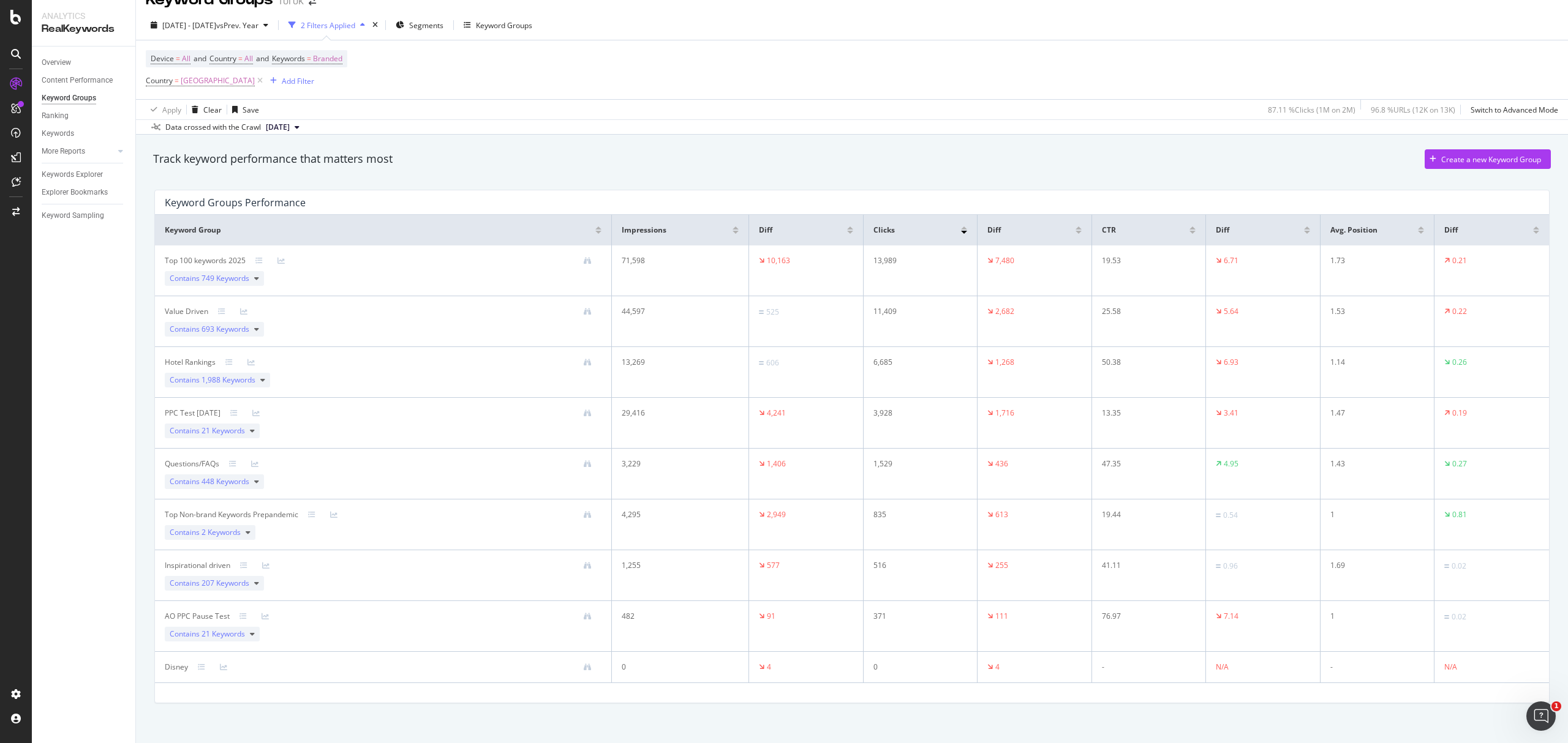
scroll to position [38, 0]
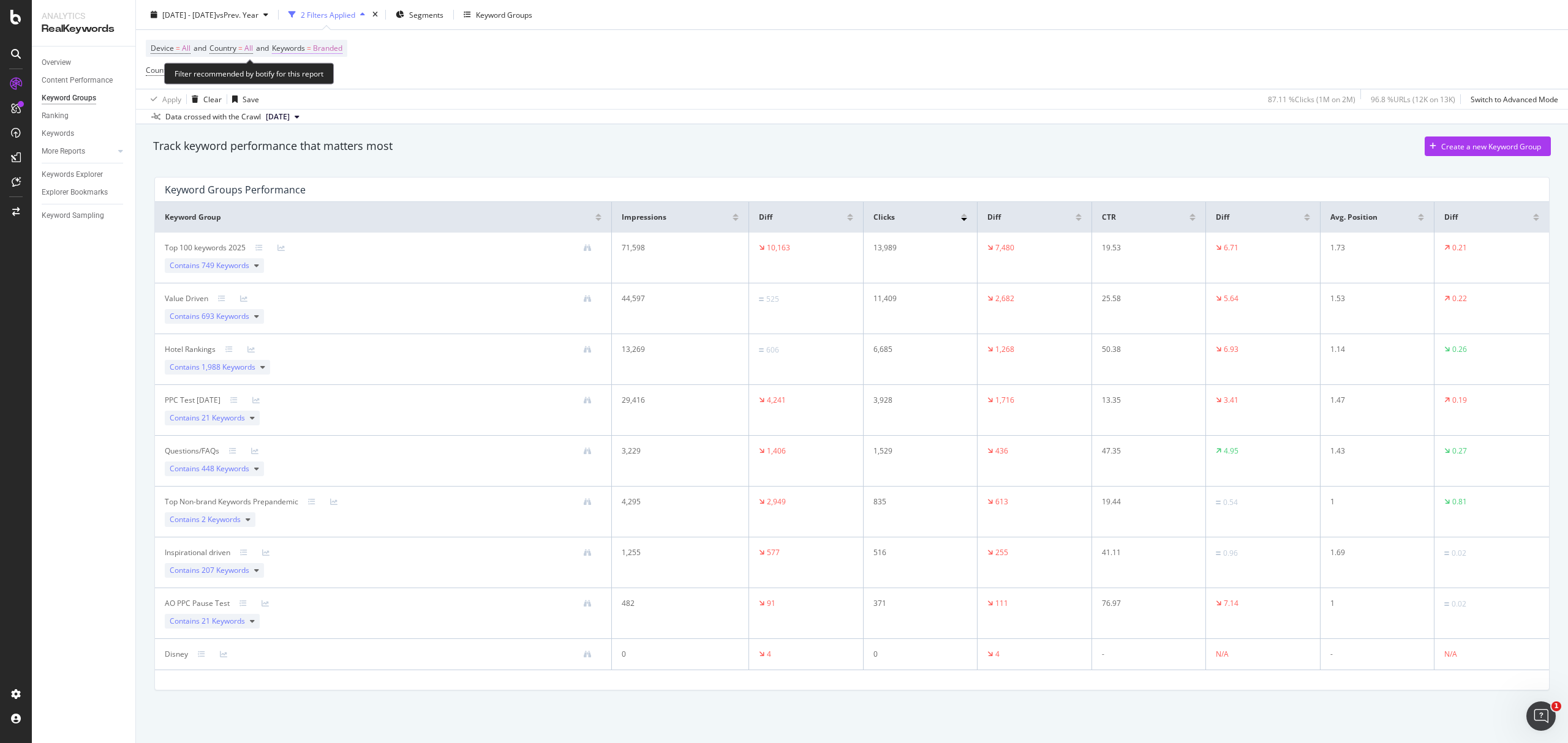
click at [339, 49] on span "Branded" at bounding box center [327, 48] width 29 height 17
click at [313, 76] on span "Branded" at bounding box center [306, 77] width 34 height 10
click at [324, 172] on span "All" at bounding box center [362, 174] width 125 height 11
click at [407, 101] on div "Apply" at bounding box center [414, 104] width 19 height 10
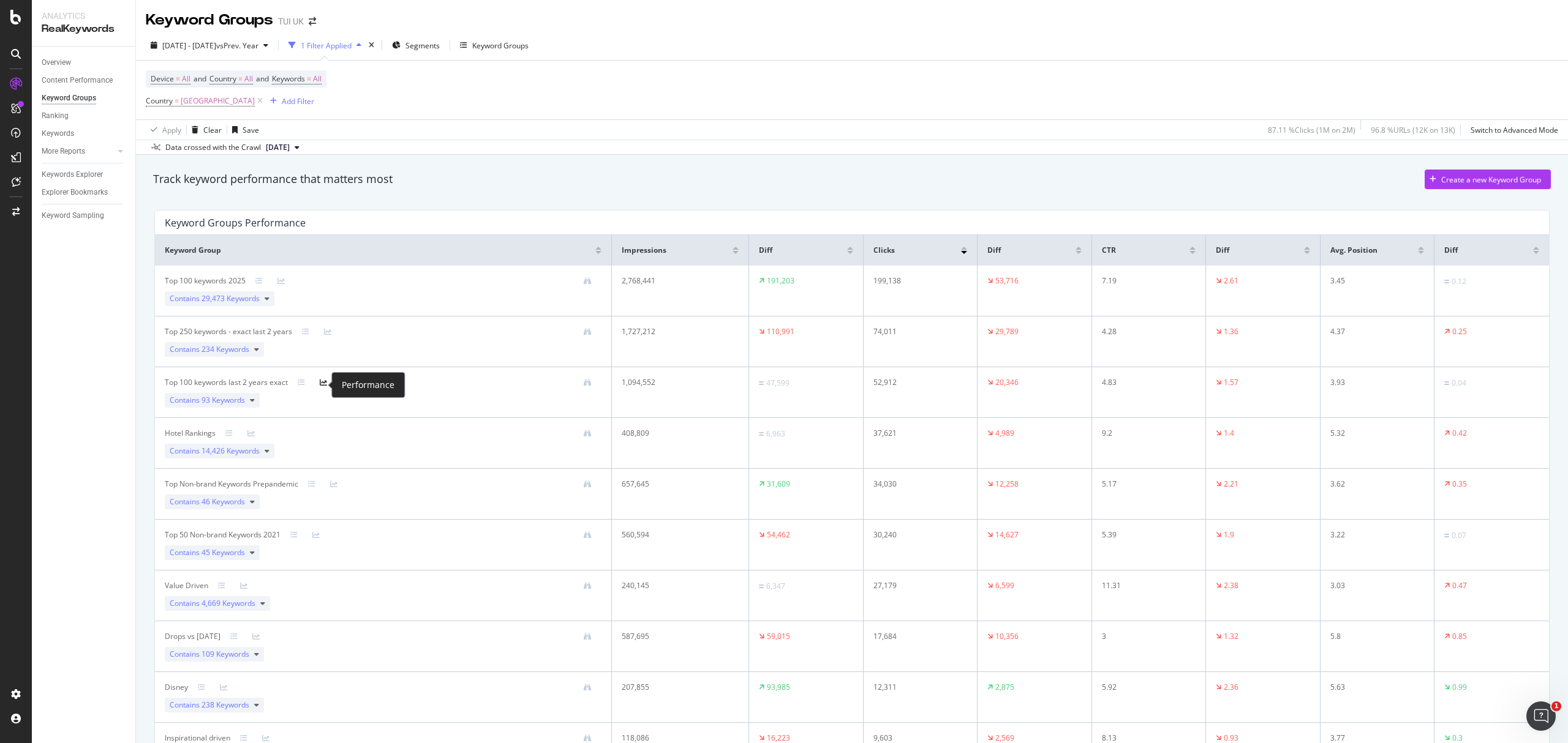
click at [323, 385] on icon at bounding box center [323, 383] width 7 height 7
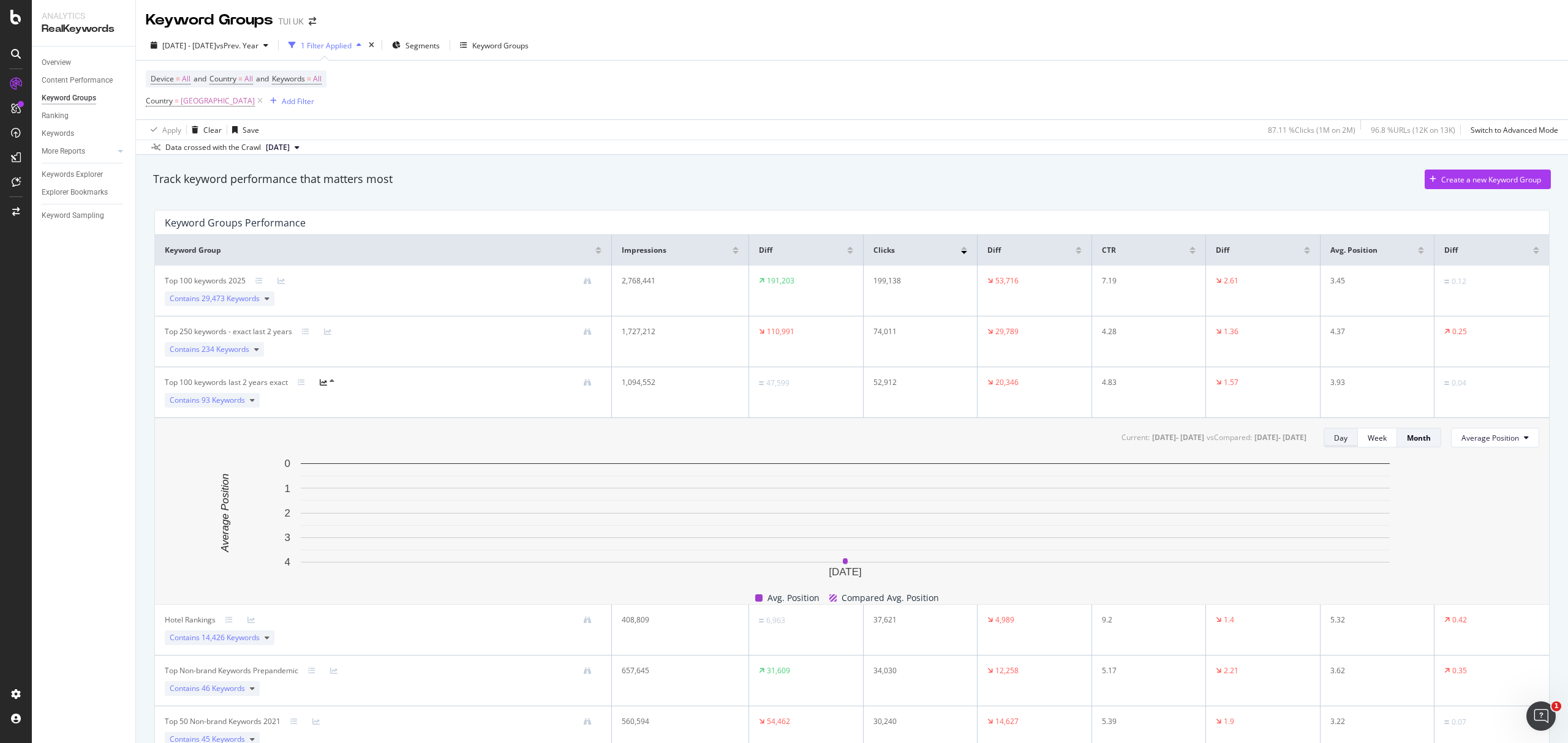
click at [1334, 439] on div "Day" at bounding box center [1341, 437] width 14 height 10
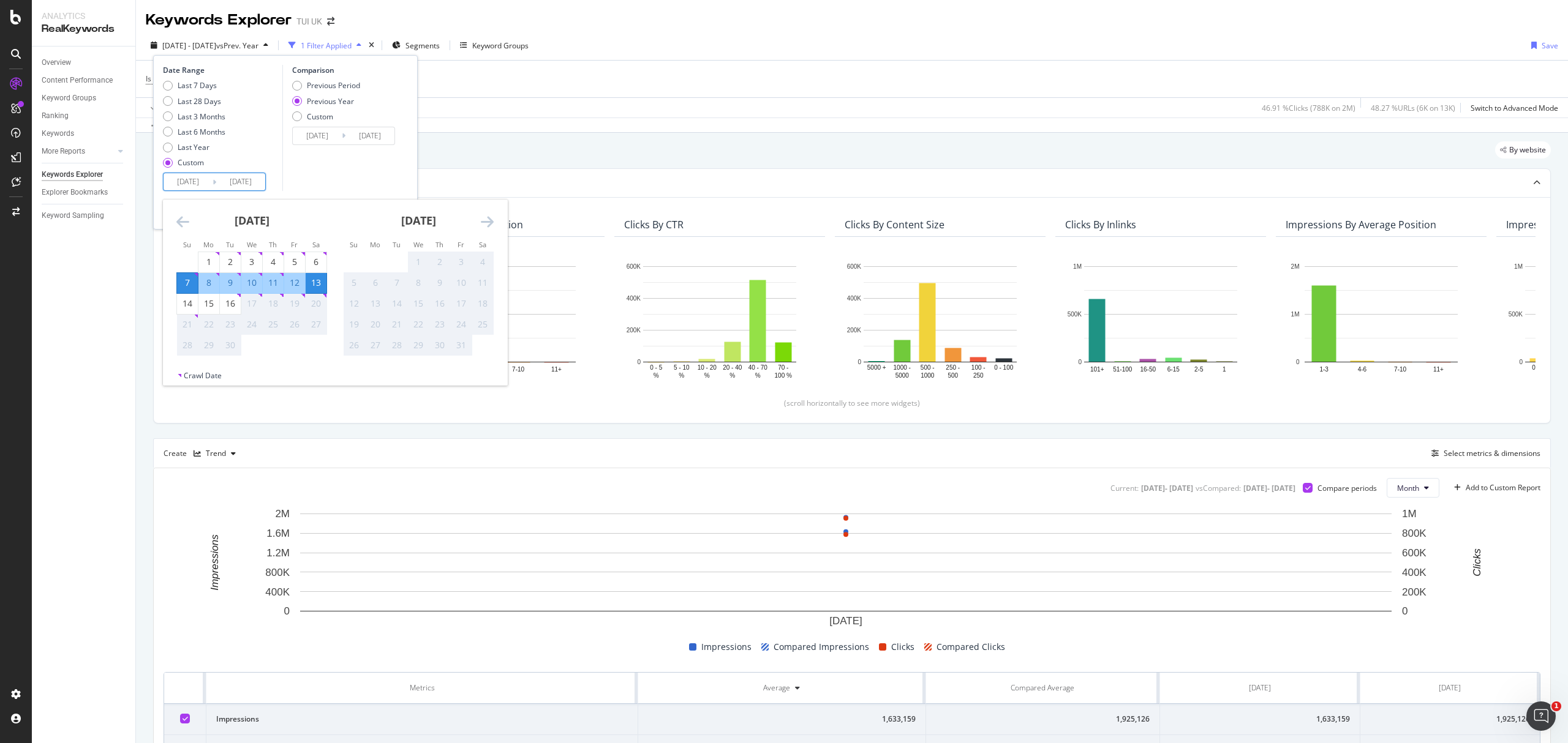
scroll to position [79, 0]
